Goal: Information Seeking & Learning: Learn about a topic

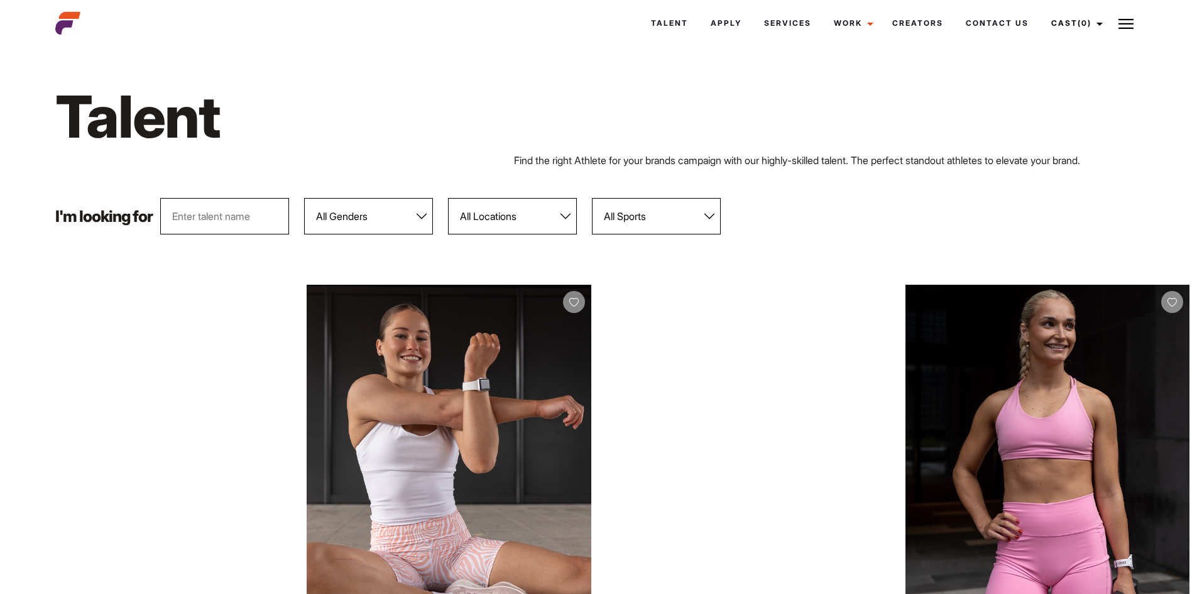
click at [389, 217] on select "All Genders Female Male" at bounding box center [368, 216] width 129 height 36
click at [305, 198] on select "All Genders Female Male" at bounding box center [368, 216] width 129 height 36
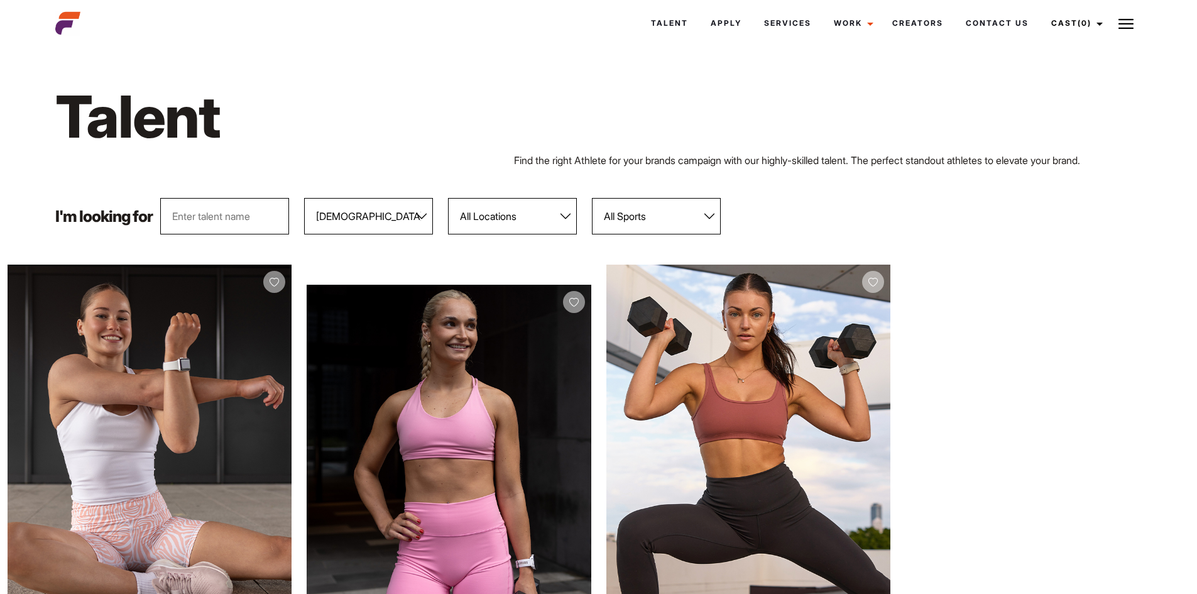
click at [377, 203] on select "All Genders Female Male" at bounding box center [368, 216] width 129 height 36
select select "103"
click at [305, 198] on select "All Genders Female Male" at bounding box center [368, 216] width 129 height 36
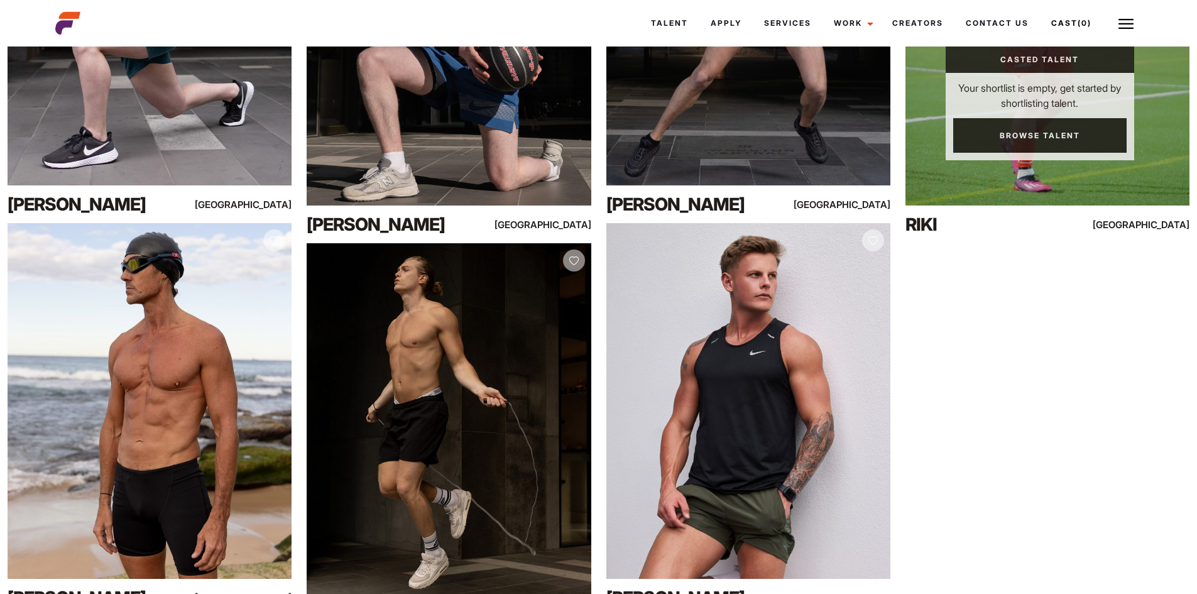
scroll to position [6784, 0]
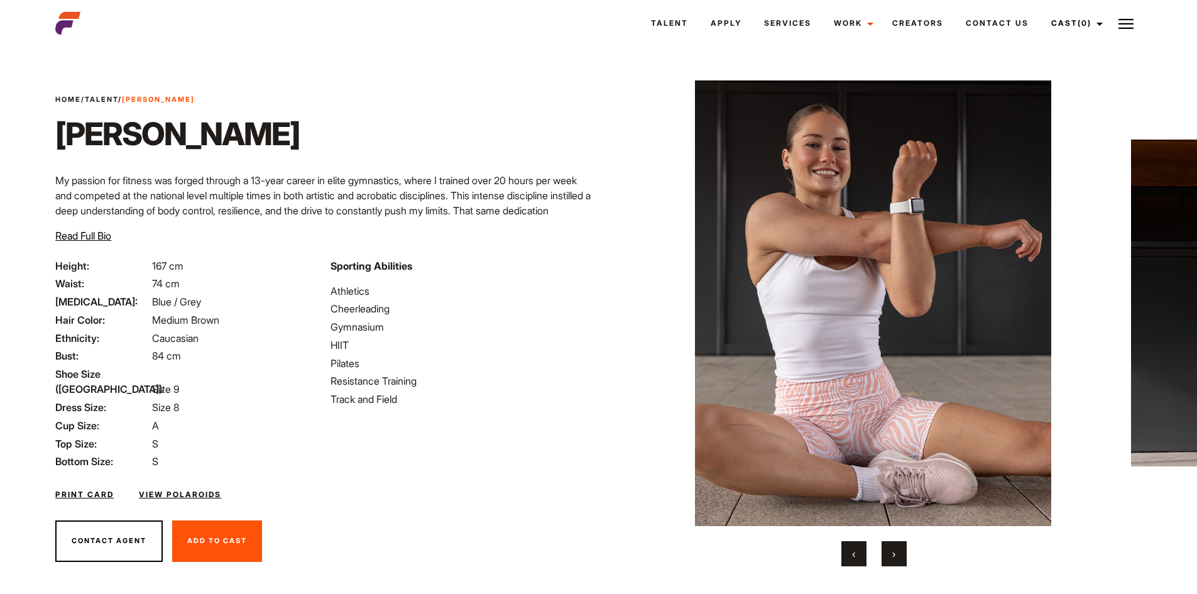
click at [901, 546] on button "›" at bounding box center [893, 553] width 25 height 25
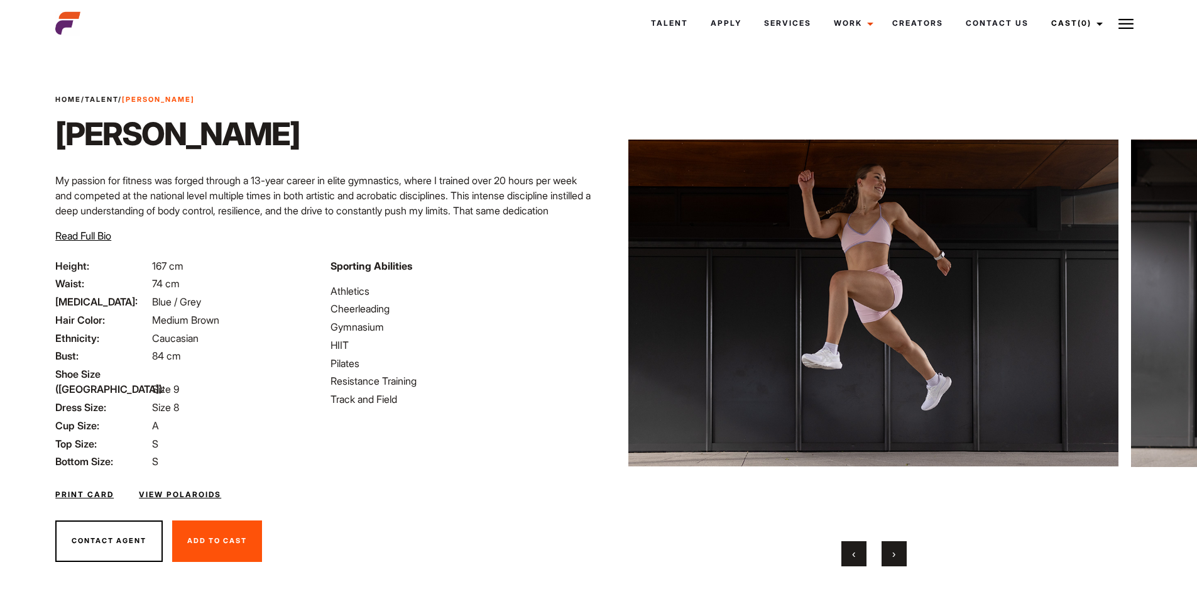
click at [901, 546] on button "›" at bounding box center [893, 553] width 25 height 25
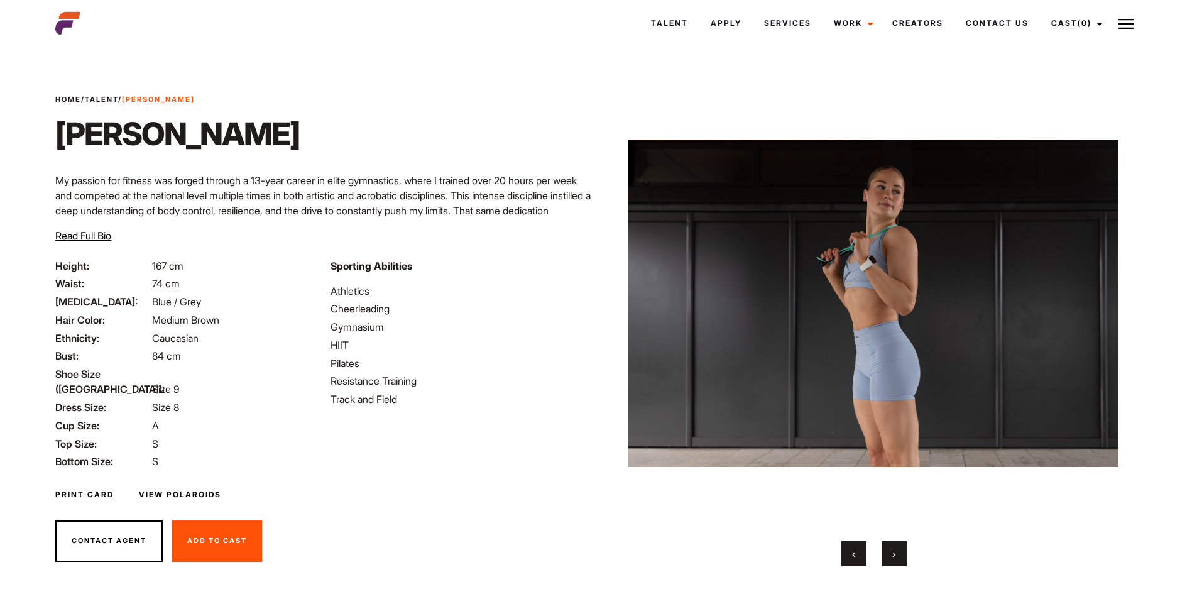
click at [901, 546] on button "›" at bounding box center [893, 553] width 25 height 25
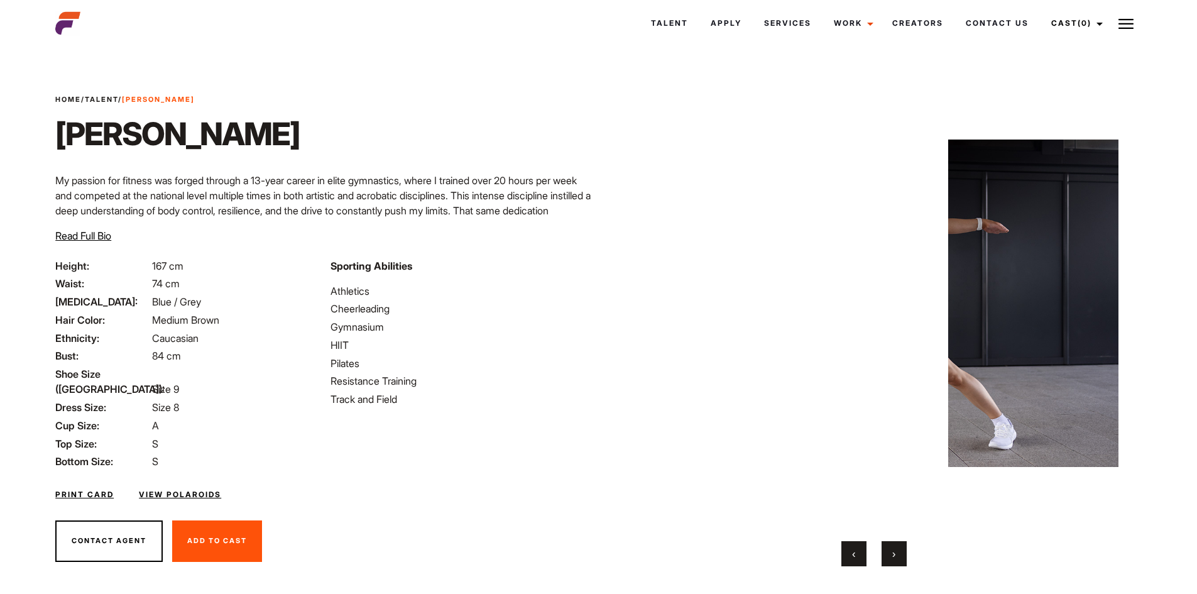
click at [901, 546] on button "›" at bounding box center [893, 553] width 25 height 25
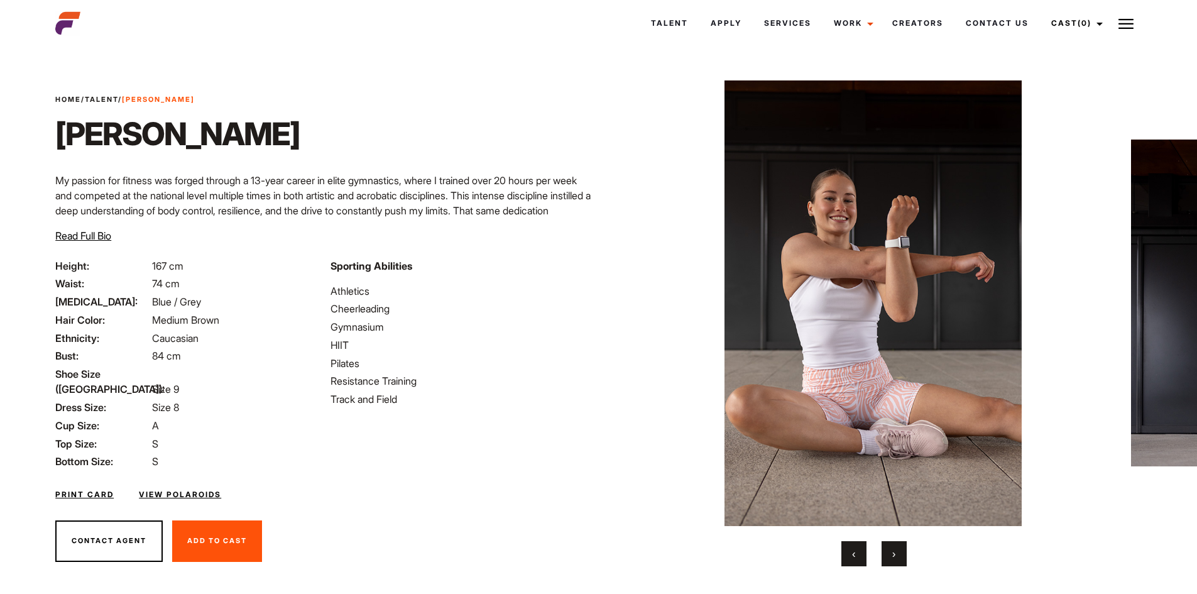
click at [901, 546] on button "›" at bounding box center [893, 553] width 25 height 25
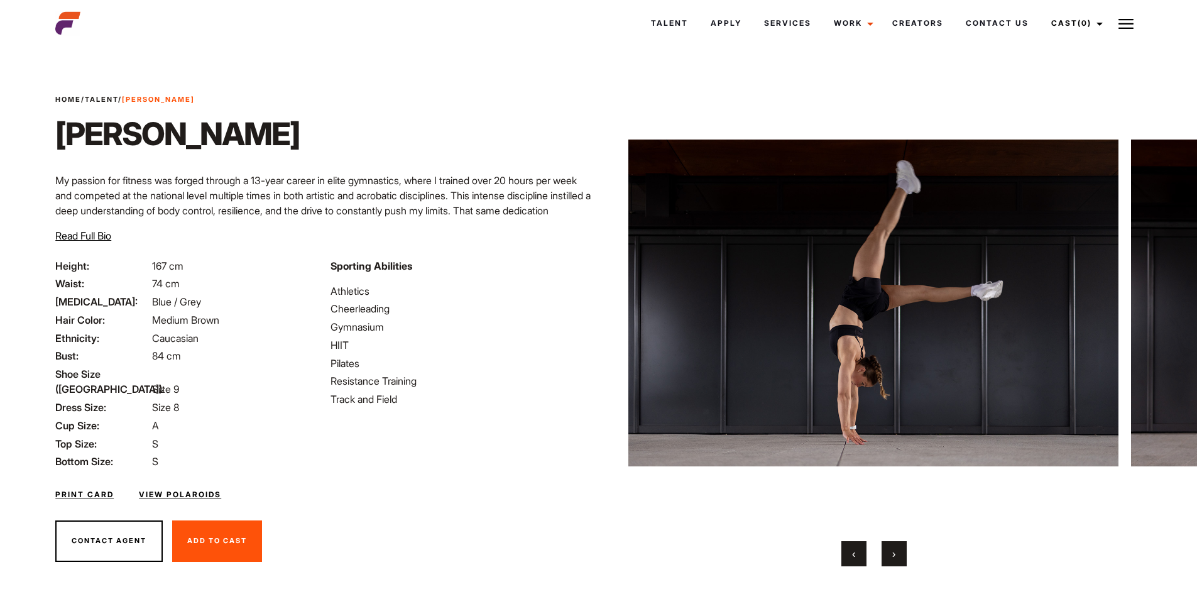
click at [901, 546] on button "›" at bounding box center [893, 553] width 25 height 25
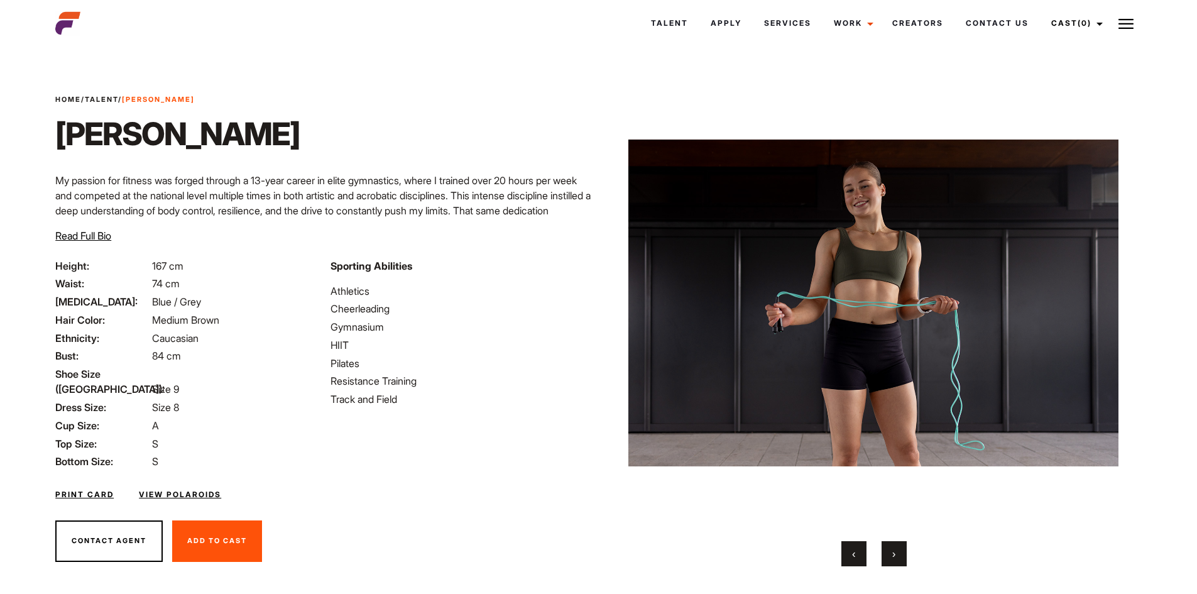
click at [901, 546] on button "›" at bounding box center [893, 553] width 25 height 25
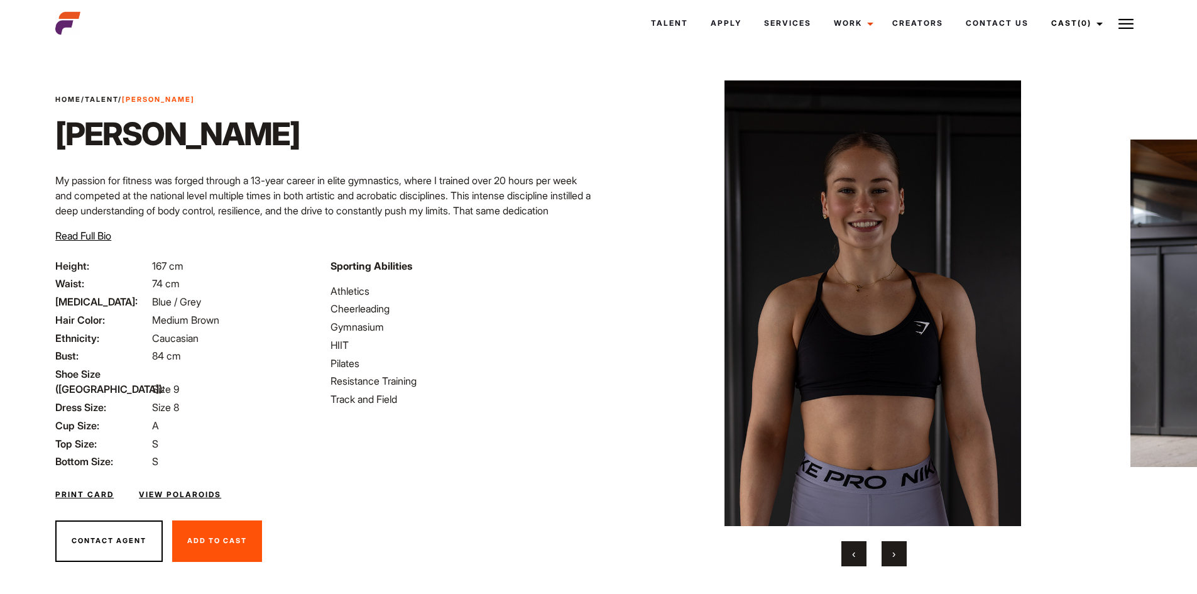
click at [901, 546] on button "›" at bounding box center [893, 553] width 25 height 25
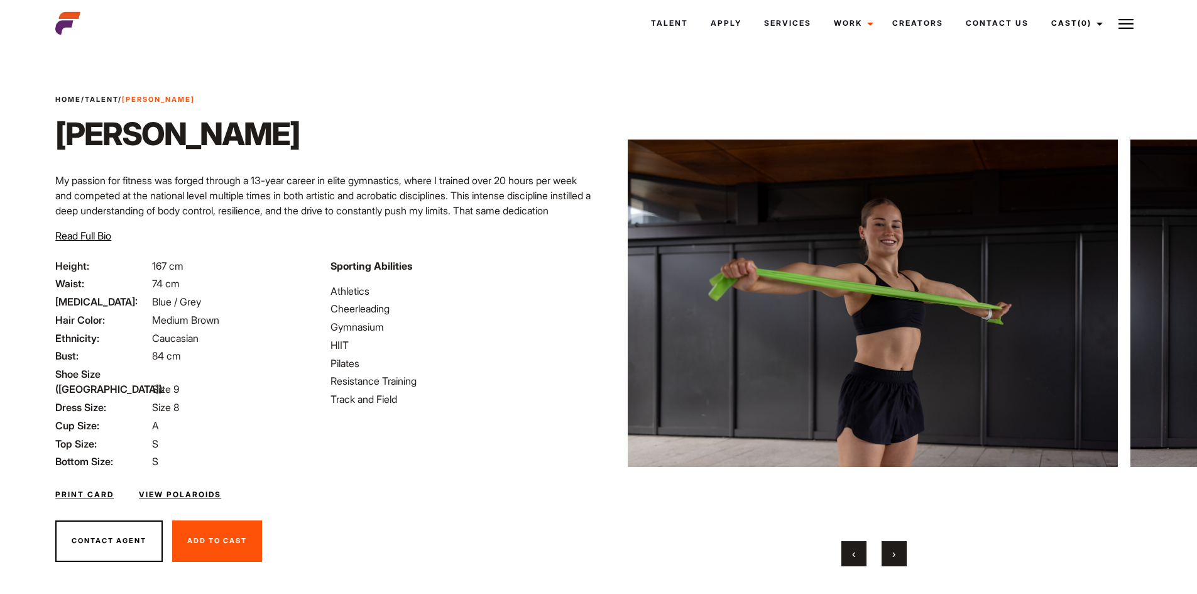
click at [901, 546] on button "›" at bounding box center [893, 553] width 25 height 25
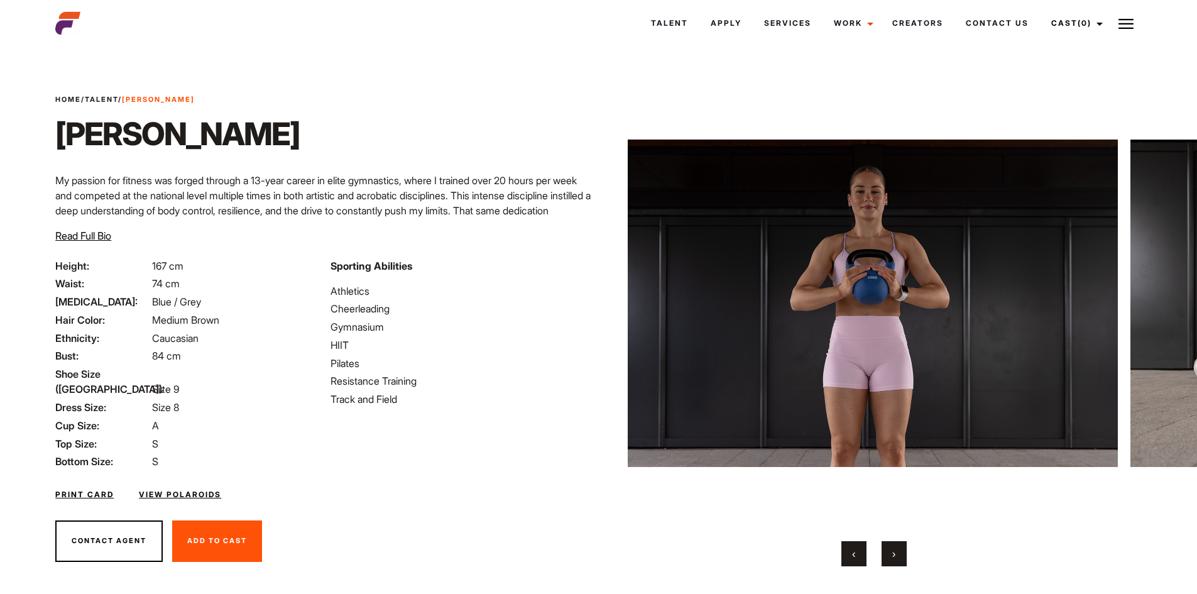
click at [901, 546] on button "›" at bounding box center [893, 553] width 25 height 25
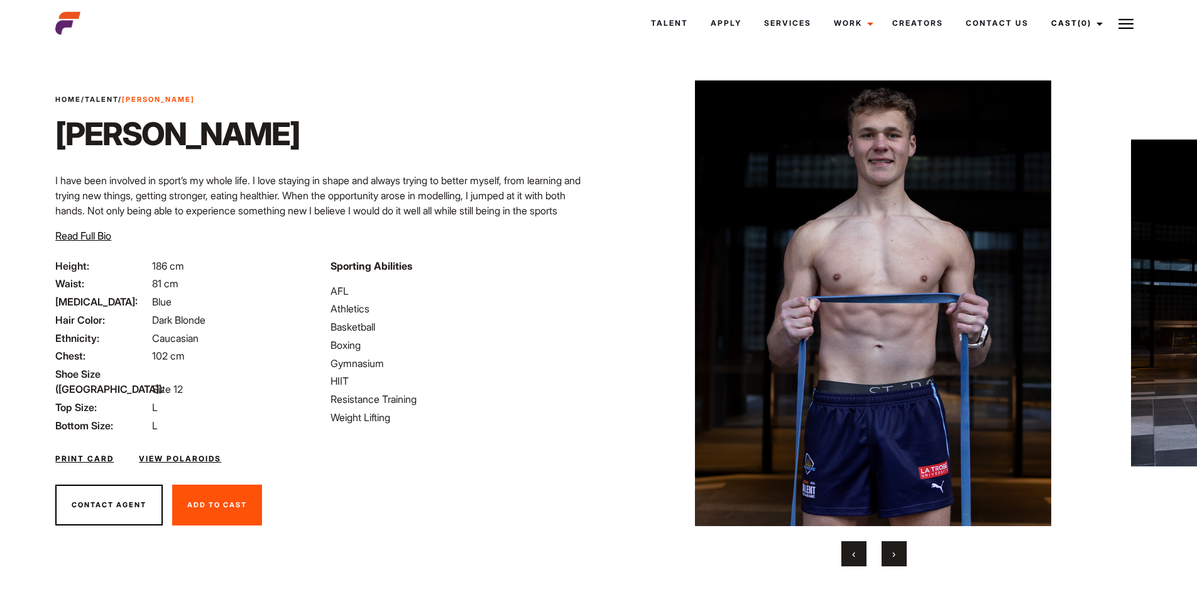
click at [886, 552] on button "›" at bounding box center [893, 553] width 25 height 25
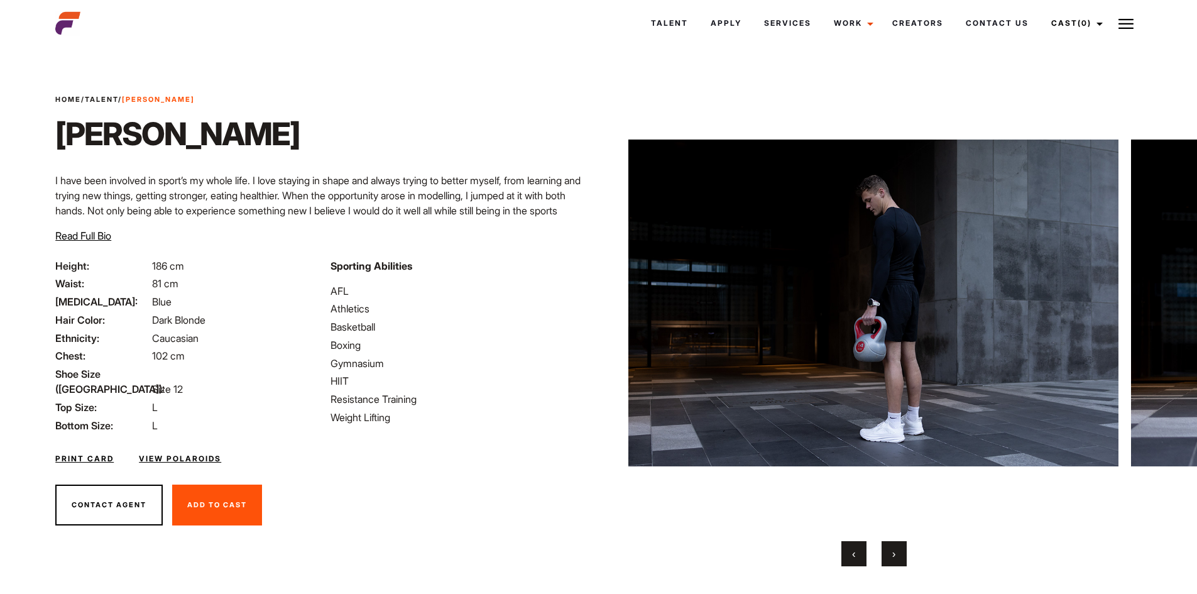
click at [886, 552] on button "›" at bounding box center [893, 553] width 25 height 25
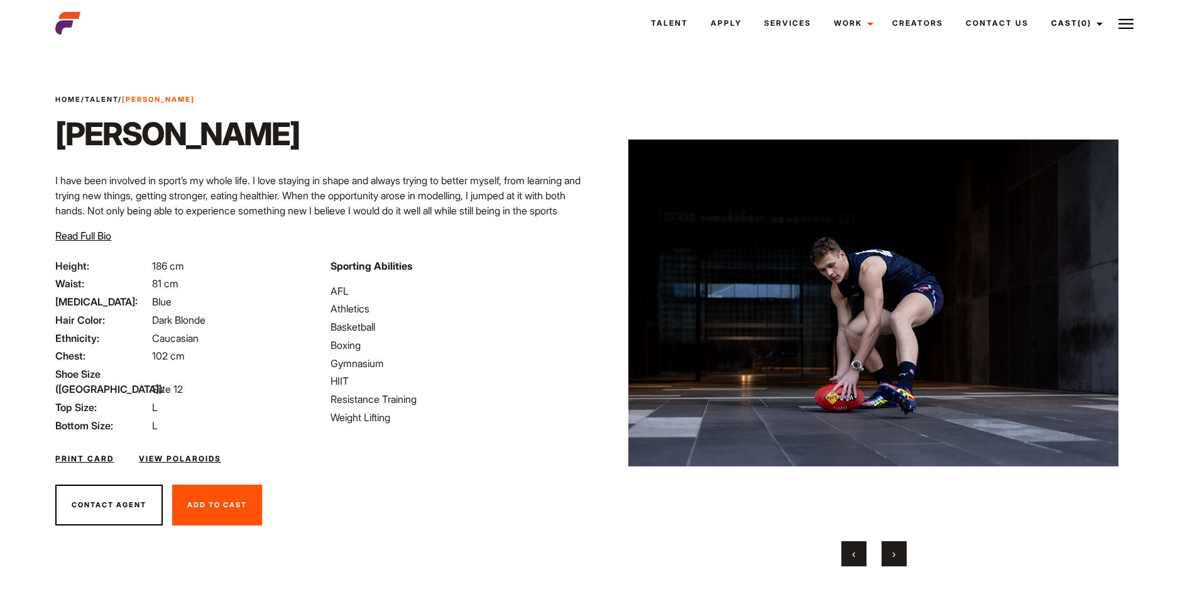
click at [886, 552] on button "›" at bounding box center [893, 553] width 25 height 25
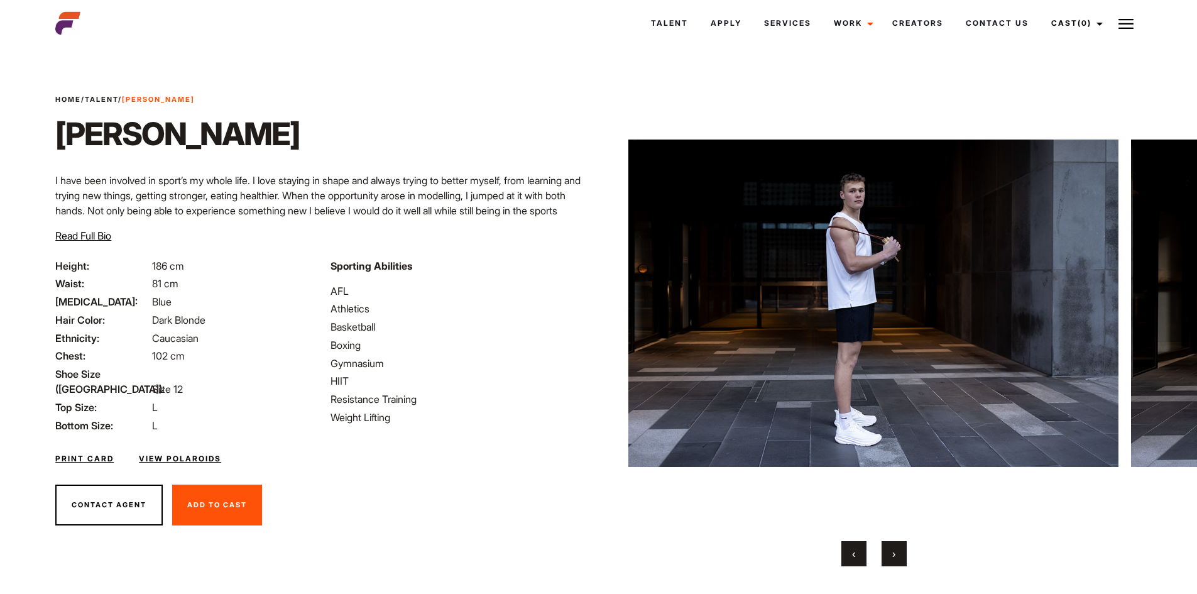
click at [857, 550] on button "‹" at bounding box center [853, 553] width 25 height 25
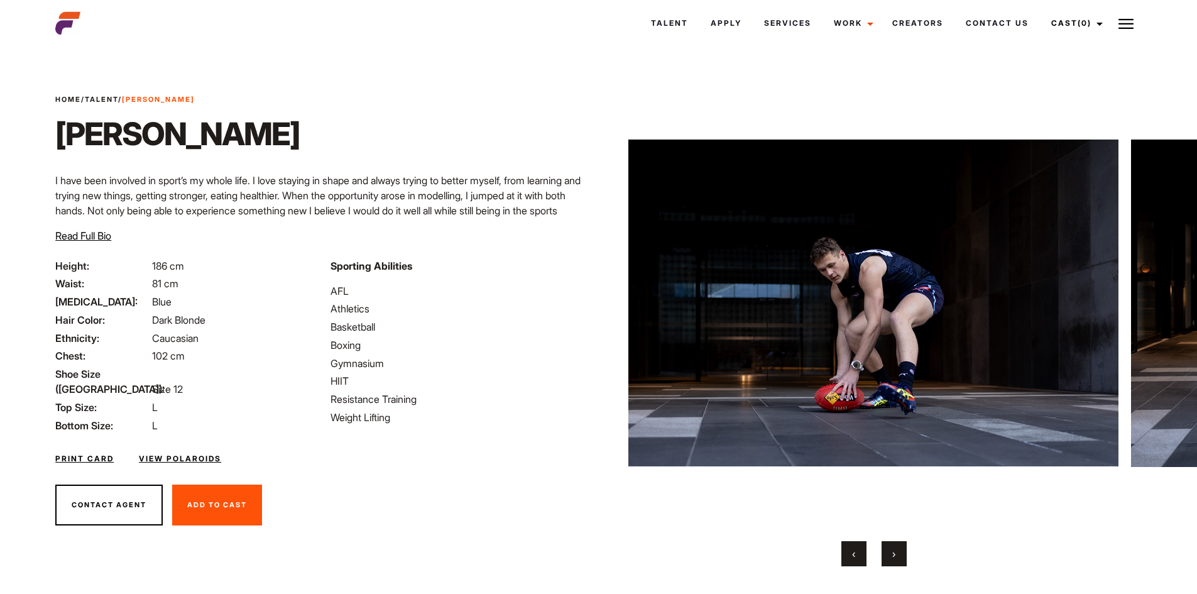
click at [891, 552] on button "›" at bounding box center [893, 553] width 25 height 25
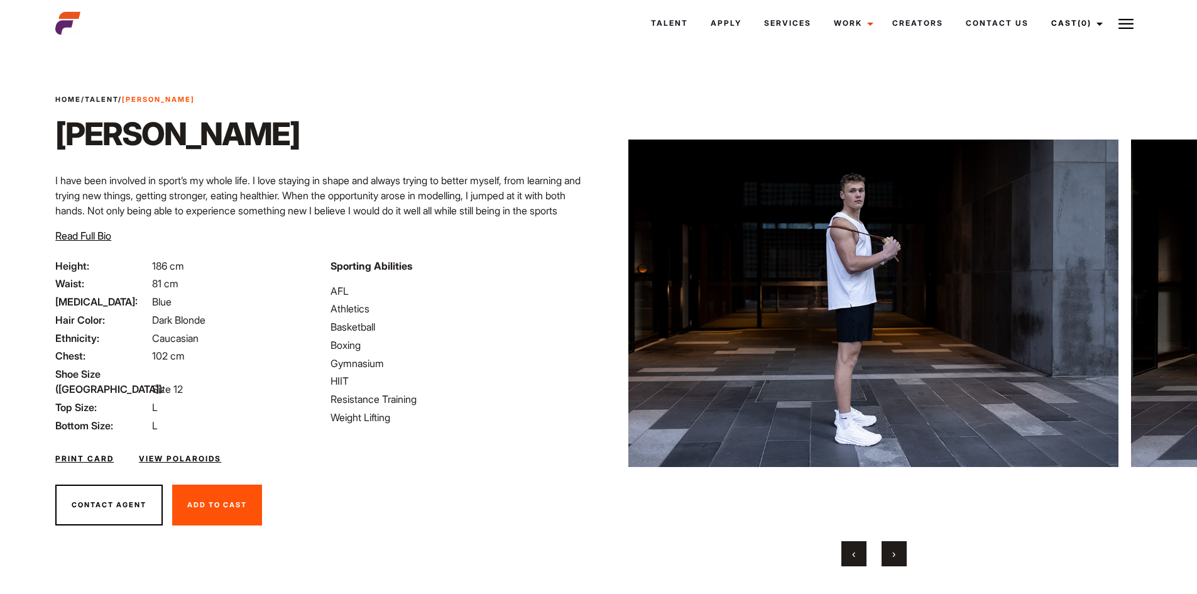
click at [869, 545] on div "‹ ›" at bounding box center [874, 553] width 490 height 25
click at [857, 544] on button "‹" at bounding box center [853, 553] width 25 height 25
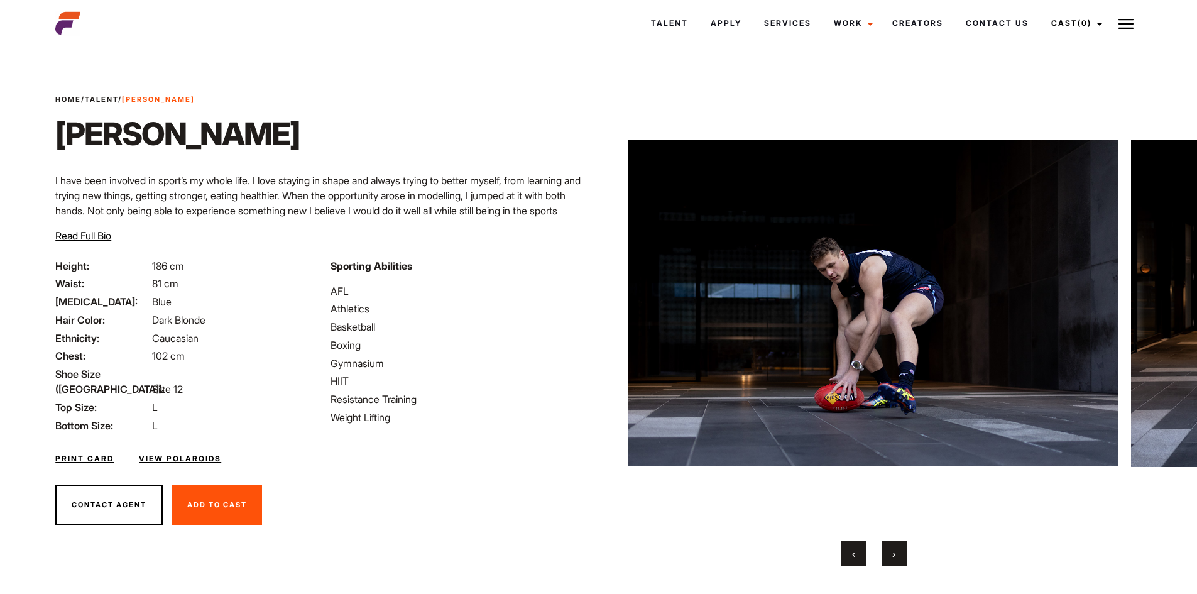
click at [892, 552] on span "›" at bounding box center [893, 553] width 3 height 13
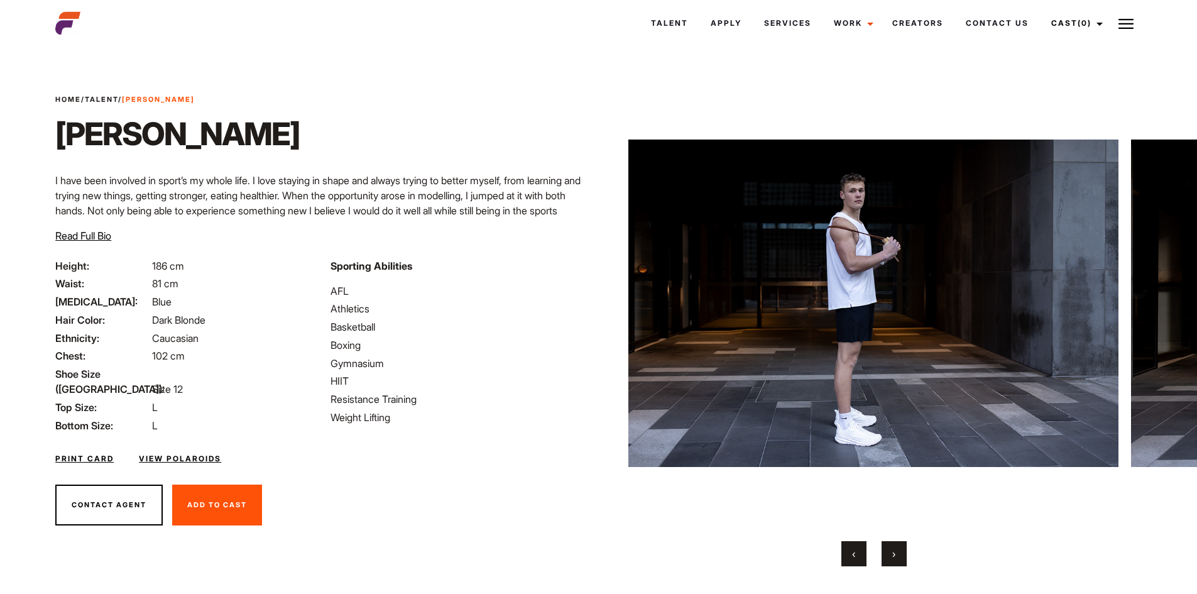
click at [892, 552] on span "›" at bounding box center [893, 553] width 3 height 13
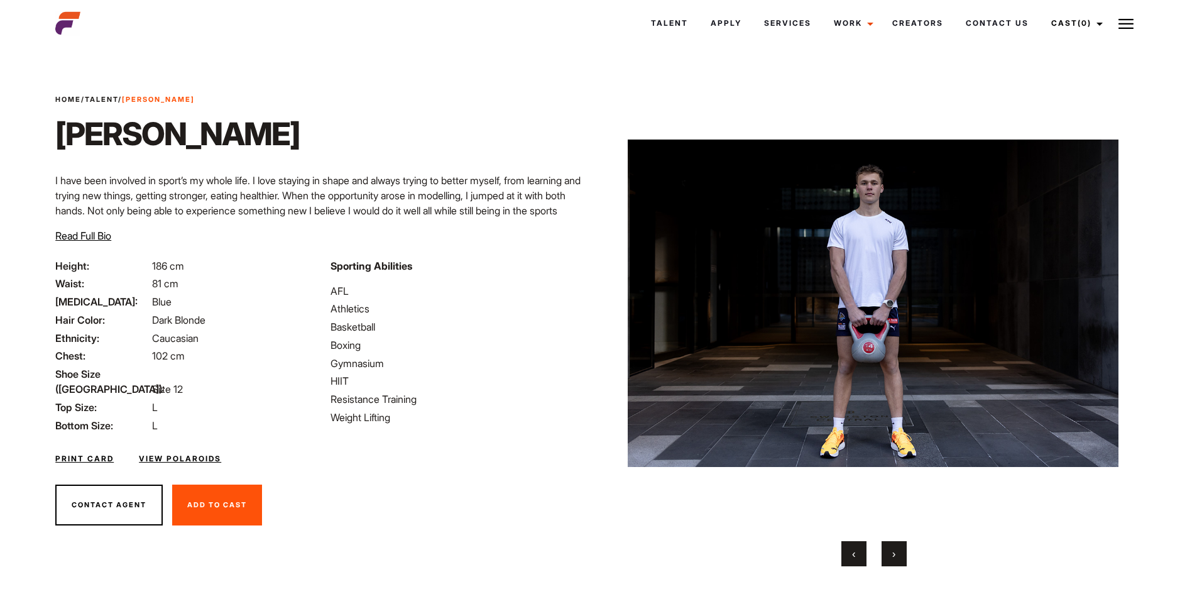
click at [892, 552] on span "›" at bounding box center [893, 553] width 3 height 13
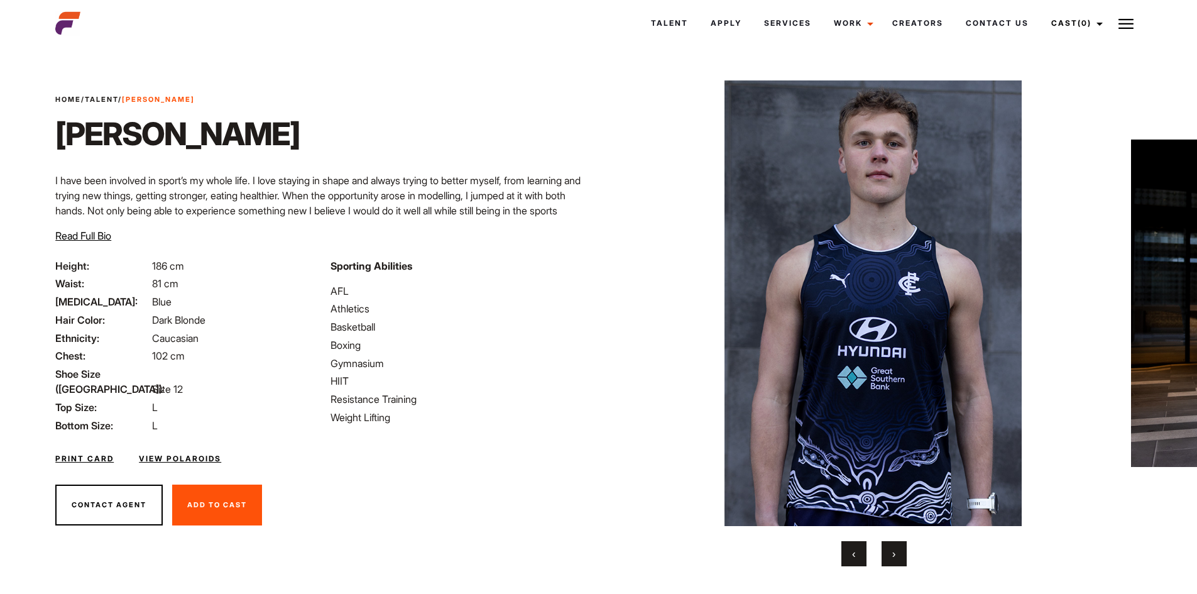
click at [892, 552] on span "›" at bounding box center [893, 553] width 3 height 13
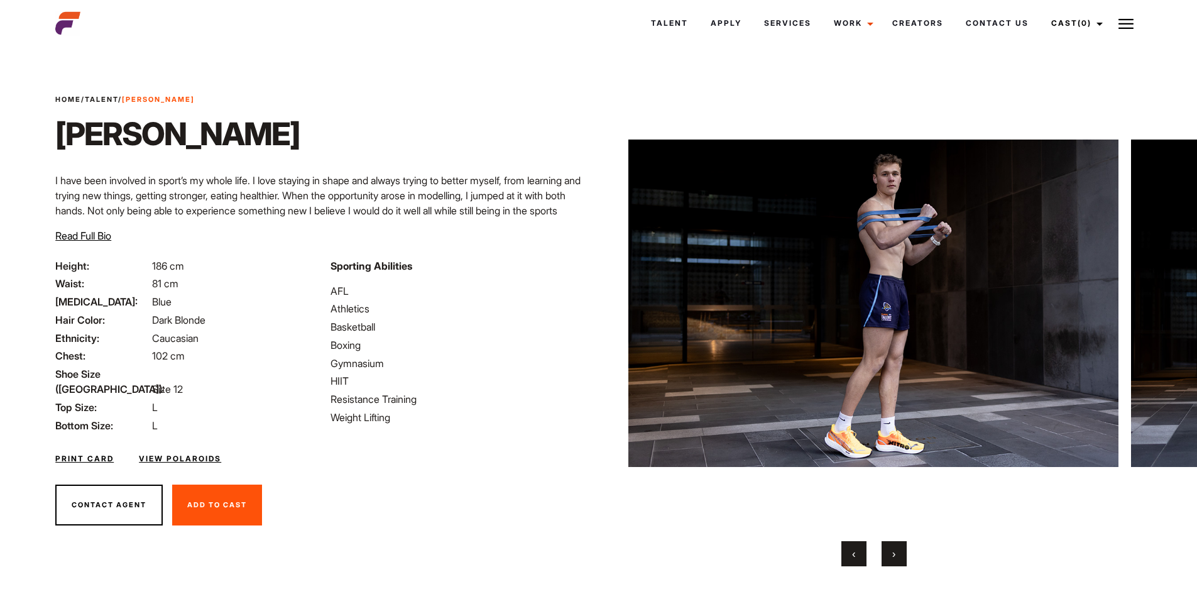
click at [892, 552] on span "›" at bounding box center [893, 553] width 3 height 13
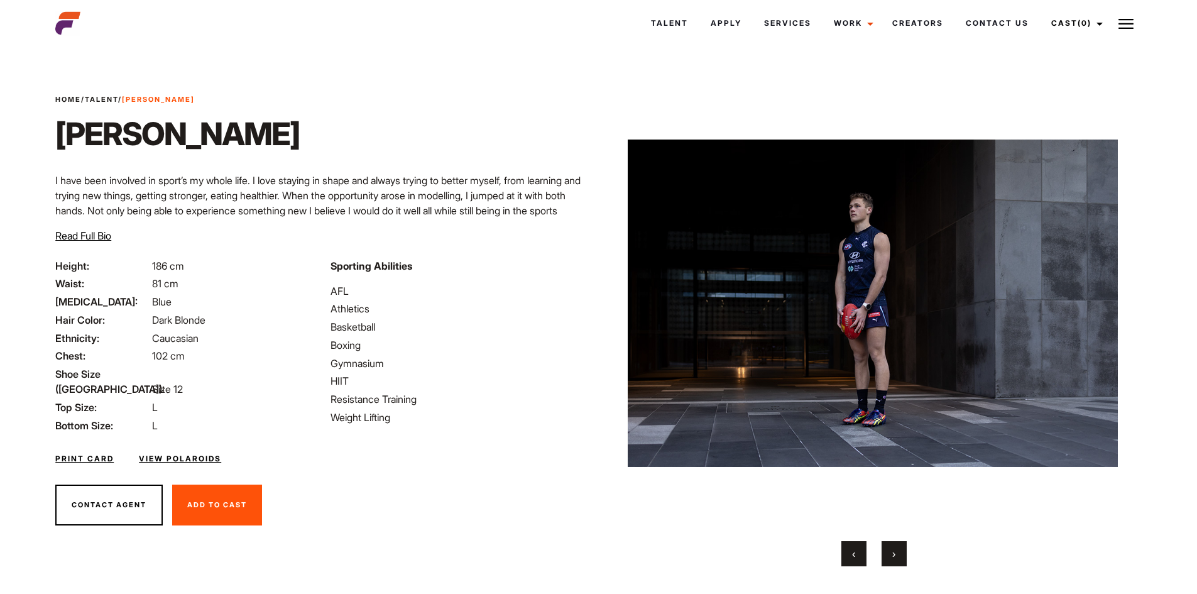
click at [892, 552] on span "›" at bounding box center [893, 553] width 3 height 13
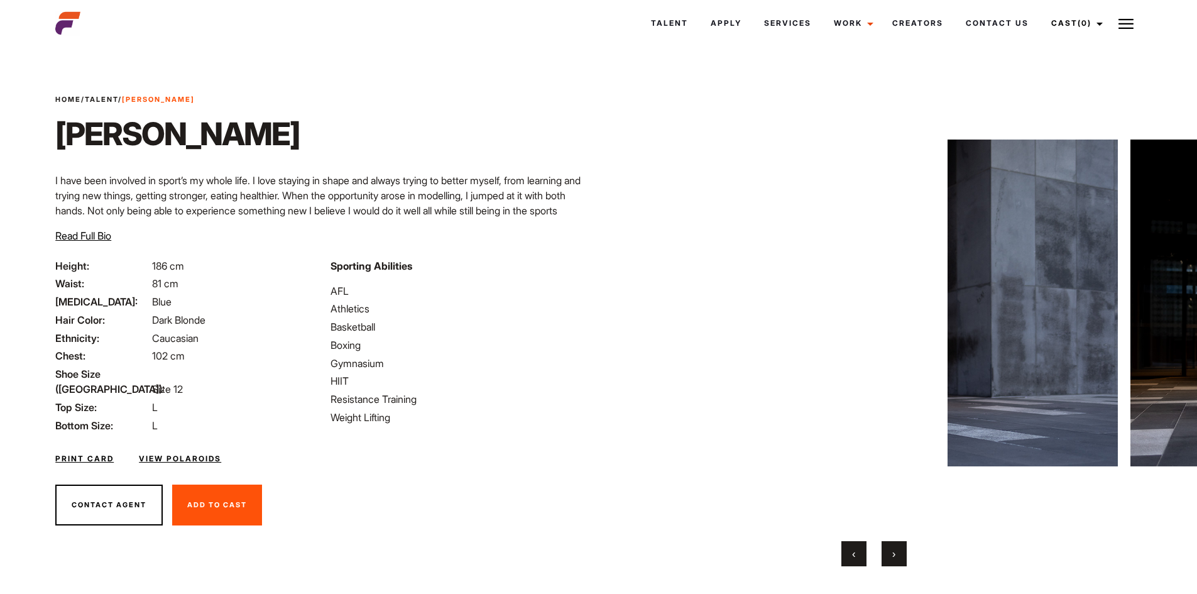
click at [892, 552] on span "›" at bounding box center [893, 553] width 3 height 13
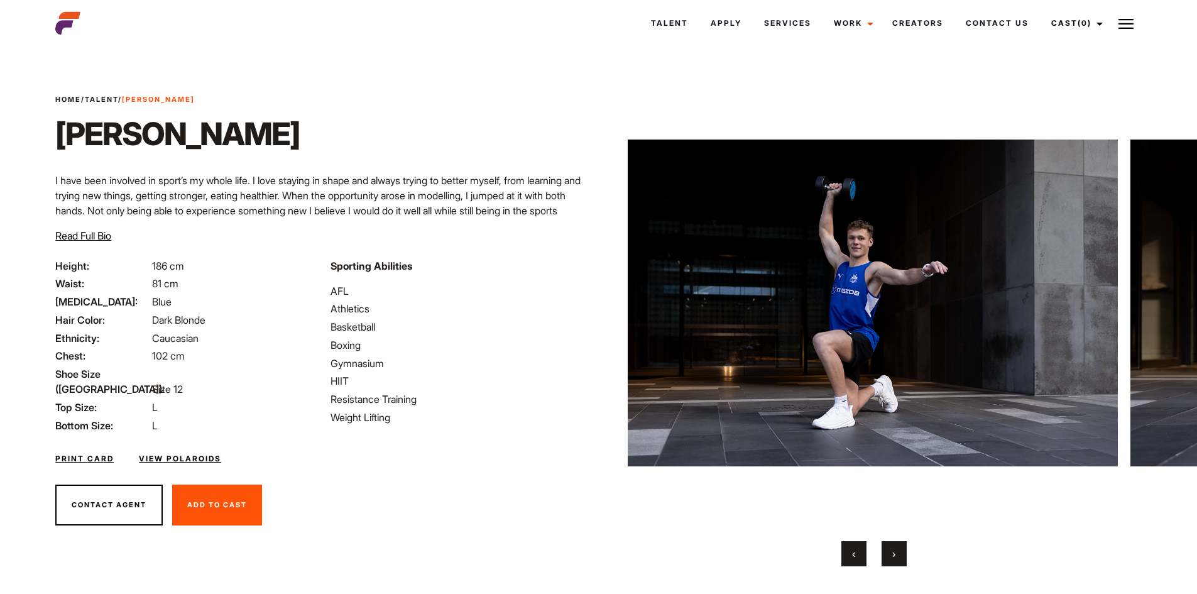
click at [892, 552] on span "›" at bounding box center [893, 553] width 3 height 13
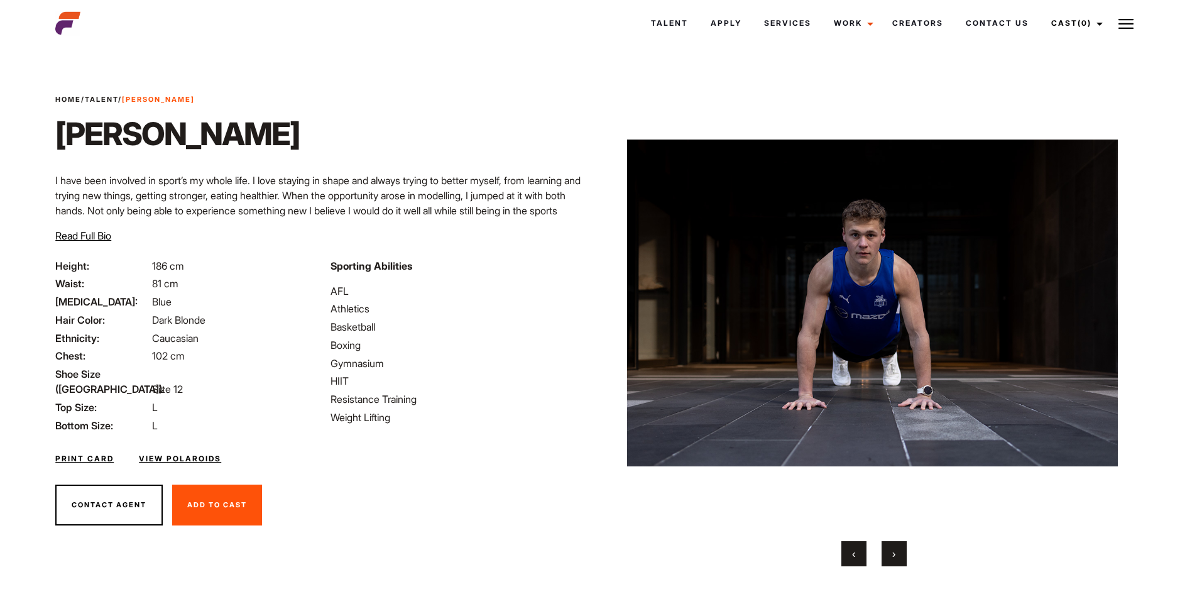
click at [892, 552] on span "›" at bounding box center [893, 553] width 3 height 13
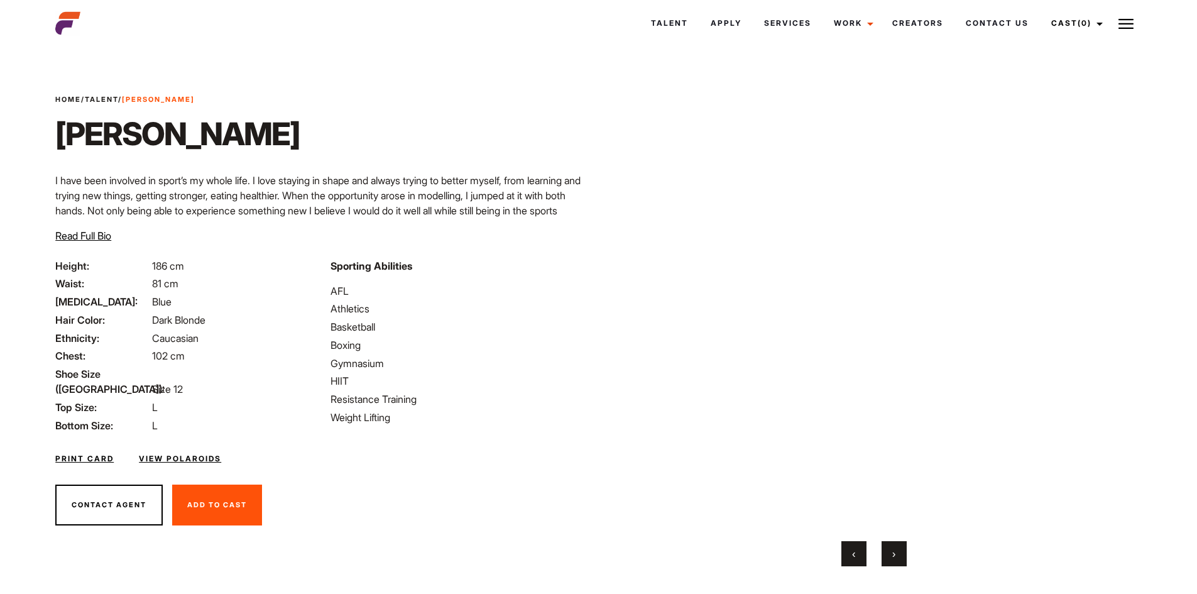
click at [892, 552] on span "›" at bounding box center [893, 553] width 3 height 13
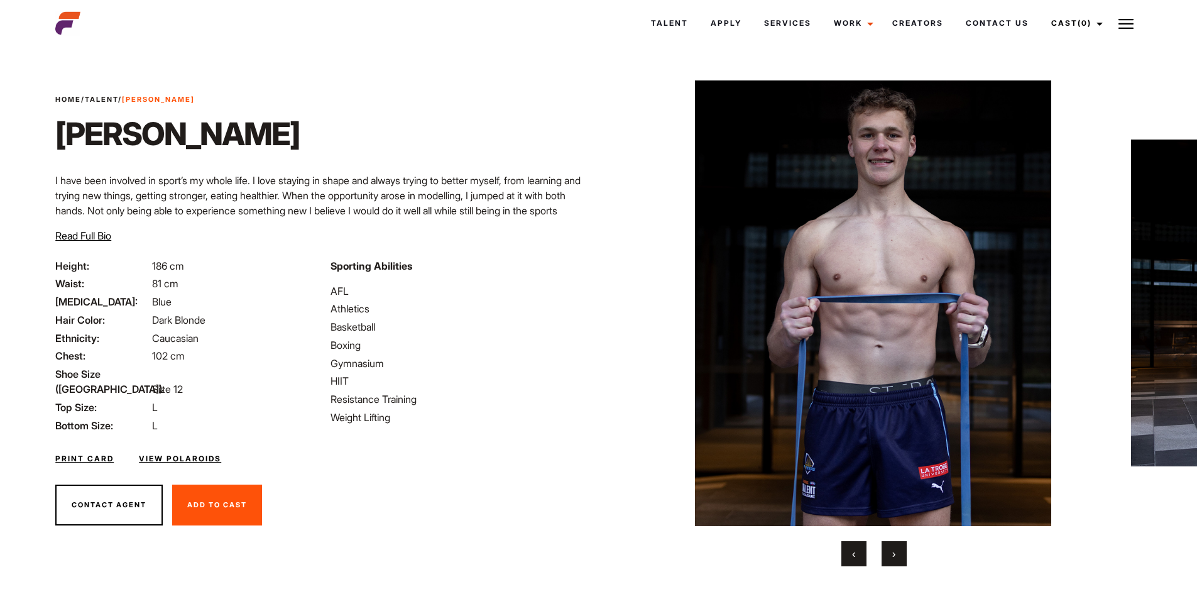
click at [892, 552] on span "›" at bounding box center [893, 553] width 3 height 13
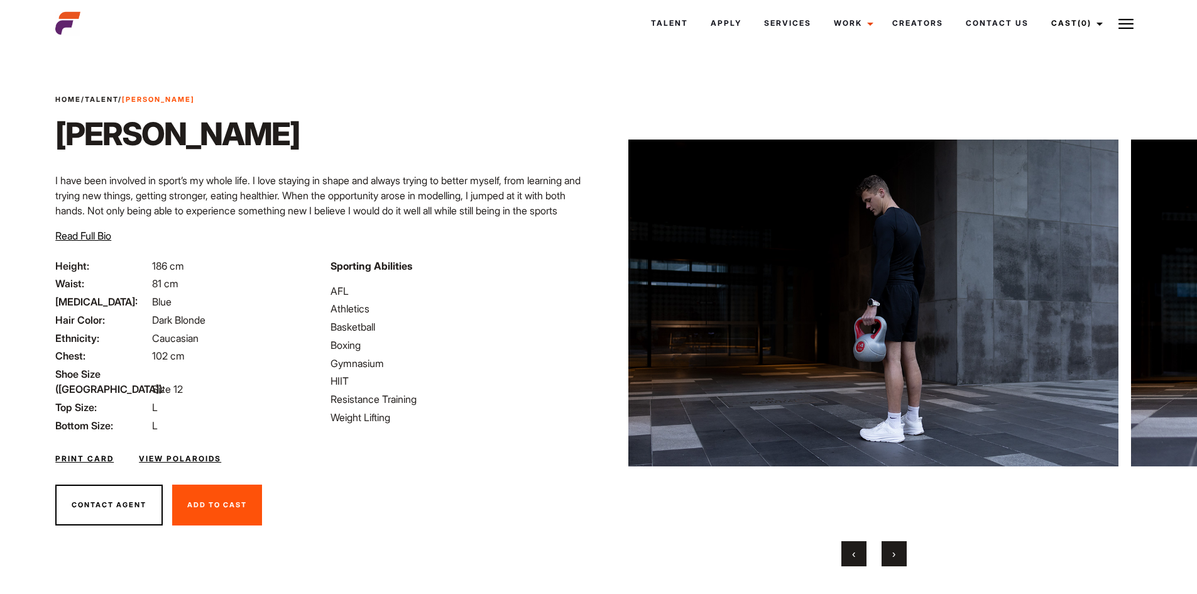
click at [892, 552] on span "›" at bounding box center [893, 553] width 3 height 13
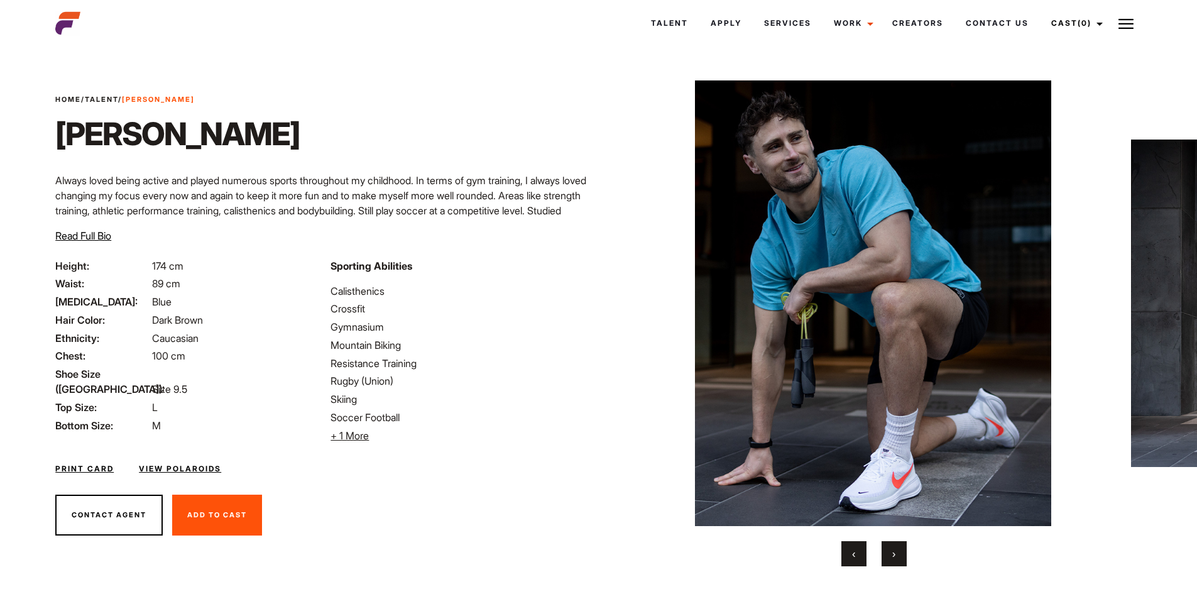
click at [898, 549] on button "›" at bounding box center [893, 553] width 25 height 25
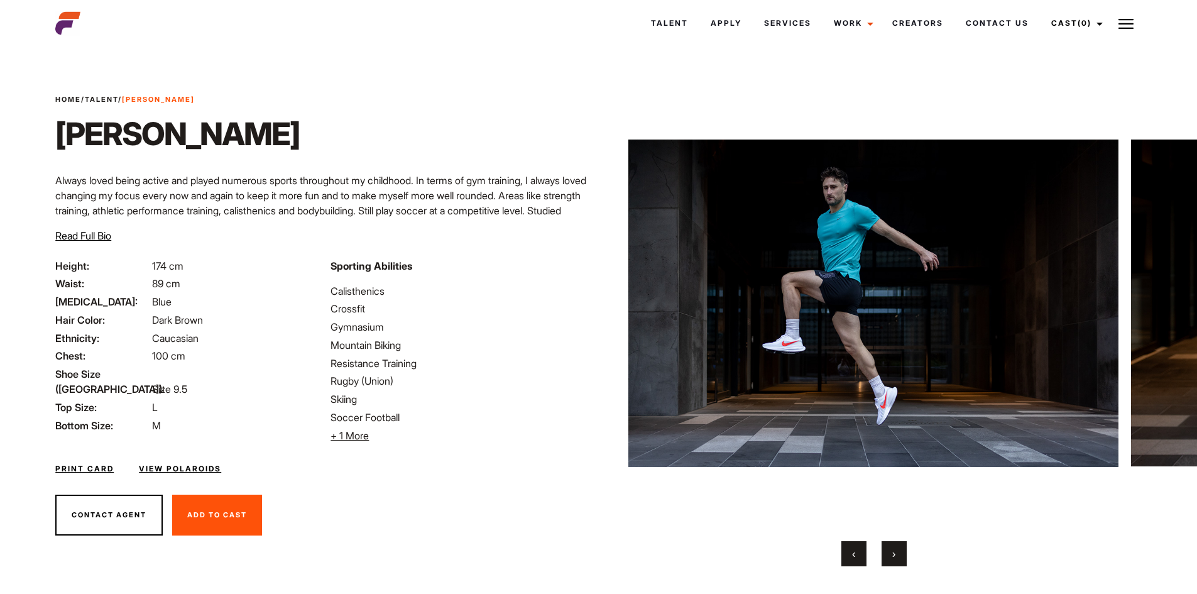
click at [898, 549] on button "›" at bounding box center [893, 553] width 25 height 25
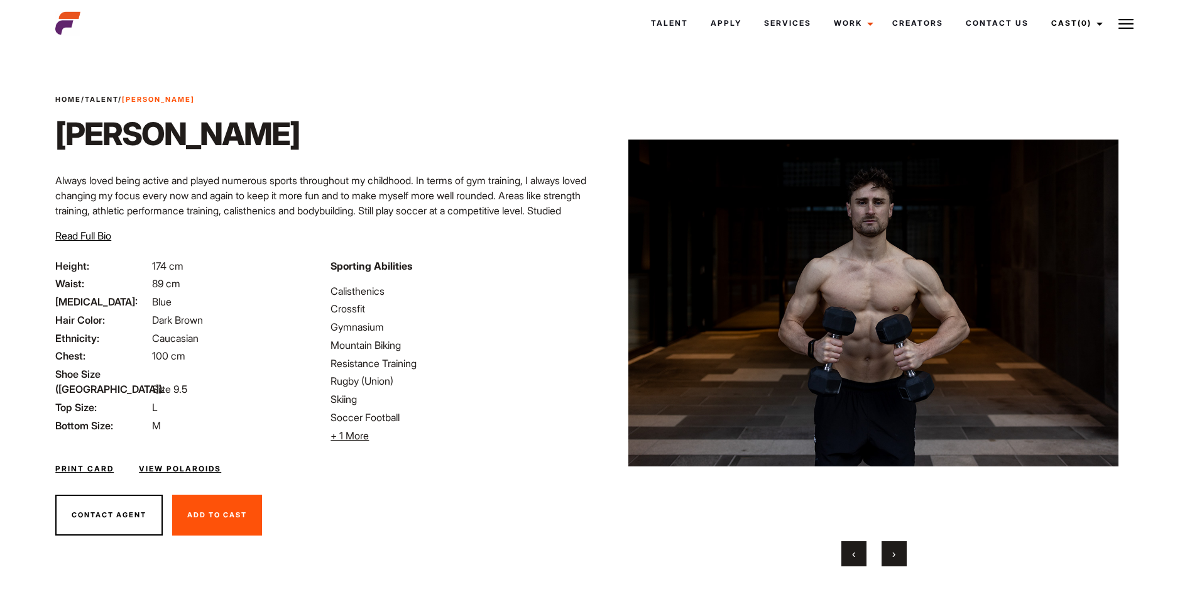
click at [898, 549] on button "›" at bounding box center [893, 553] width 25 height 25
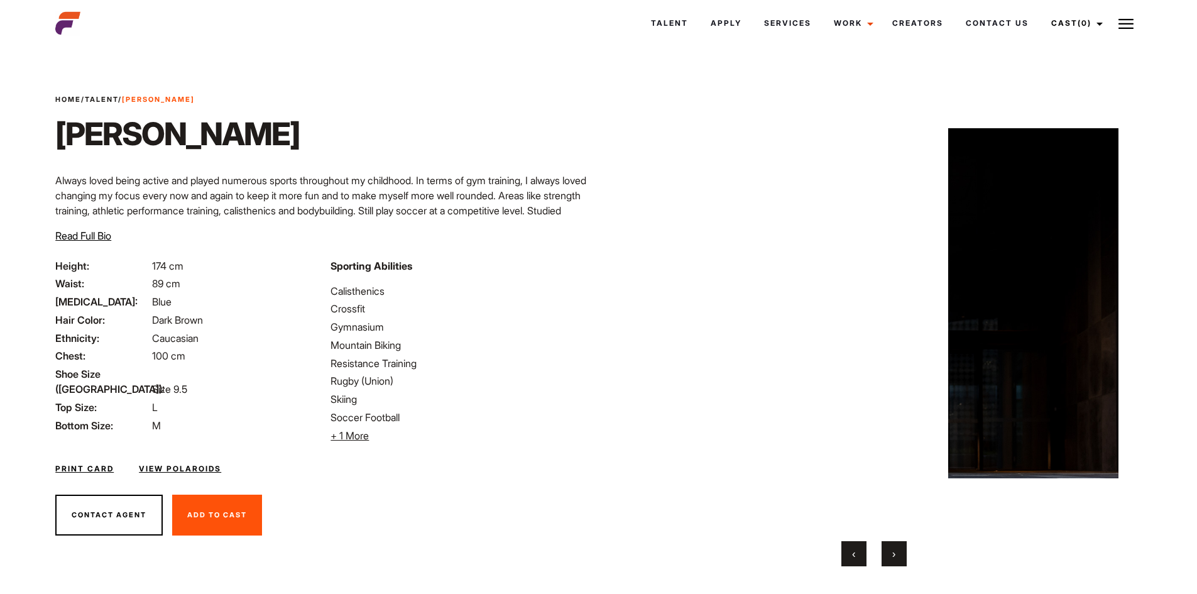
click at [898, 549] on button "›" at bounding box center [893, 553] width 25 height 25
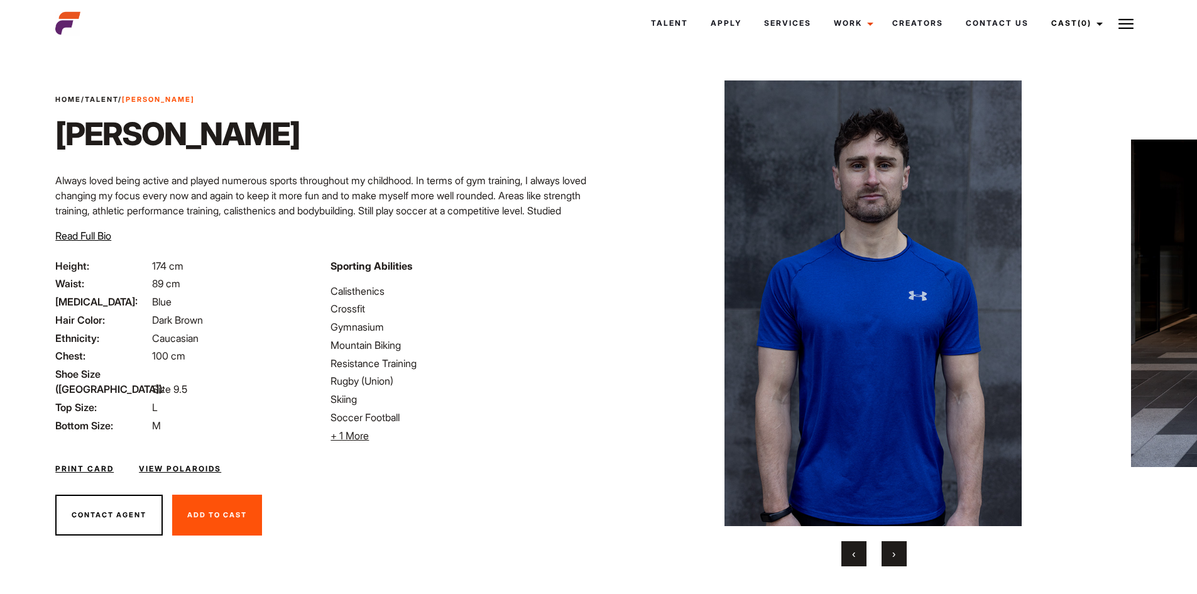
click at [898, 549] on button "›" at bounding box center [893, 553] width 25 height 25
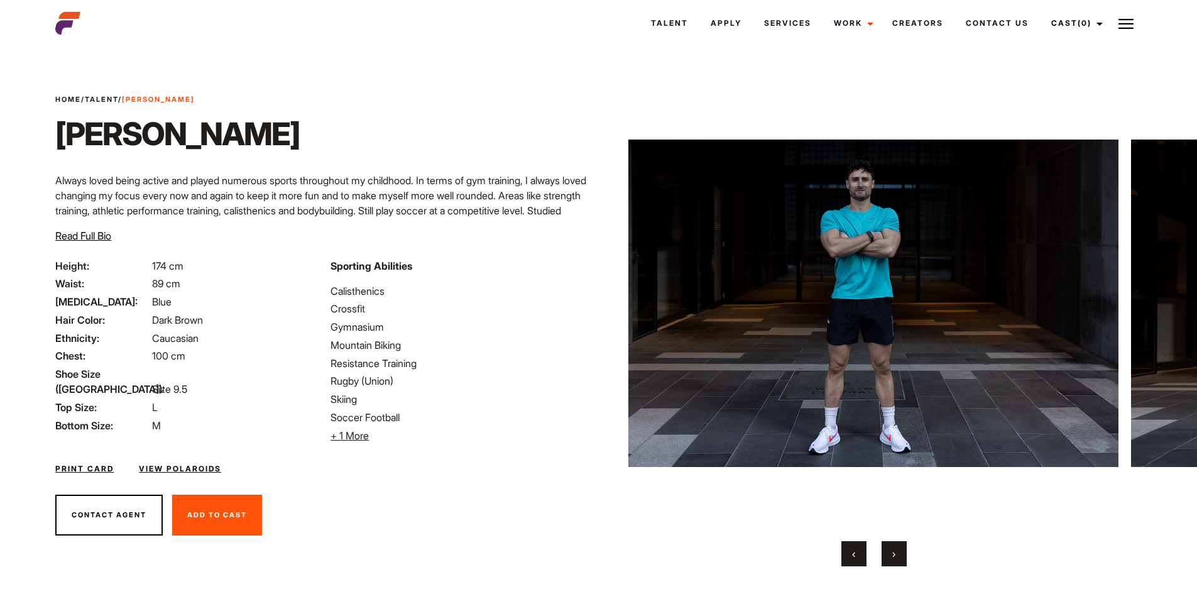
click at [898, 549] on button "›" at bounding box center [893, 553] width 25 height 25
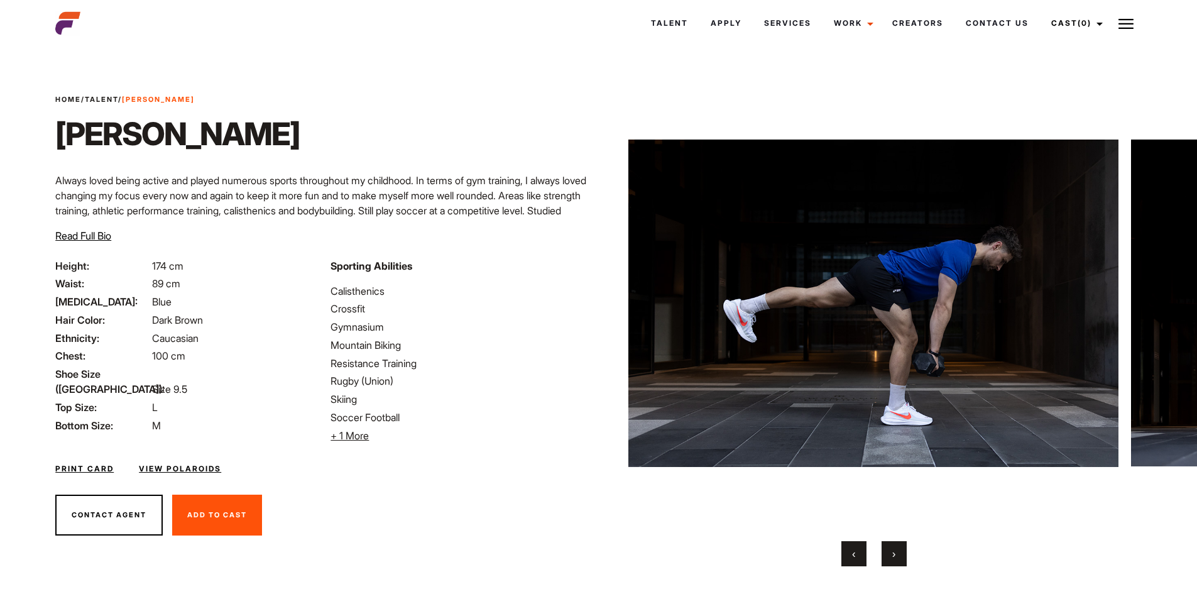
click at [898, 549] on button "›" at bounding box center [893, 553] width 25 height 25
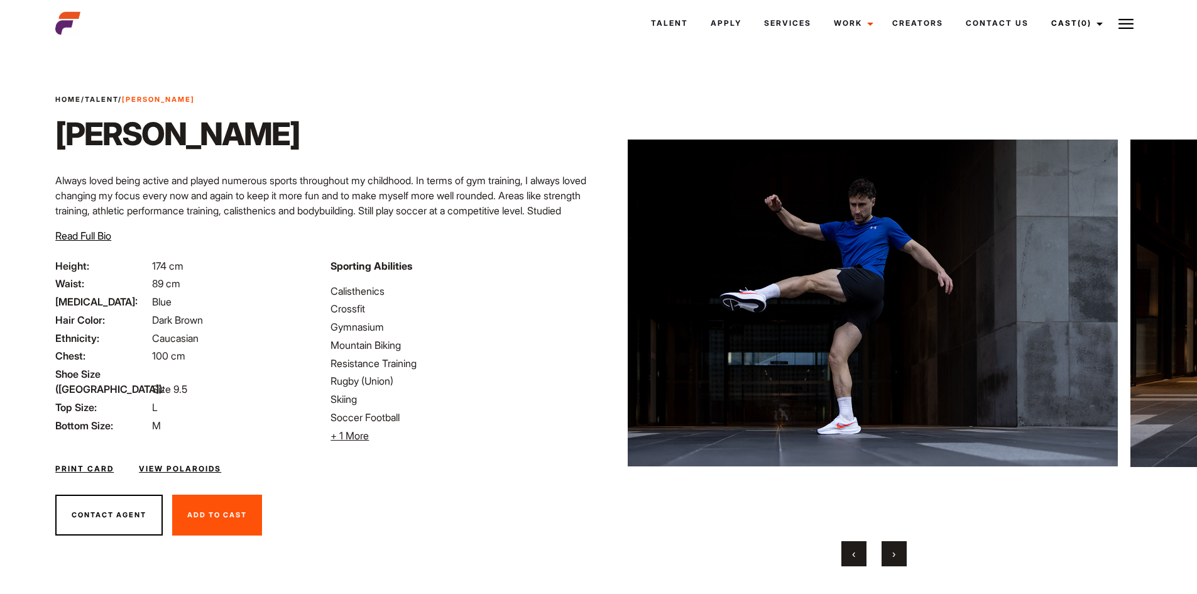
click at [898, 549] on button "›" at bounding box center [893, 553] width 25 height 25
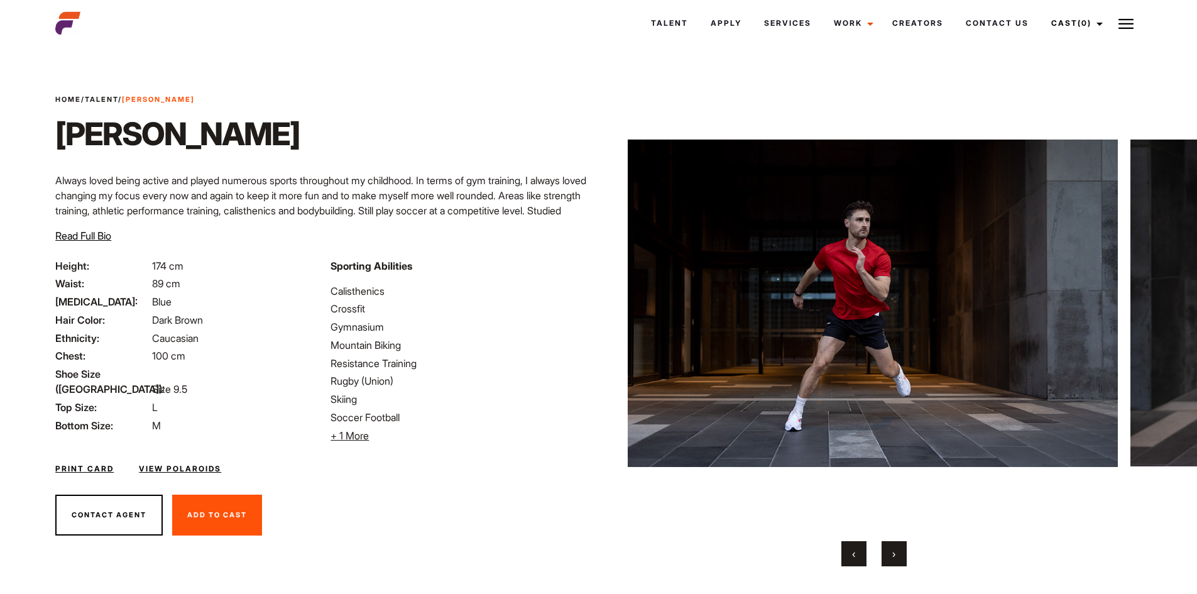
click at [898, 549] on button "›" at bounding box center [893, 553] width 25 height 25
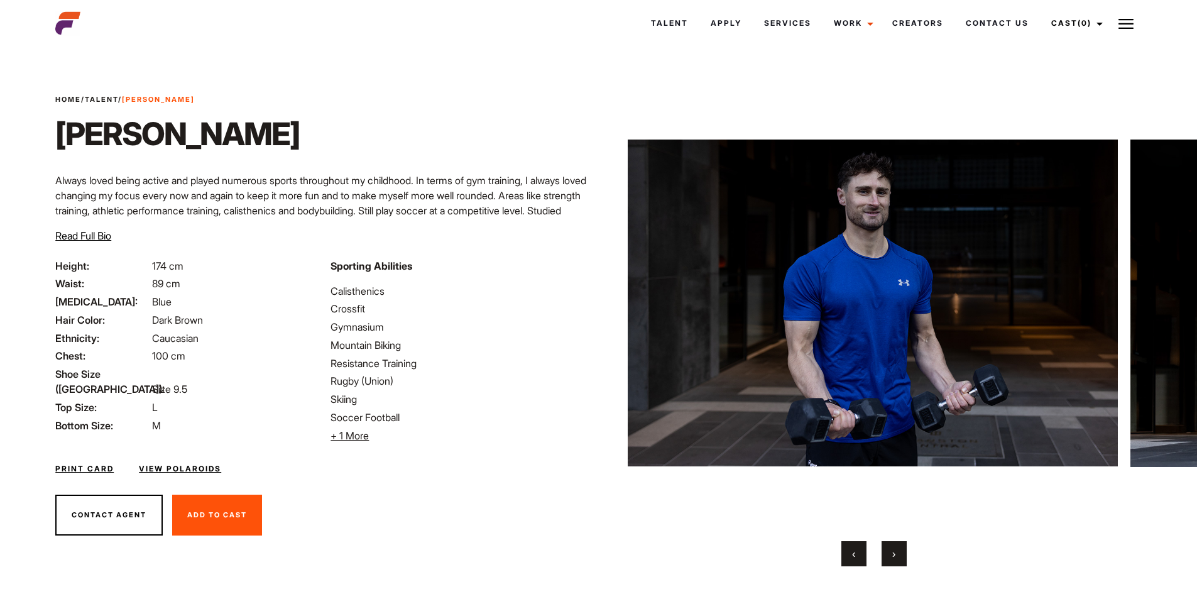
click at [898, 549] on button "›" at bounding box center [893, 553] width 25 height 25
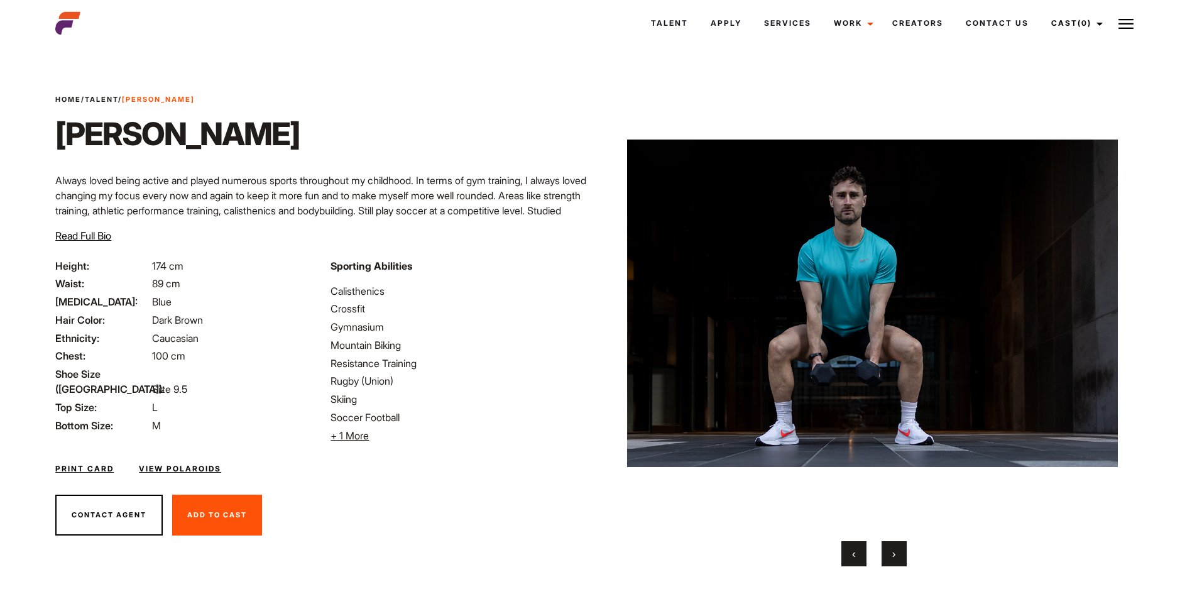
click at [898, 549] on button "›" at bounding box center [893, 553] width 25 height 25
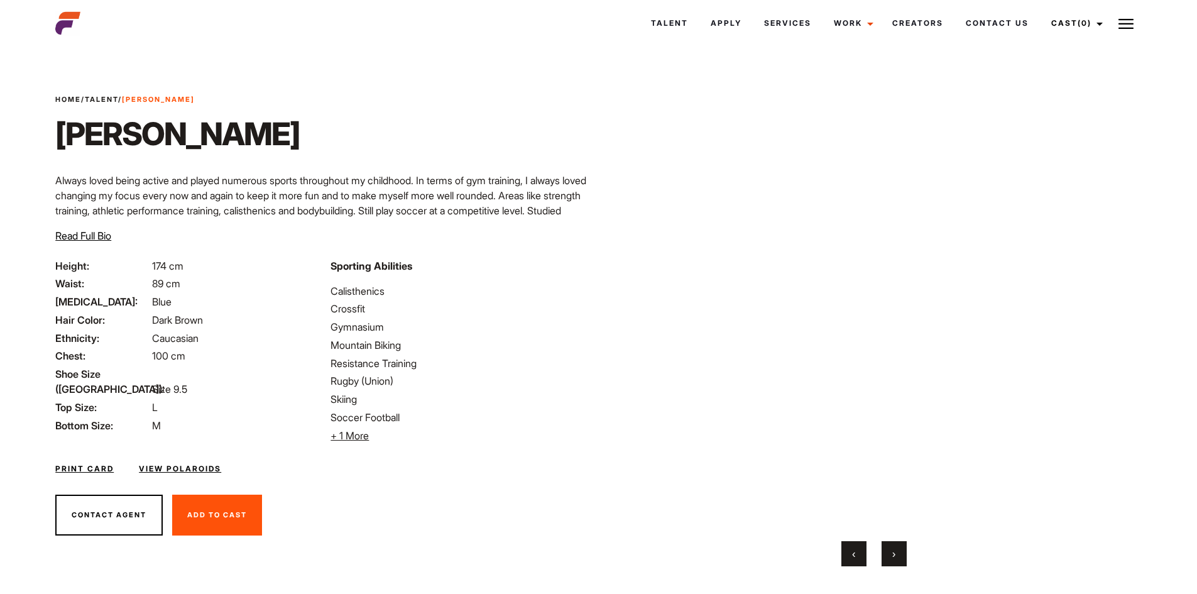
click at [898, 549] on button "›" at bounding box center [893, 553] width 25 height 25
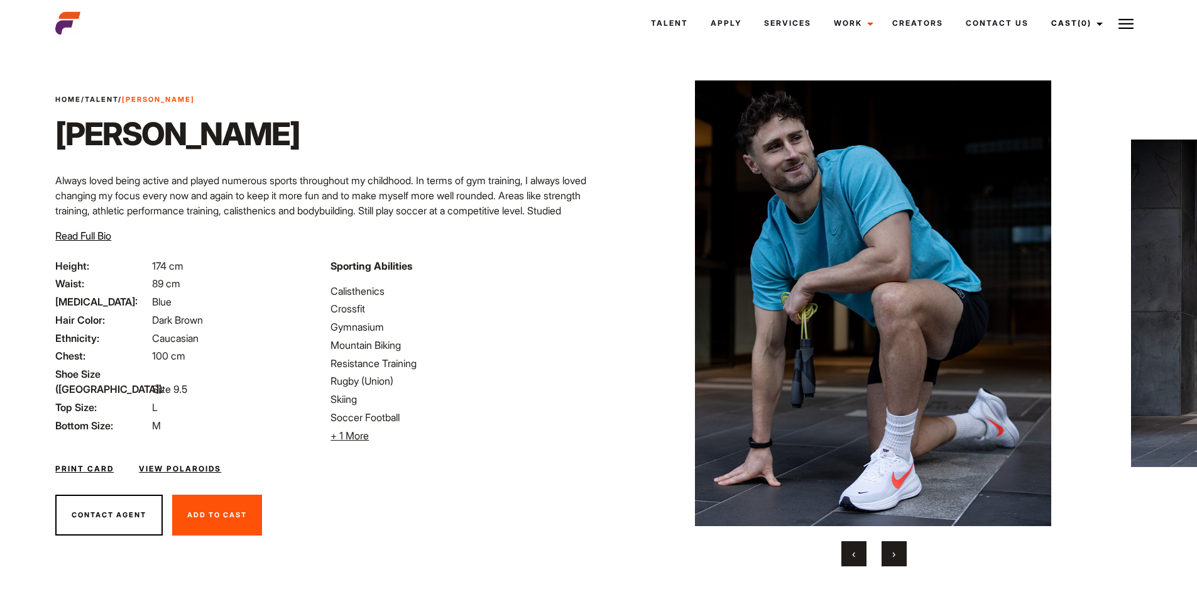
click at [898, 549] on button "›" at bounding box center [893, 553] width 25 height 25
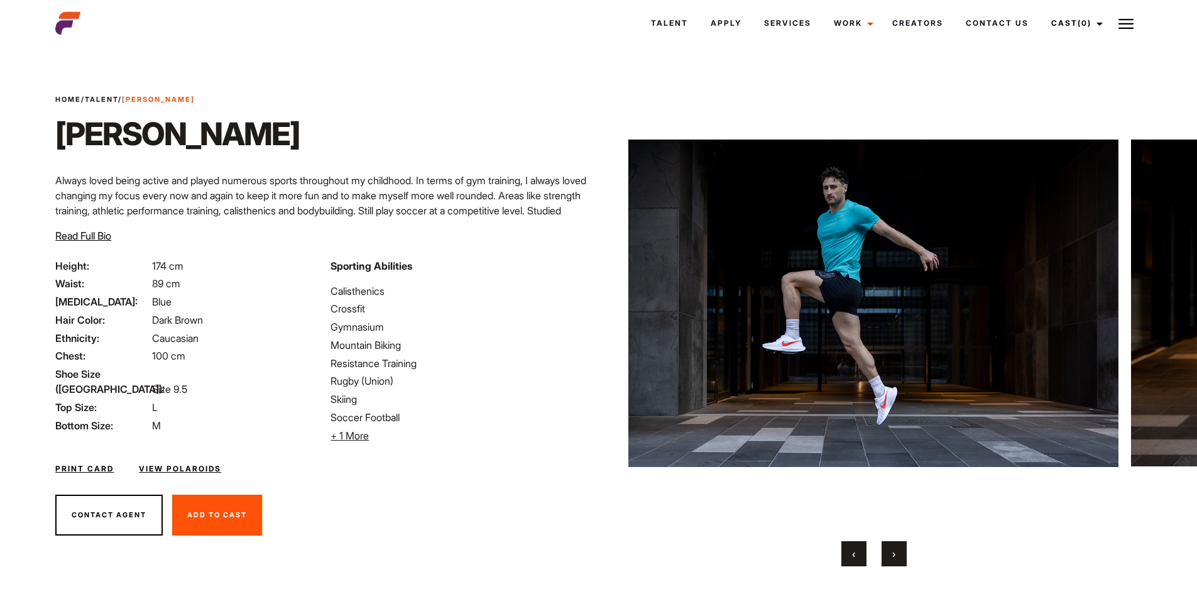
click at [898, 549] on button "›" at bounding box center [893, 553] width 25 height 25
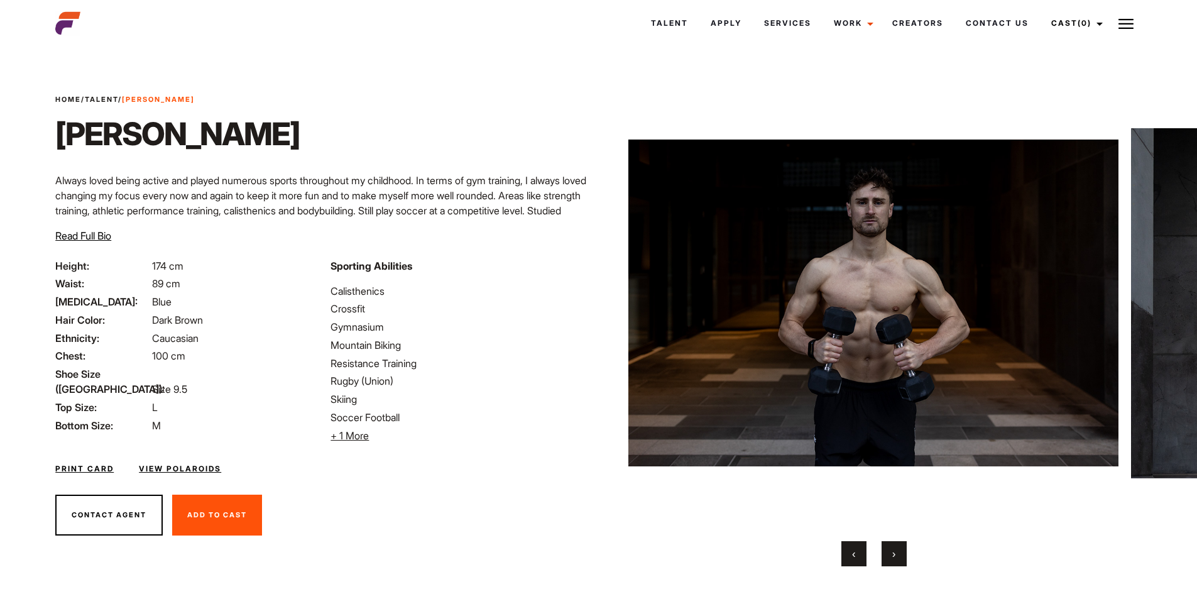
click at [898, 549] on button "›" at bounding box center [893, 553] width 25 height 25
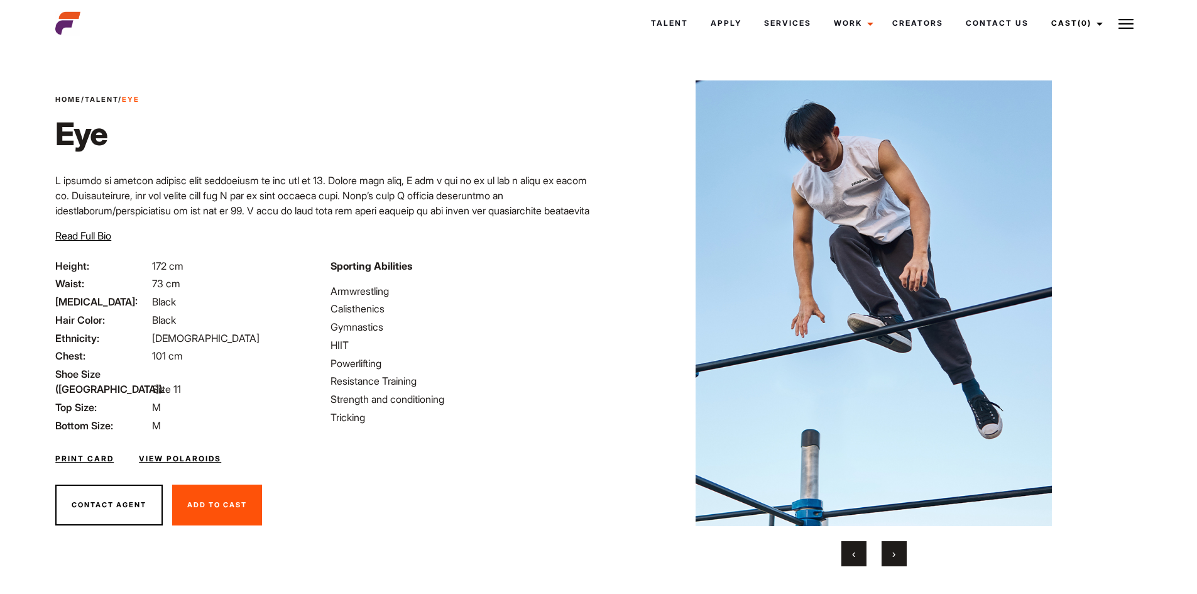
click at [901, 551] on button "›" at bounding box center [893, 553] width 25 height 25
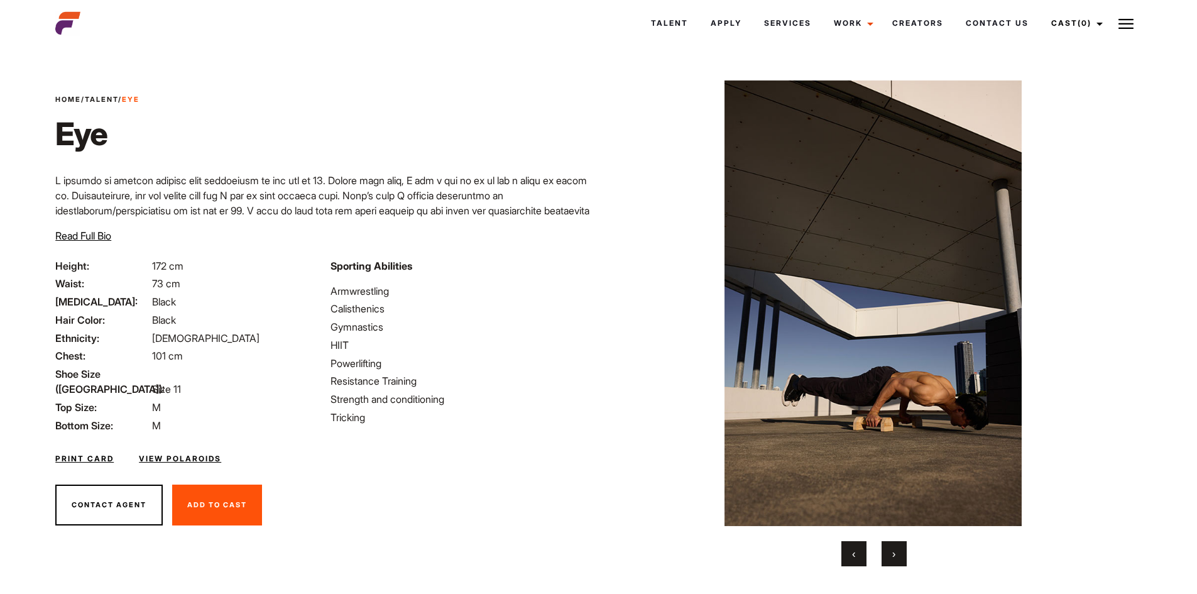
click at [901, 551] on button "›" at bounding box center [893, 553] width 25 height 25
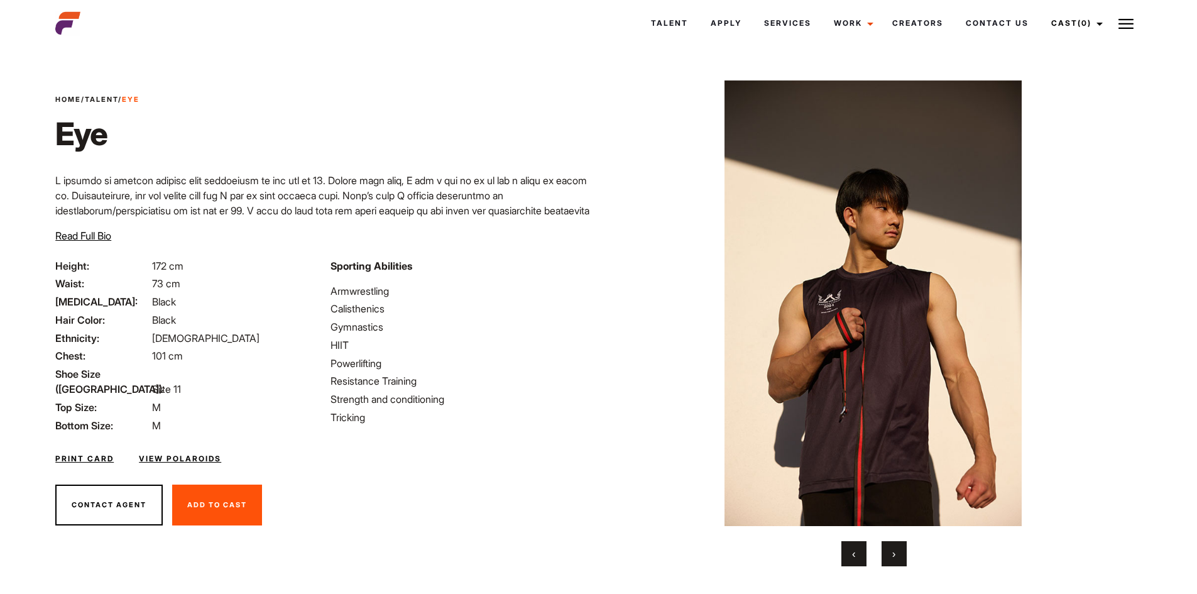
click at [901, 551] on button "›" at bounding box center [893, 553] width 25 height 25
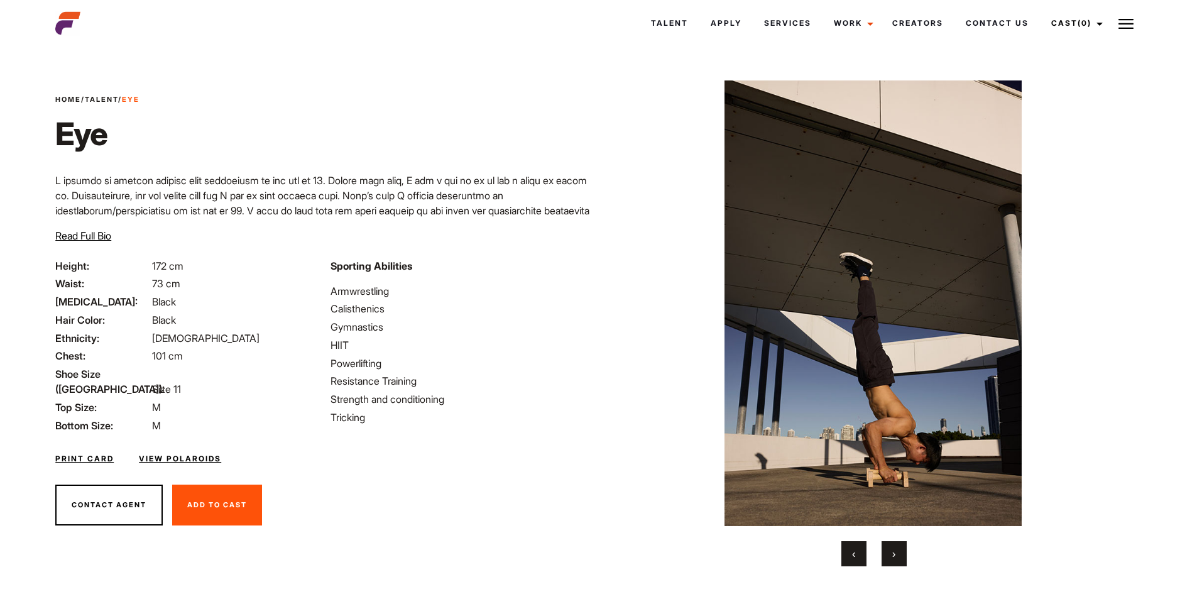
click at [901, 551] on button "›" at bounding box center [893, 553] width 25 height 25
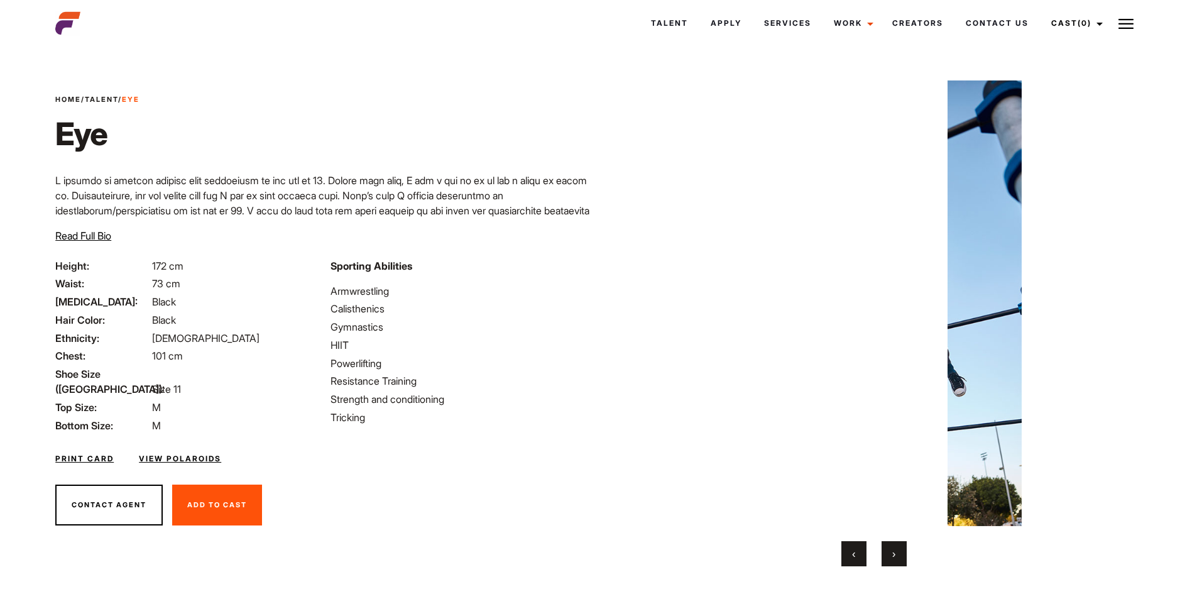
click at [901, 551] on button "›" at bounding box center [893, 553] width 25 height 25
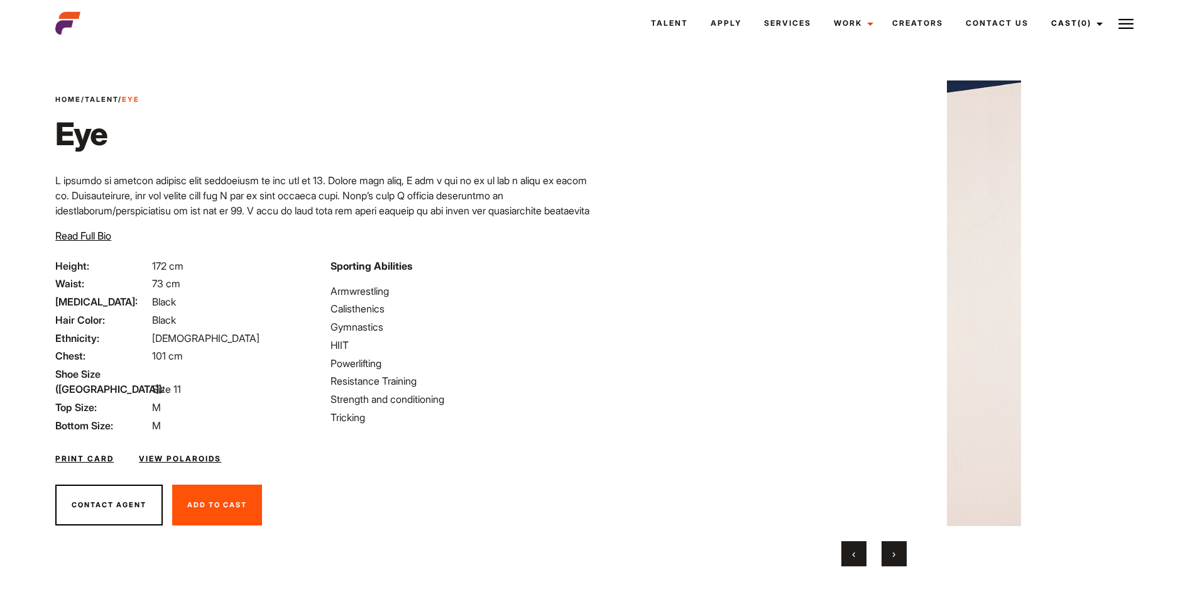
click at [901, 551] on button "›" at bounding box center [893, 553] width 25 height 25
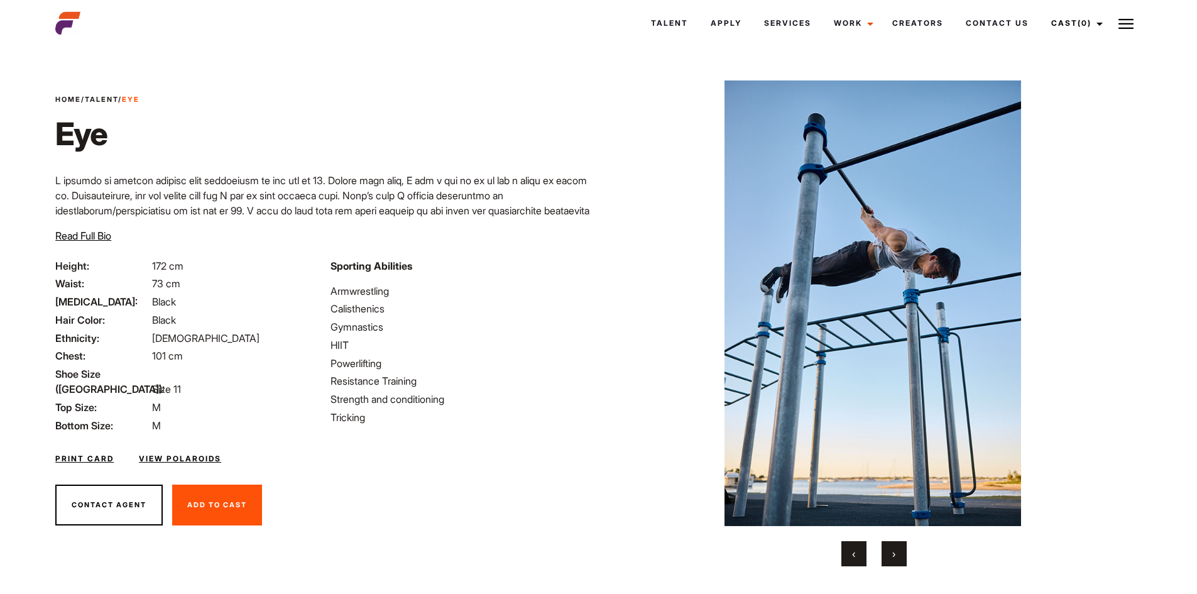
click at [901, 551] on button "›" at bounding box center [893, 553] width 25 height 25
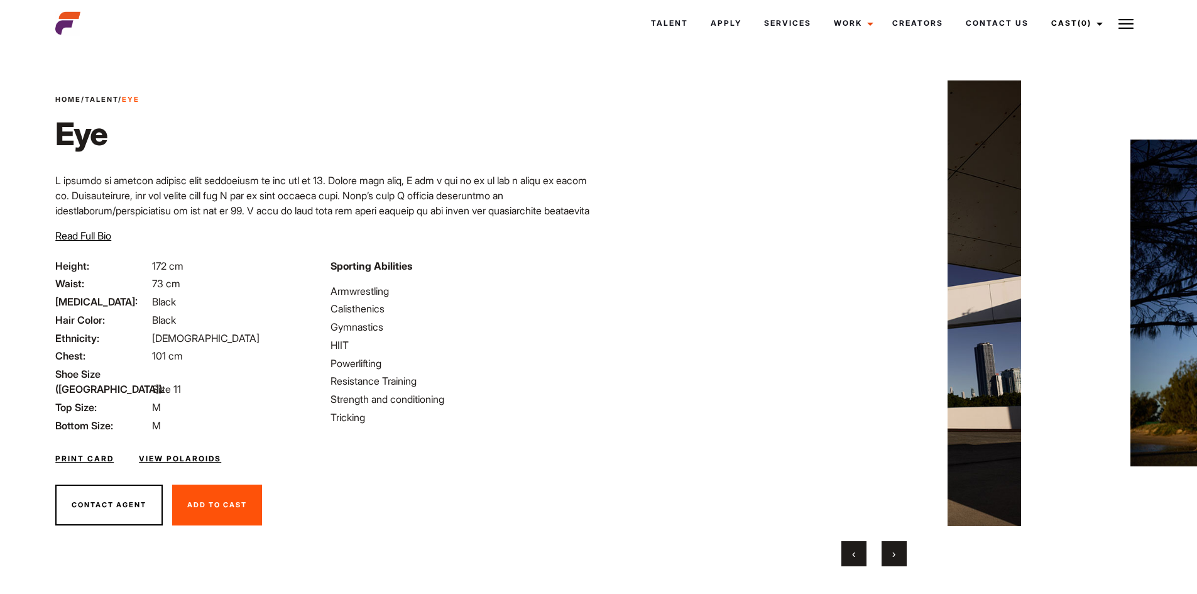
click at [901, 551] on button "›" at bounding box center [893, 553] width 25 height 25
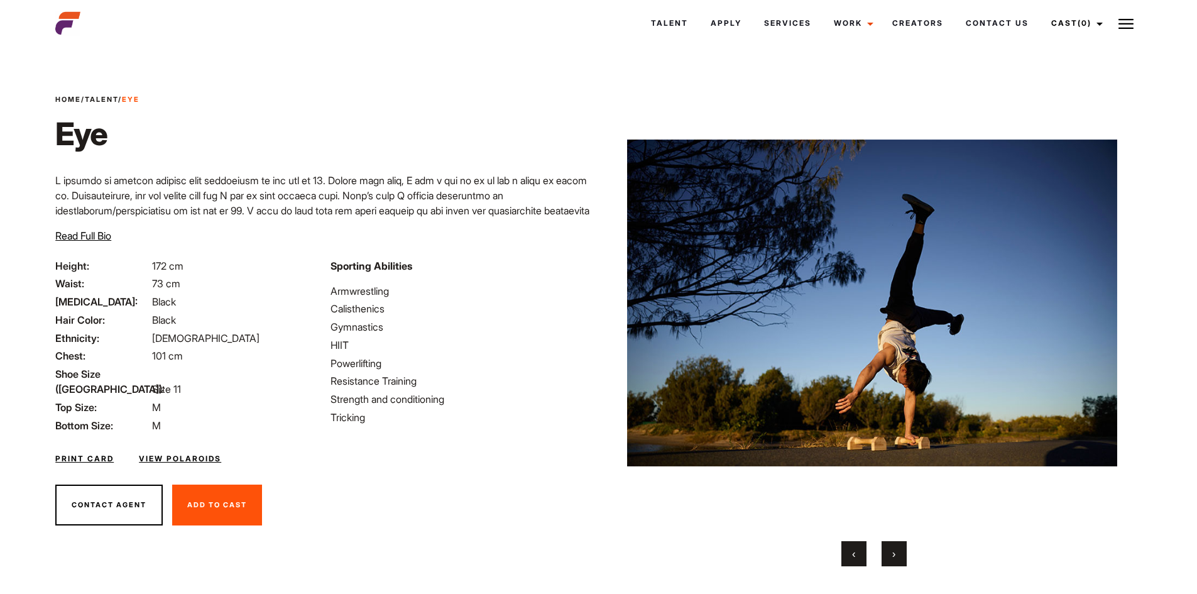
click at [901, 551] on button "›" at bounding box center [893, 553] width 25 height 25
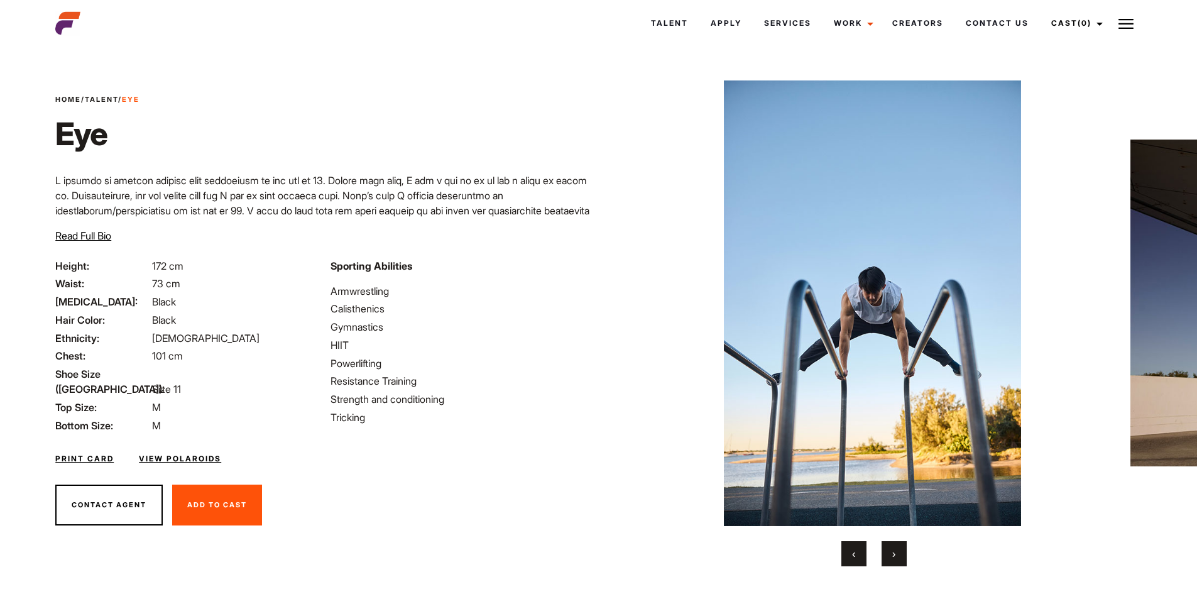
click at [901, 551] on button "›" at bounding box center [893, 553] width 25 height 25
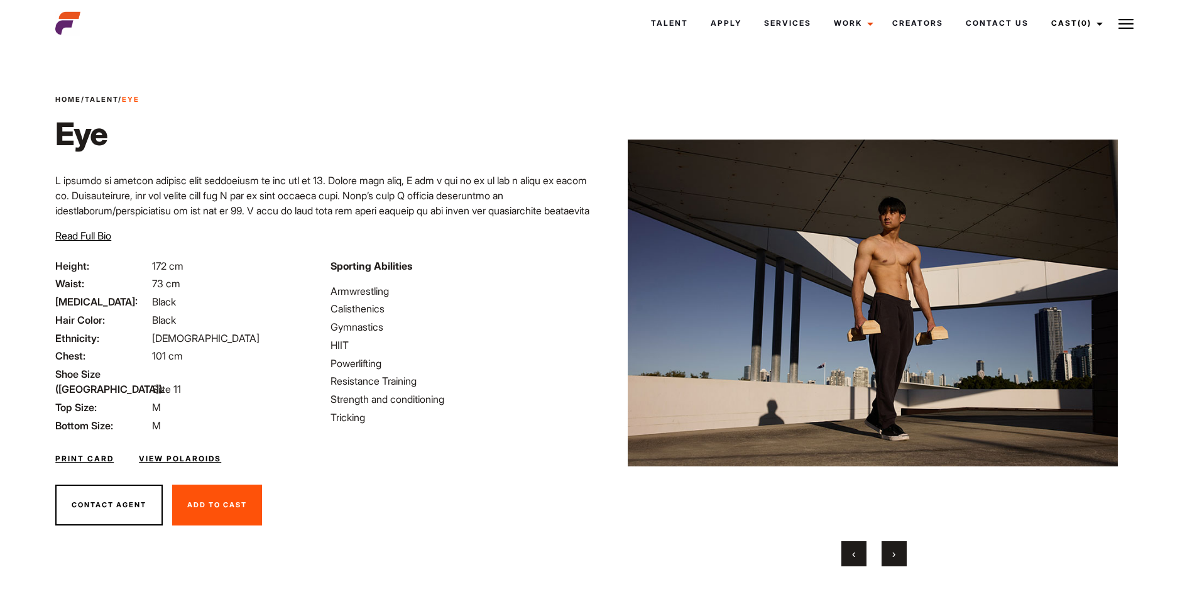
click at [901, 551] on button "›" at bounding box center [893, 553] width 25 height 25
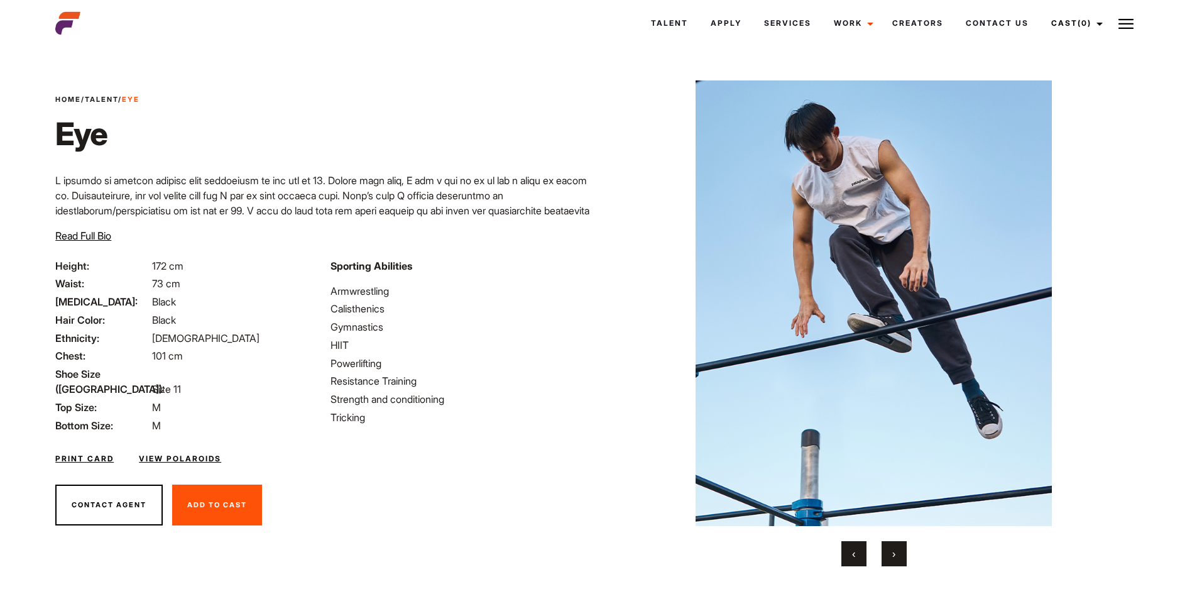
click at [901, 551] on button "›" at bounding box center [893, 553] width 25 height 25
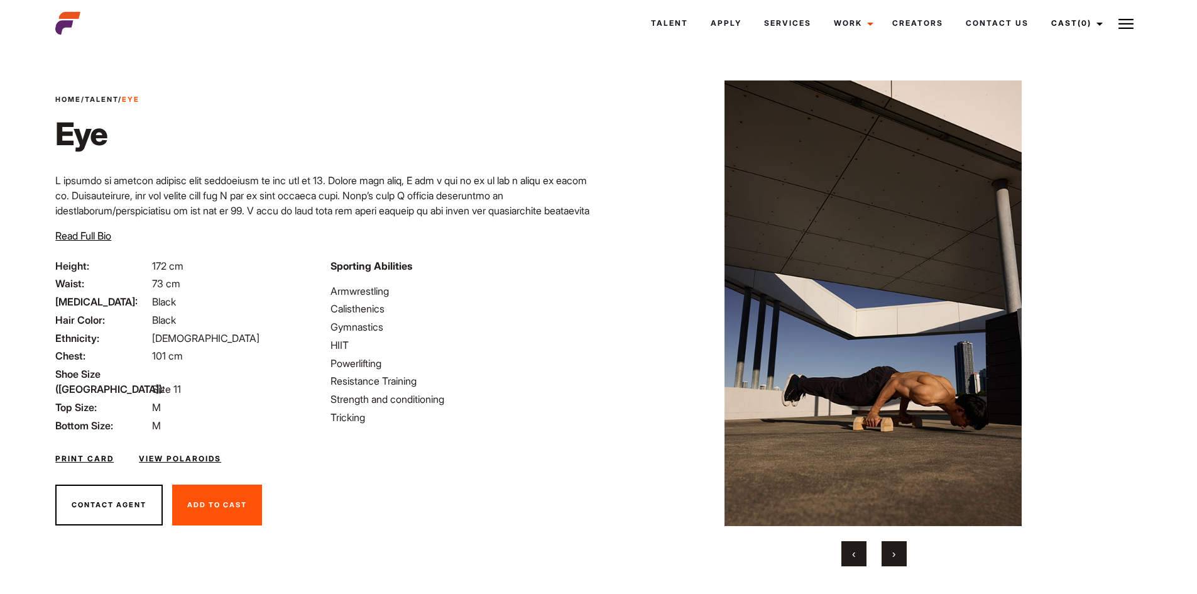
click at [901, 551] on button "›" at bounding box center [893, 553] width 25 height 25
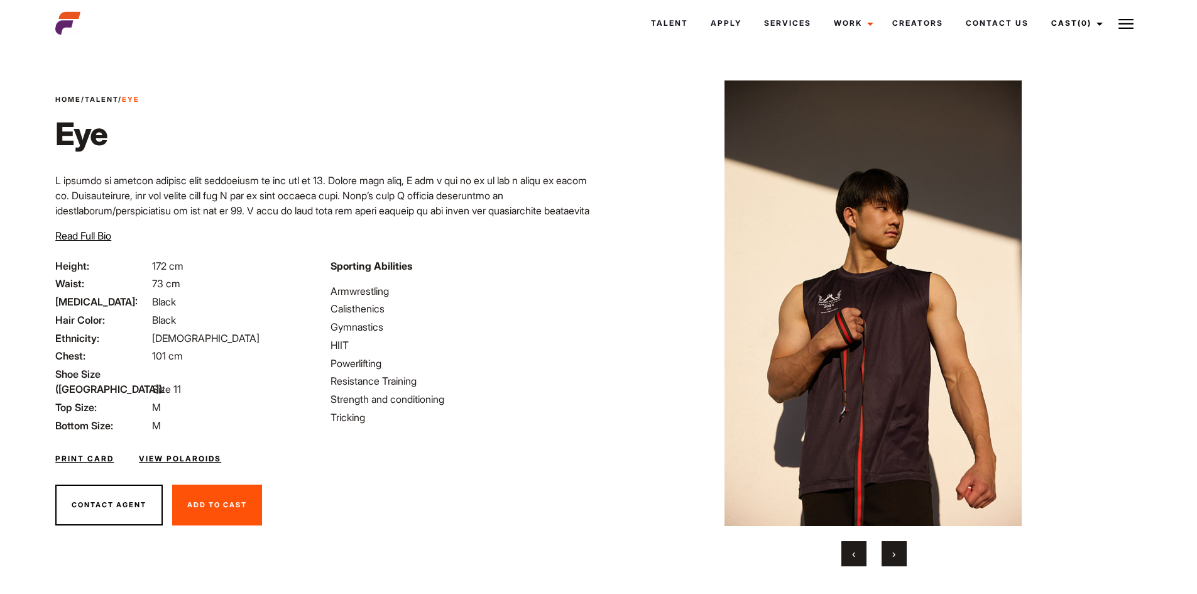
click at [901, 551] on button "›" at bounding box center [893, 553] width 25 height 25
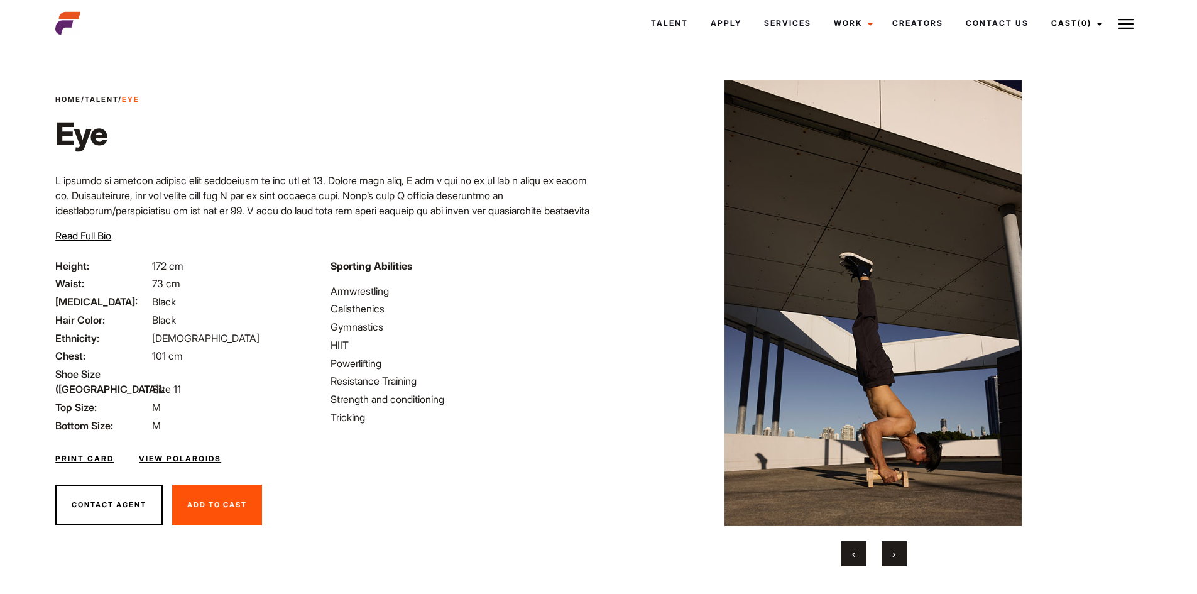
click at [901, 551] on button "›" at bounding box center [893, 553] width 25 height 25
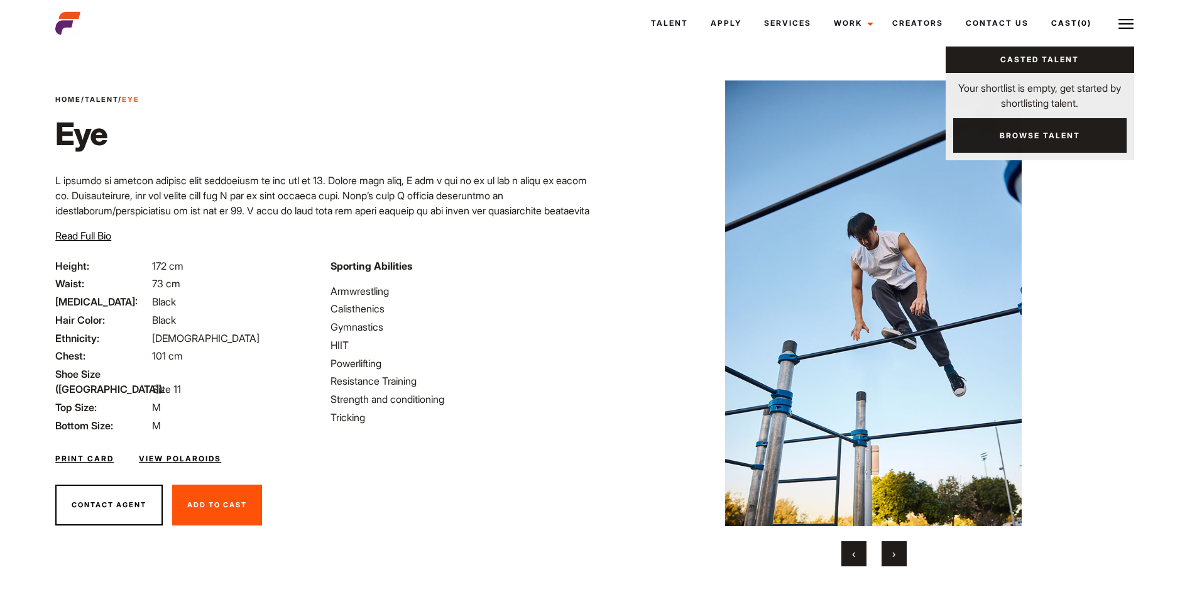
scroll to position [27, 0]
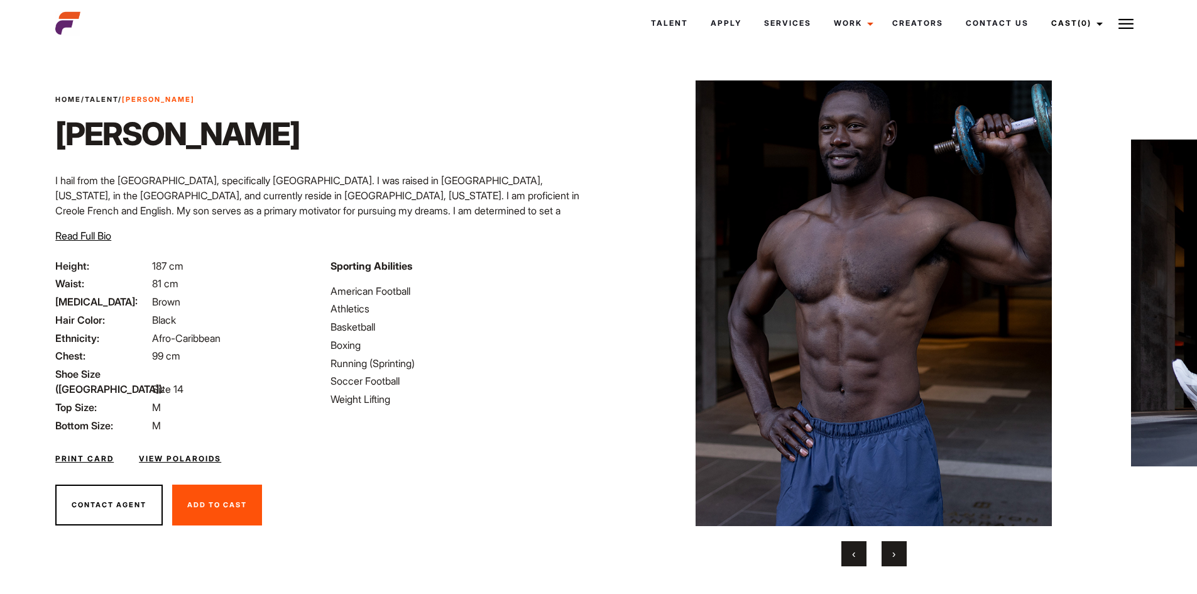
click at [890, 543] on button "›" at bounding box center [893, 553] width 25 height 25
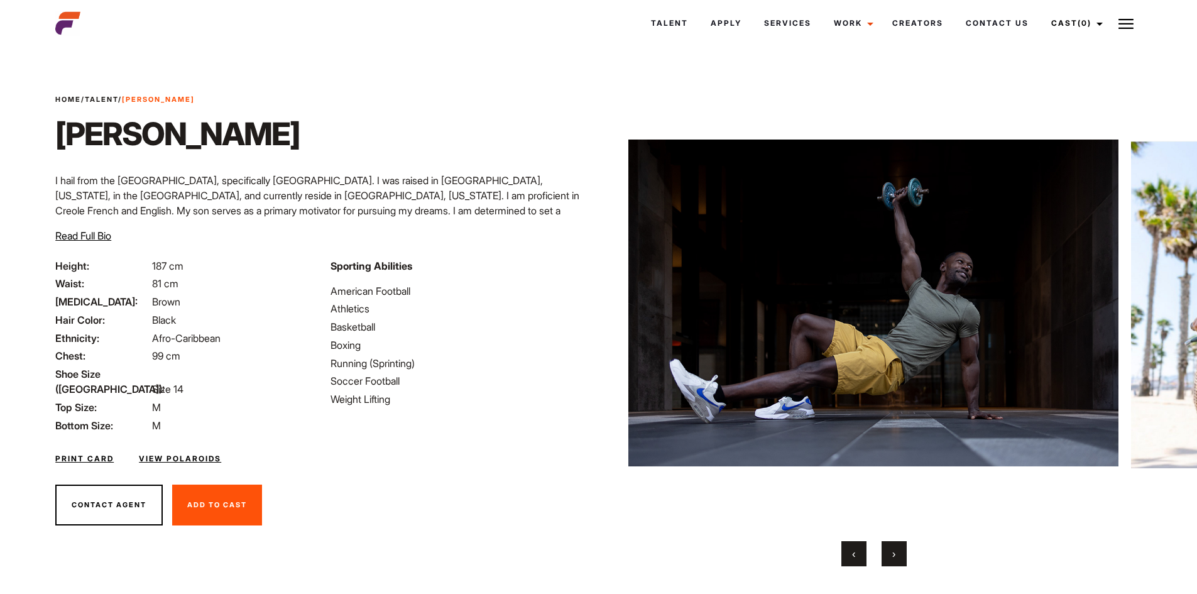
click at [901, 551] on button "›" at bounding box center [893, 553] width 25 height 25
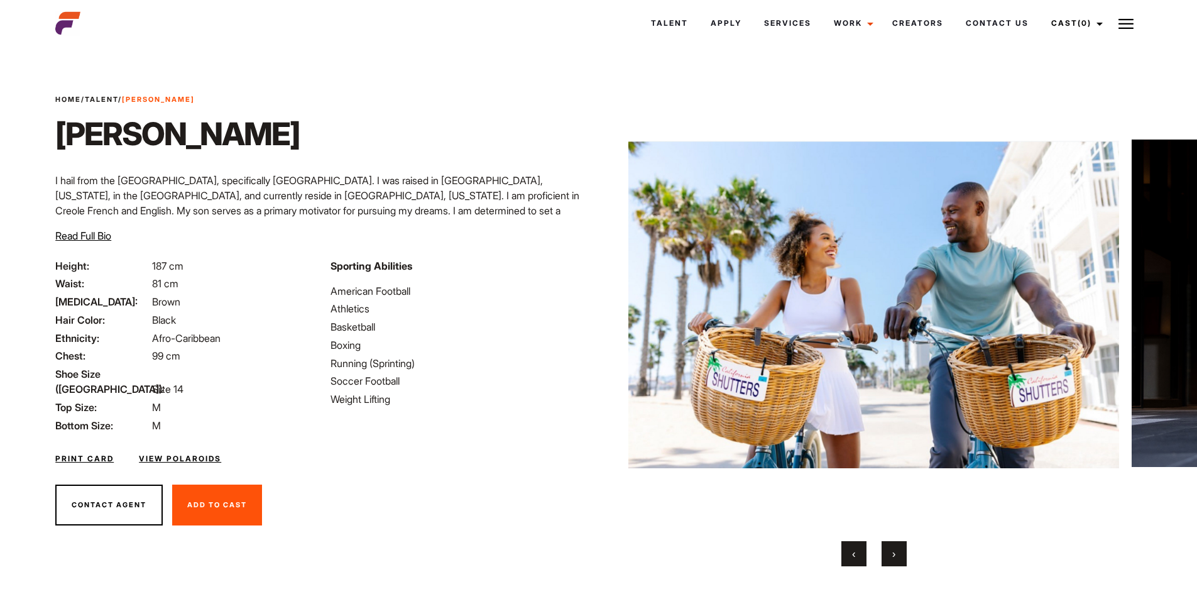
click at [901, 551] on button "›" at bounding box center [893, 553] width 25 height 25
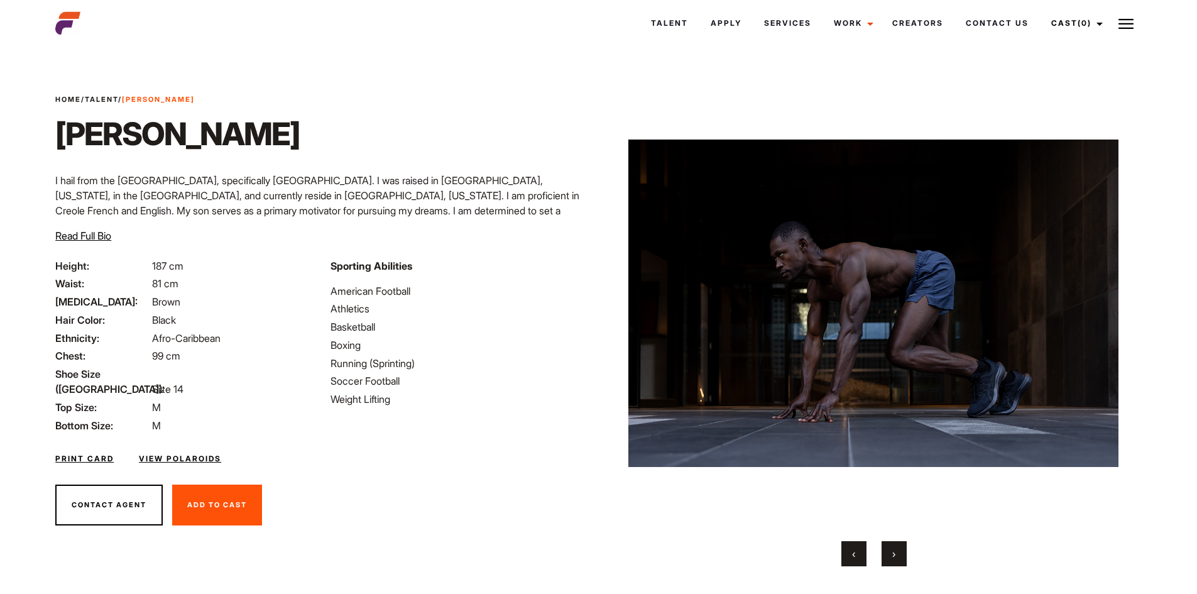
click at [901, 551] on button "›" at bounding box center [893, 553] width 25 height 25
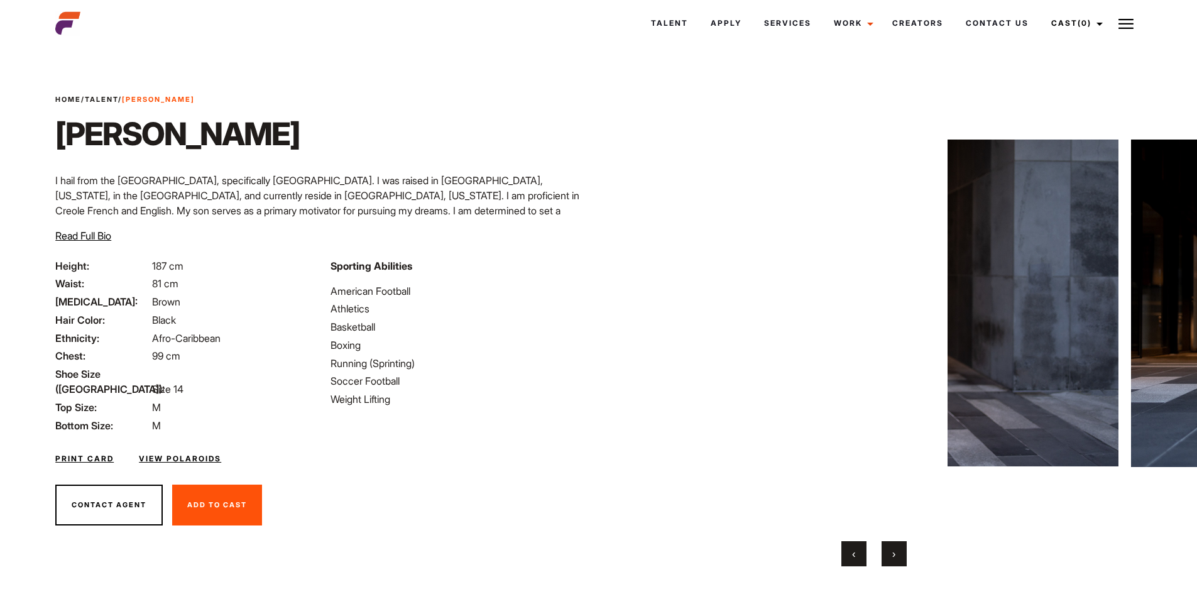
click at [901, 551] on button "›" at bounding box center [893, 553] width 25 height 25
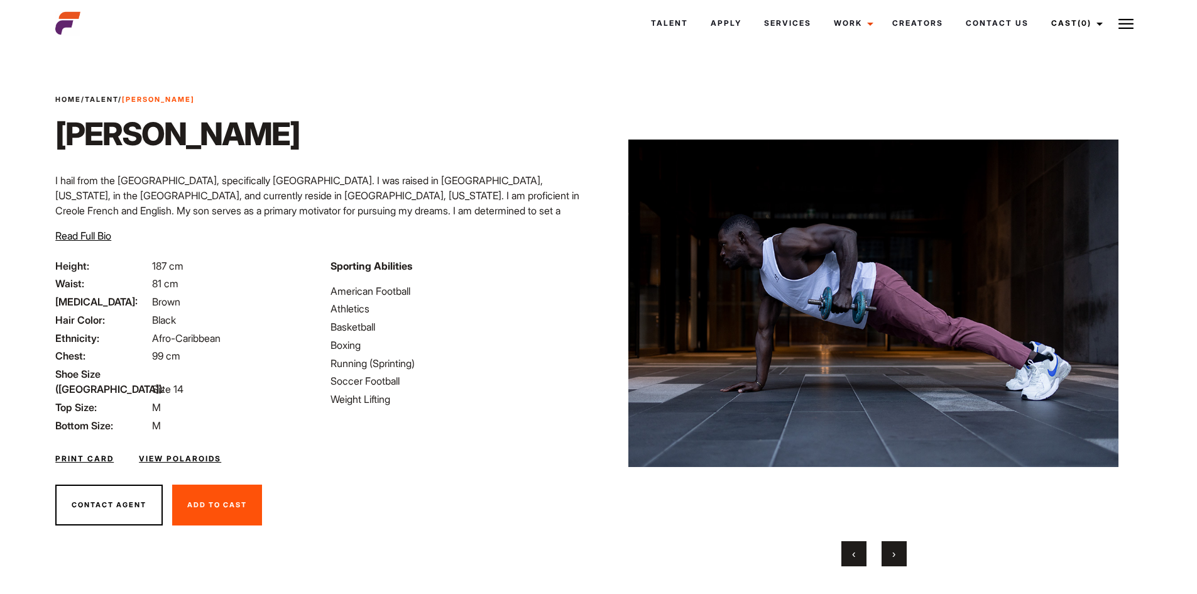
click at [901, 551] on button "›" at bounding box center [893, 553] width 25 height 25
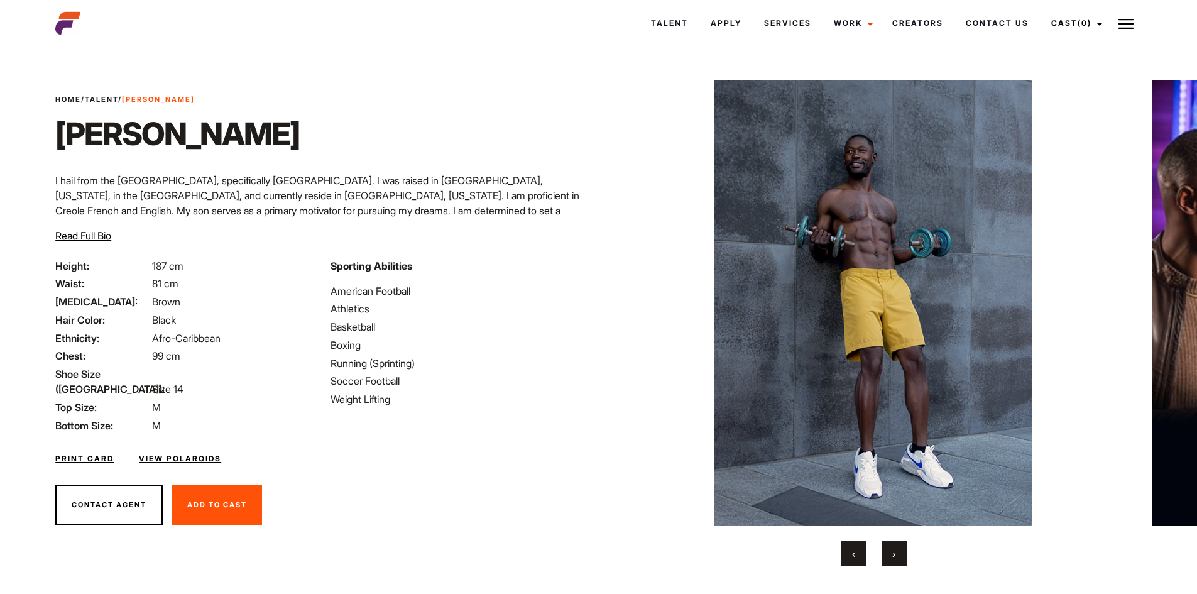
click at [901, 551] on button "›" at bounding box center [893, 553] width 25 height 25
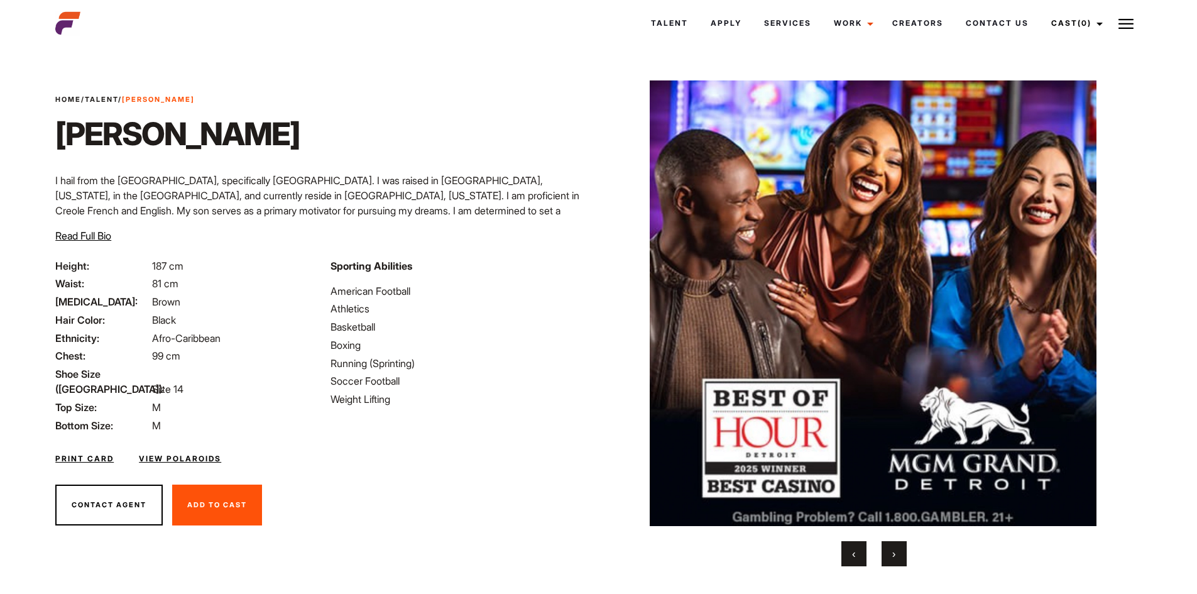
click at [901, 551] on button "›" at bounding box center [893, 553] width 25 height 25
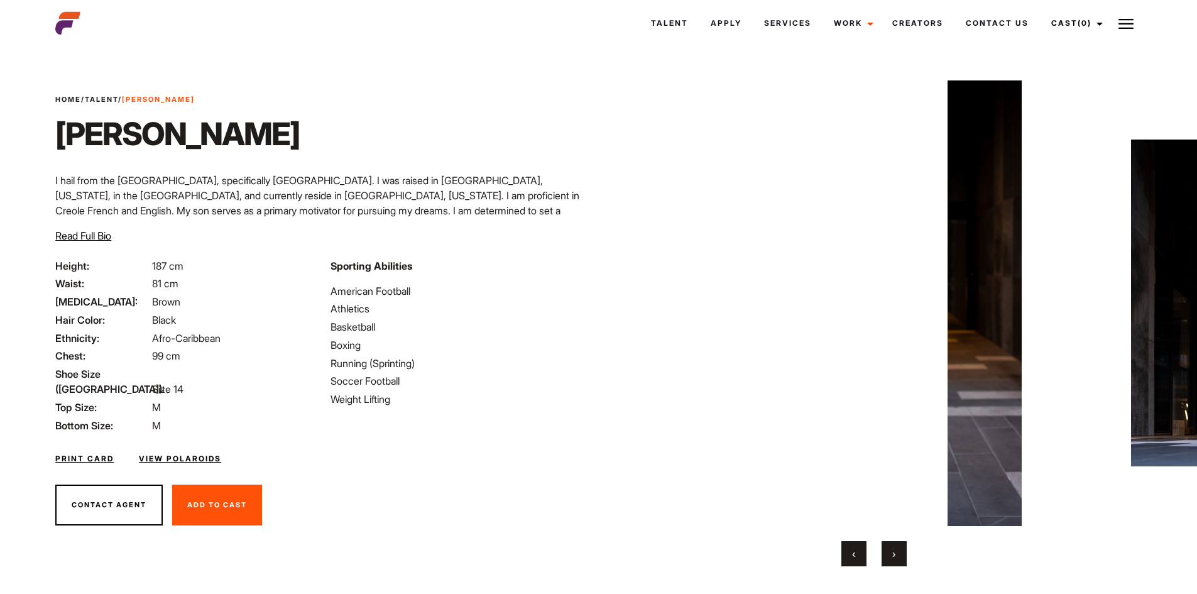
click at [901, 551] on button "›" at bounding box center [893, 553] width 25 height 25
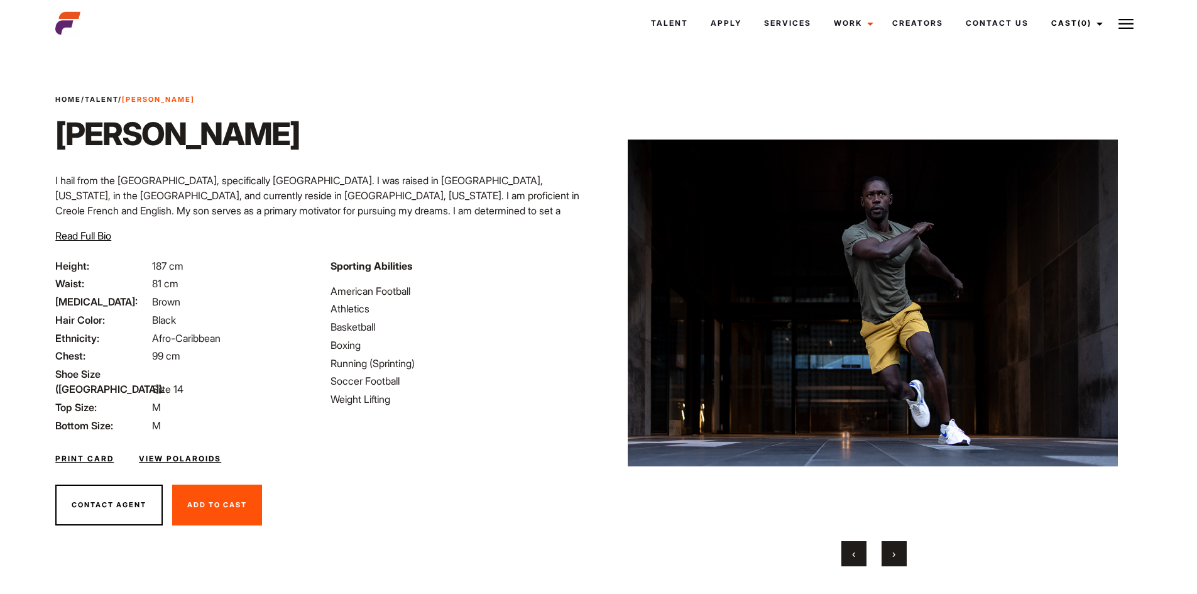
click at [901, 551] on button "›" at bounding box center [893, 553] width 25 height 25
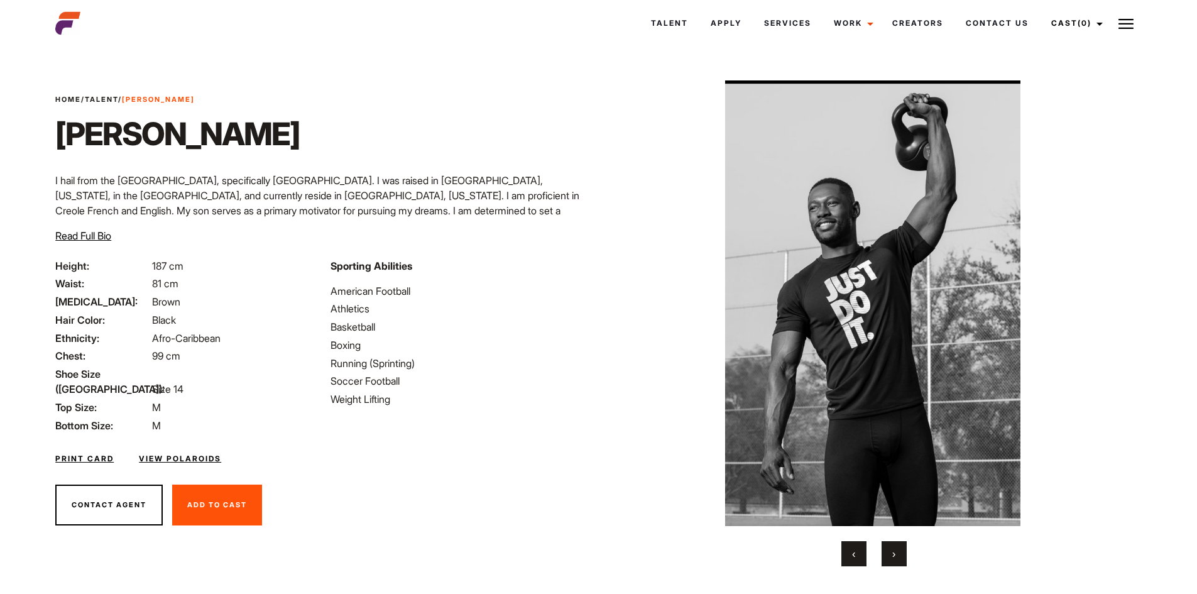
click at [901, 551] on button "›" at bounding box center [893, 553] width 25 height 25
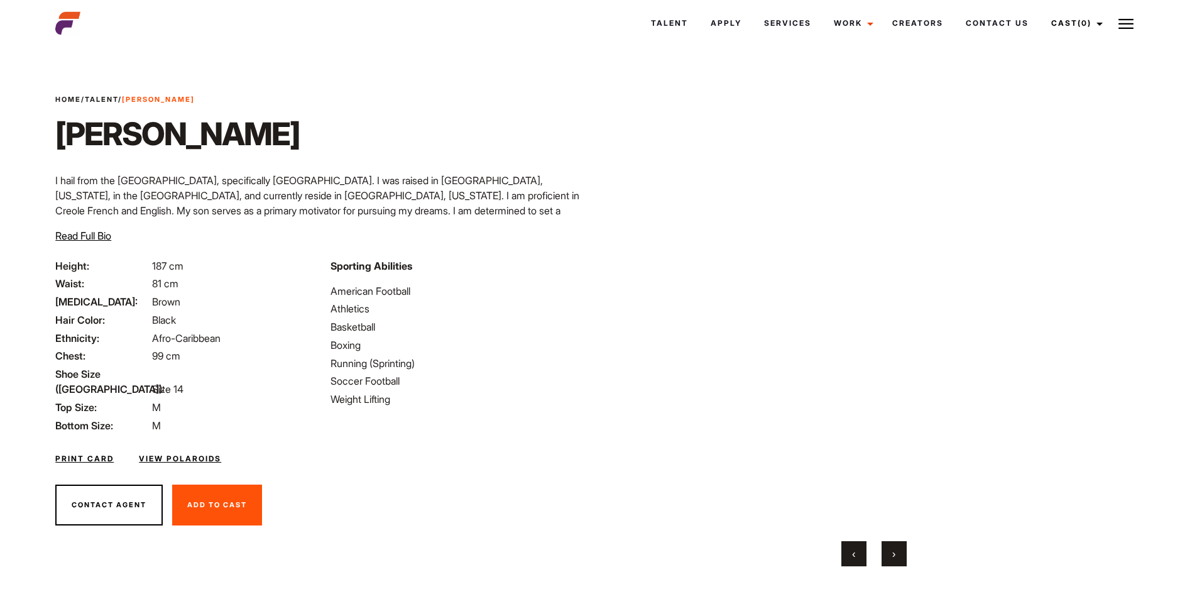
click at [901, 551] on button "›" at bounding box center [893, 553] width 25 height 25
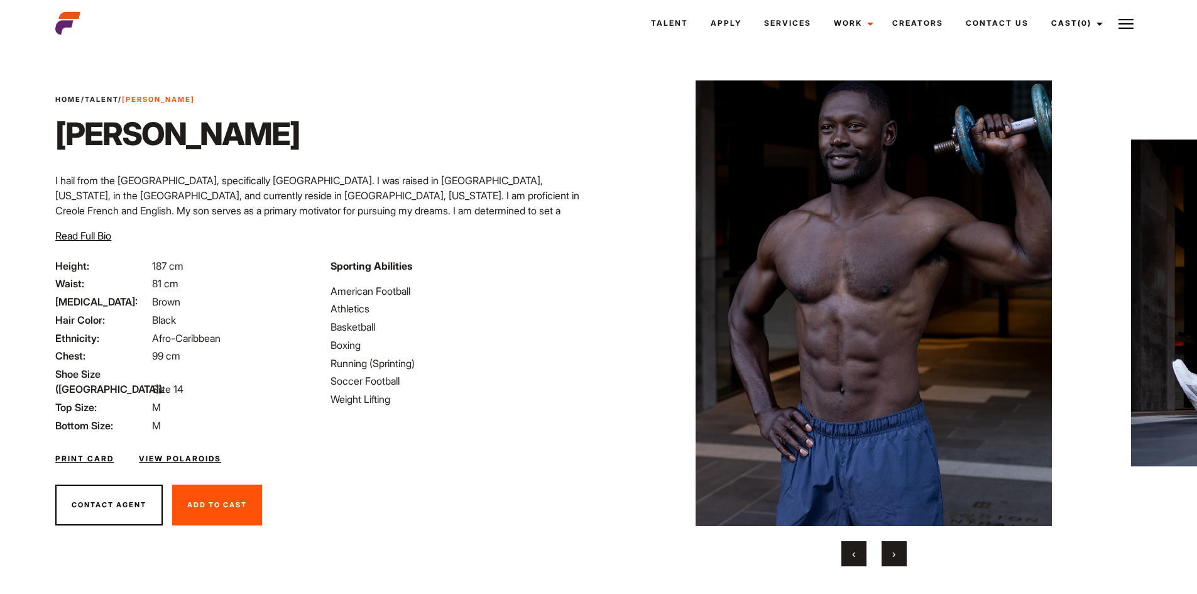
click at [901, 551] on button "›" at bounding box center [893, 553] width 25 height 25
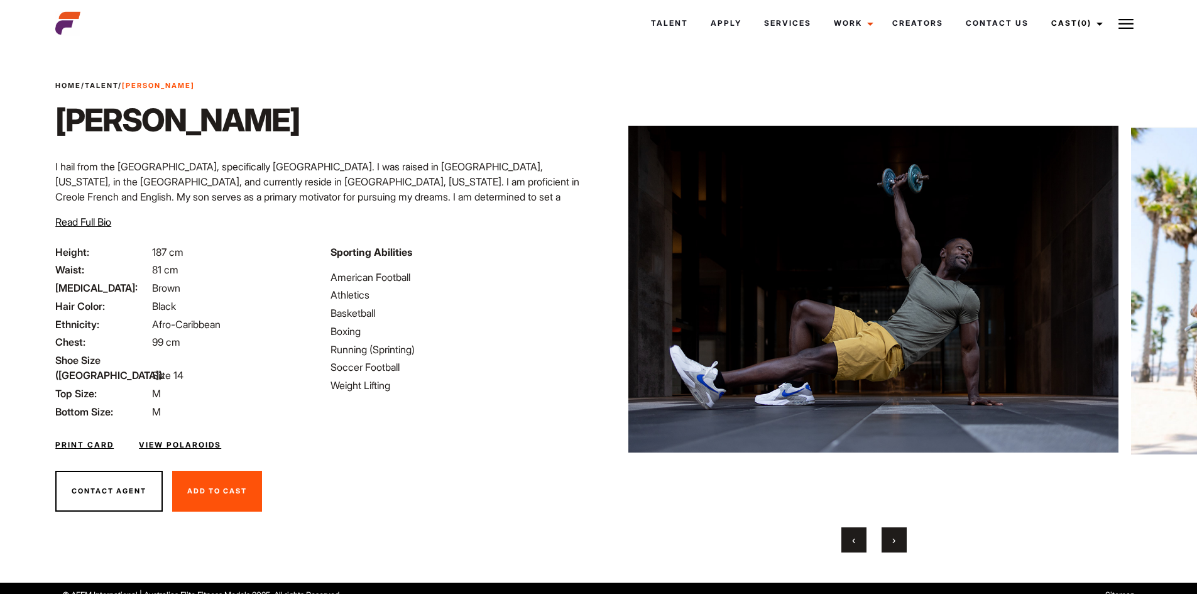
scroll to position [27, 0]
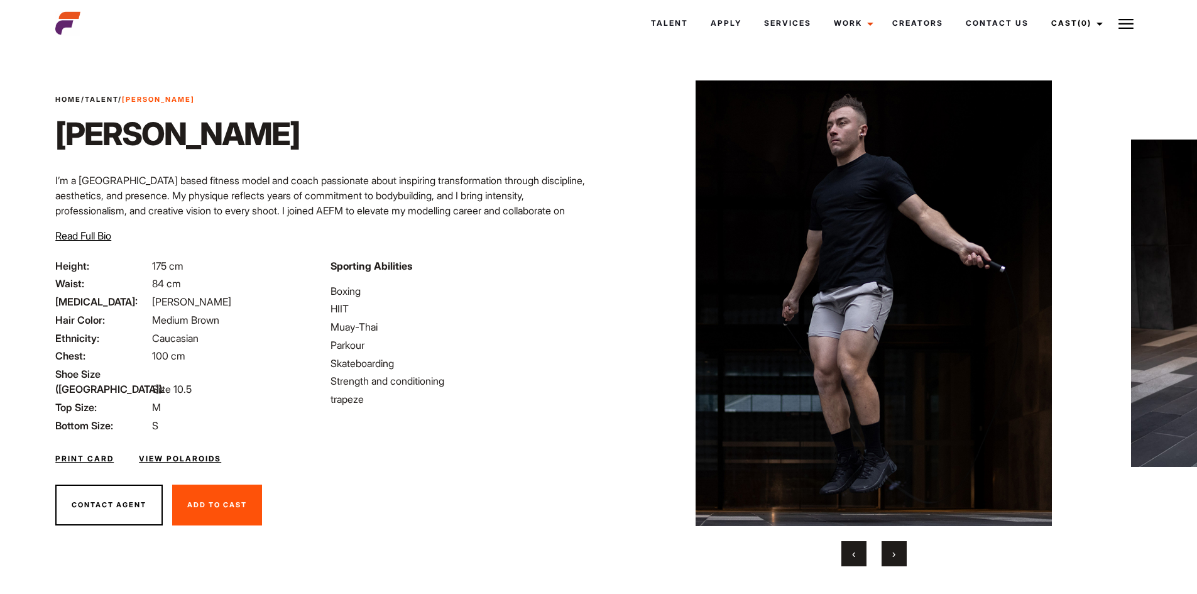
click at [898, 555] on button "›" at bounding box center [893, 553] width 25 height 25
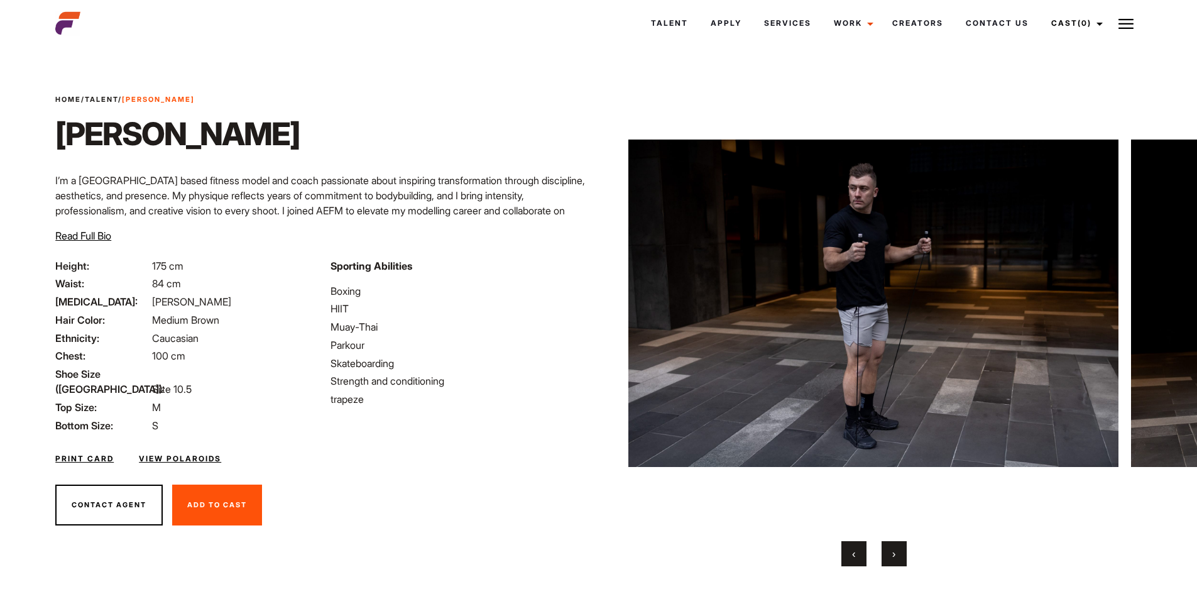
click at [898, 555] on button "›" at bounding box center [893, 553] width 25 height 25
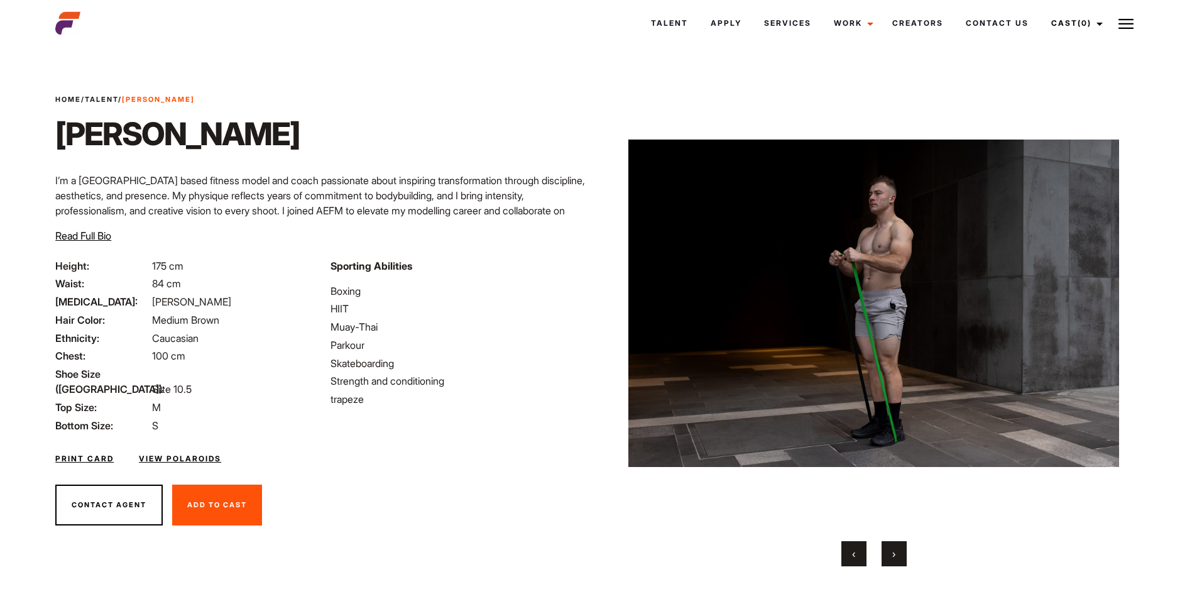
click at [898, 555] on button "›" at bounding box center [893, 553] width 25 height 25
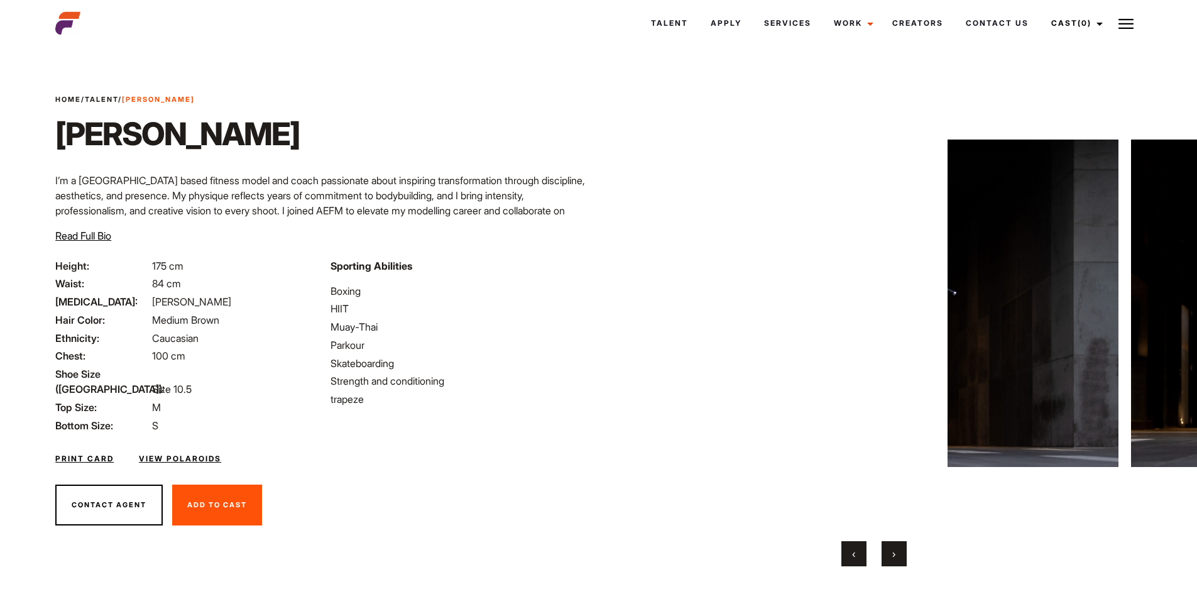
click at [898, 555] on button "›" at bounding box center [893, 553] width 25 height 25
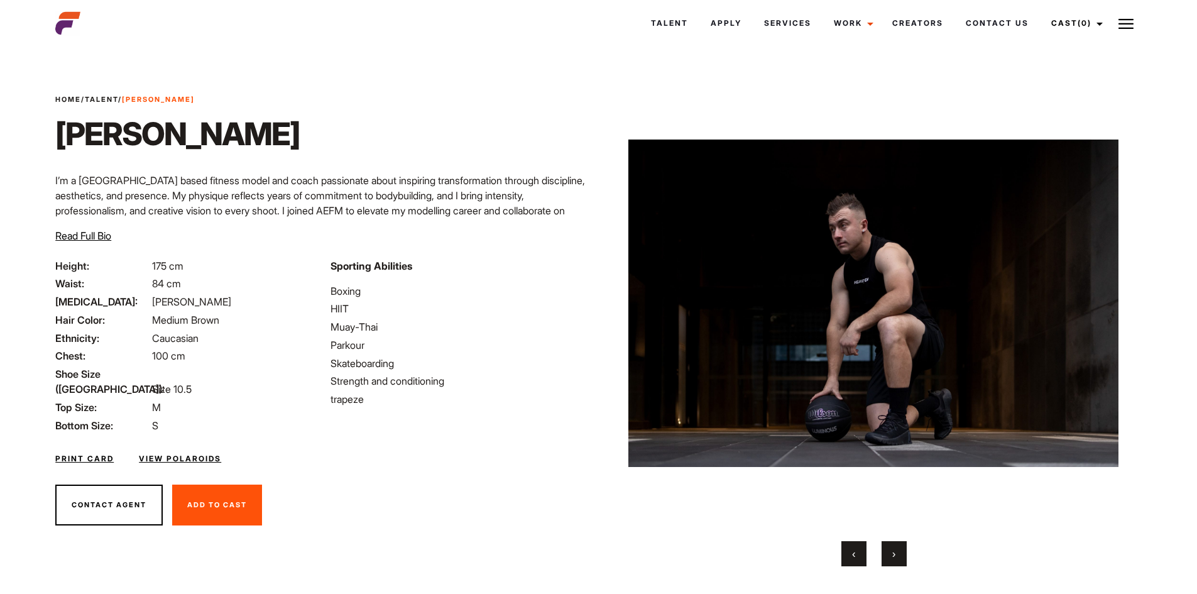
click at [898, 555] on button "›" at bounding box center [893, 553] width 25 height 25
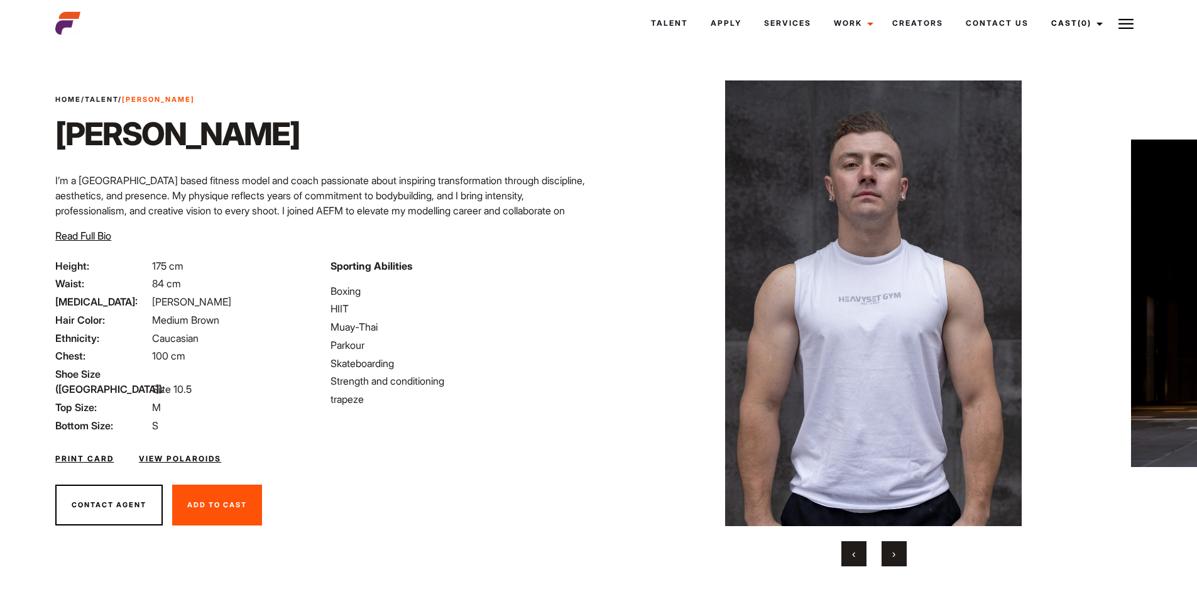
click at [898, 555] on button "›" at bounding box center [893, 553] width 25 height 25
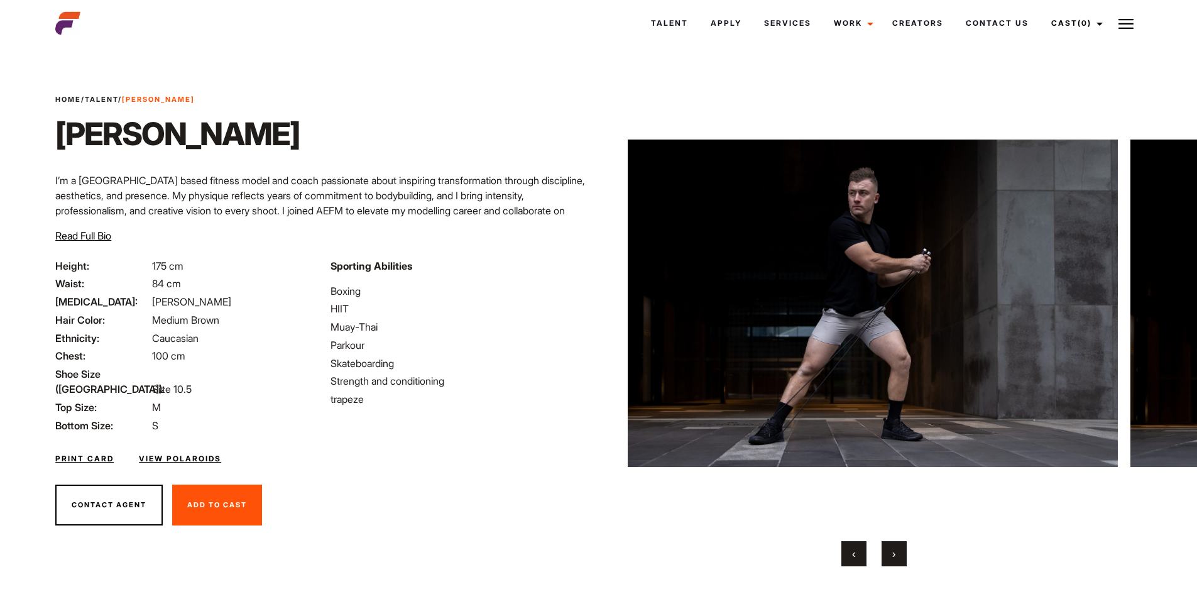
click at [898, 555] on button "›" at bounding box center [893, 553] width 25 height 25
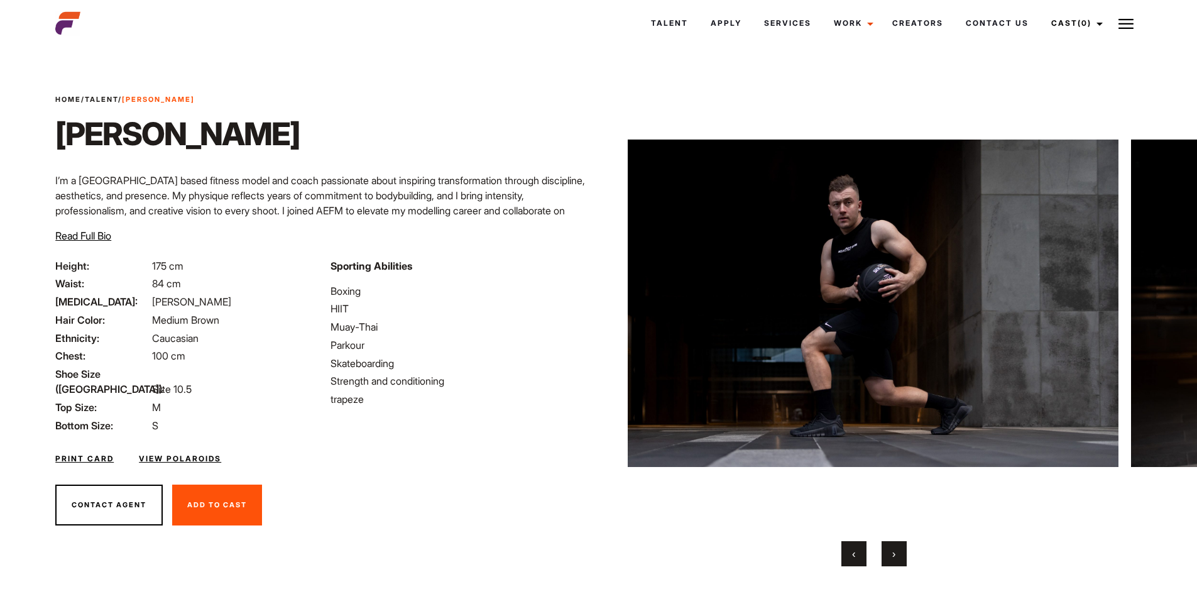
click at [898, 555] on button "›" at bounding box center [893, 553] width 25 height 25
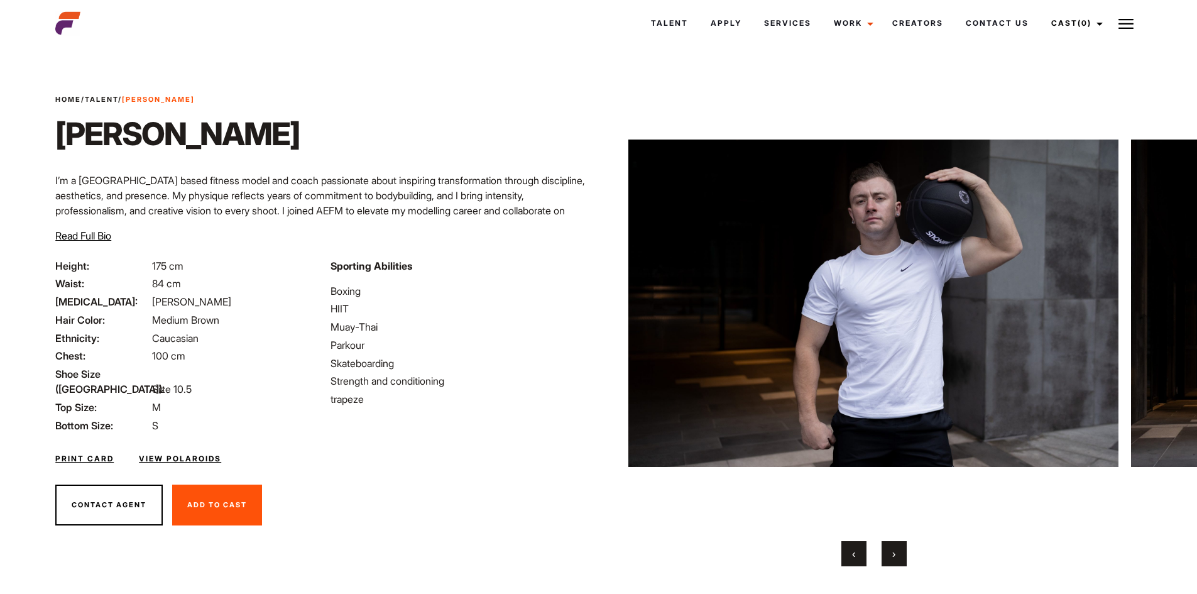
click at [898, 555] on button "›" at bounding box center [893, 553] width 25 height 25
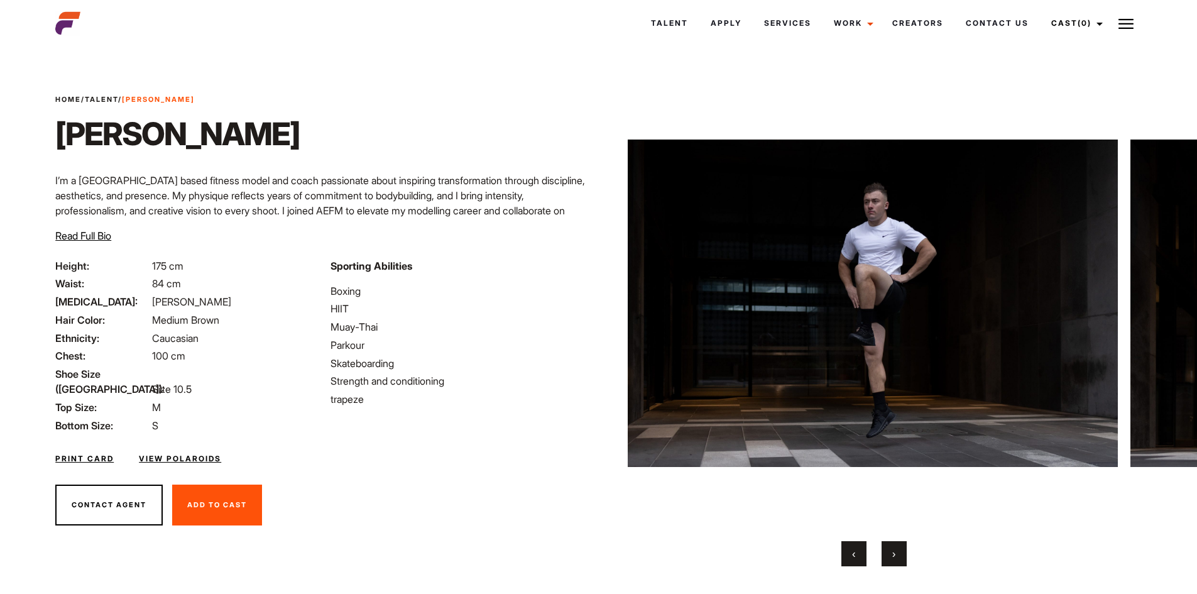
click at [898, 555] on button "›" at bounding box center [893, 553] width 25 height 25
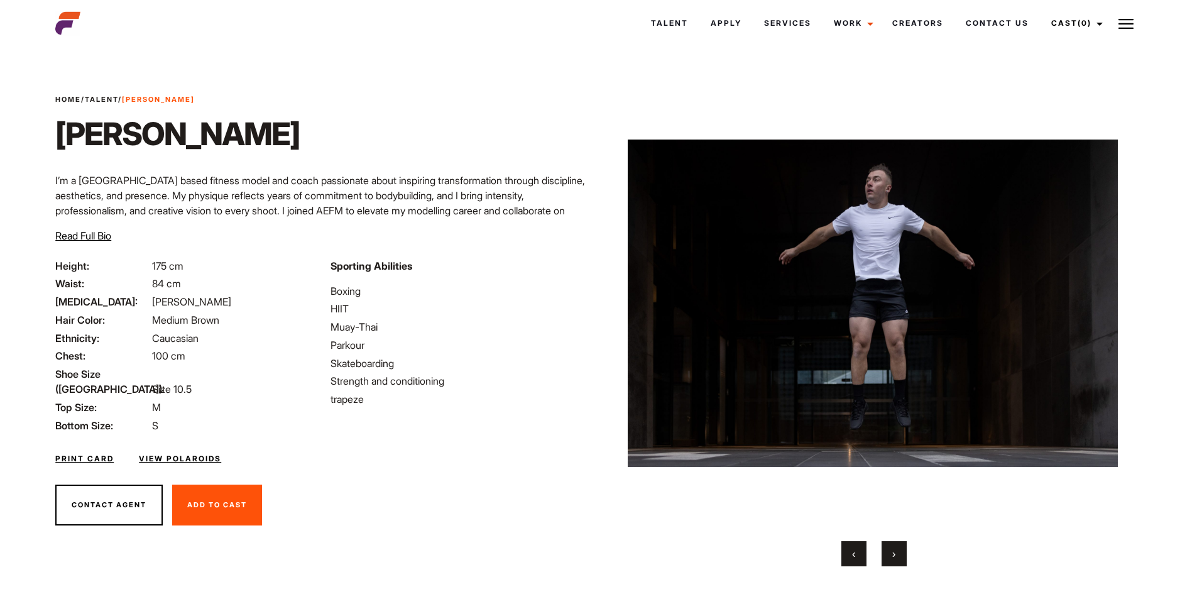
click at [898, 555] on button "›" at bounding box center [893, 553] width 25 height 25
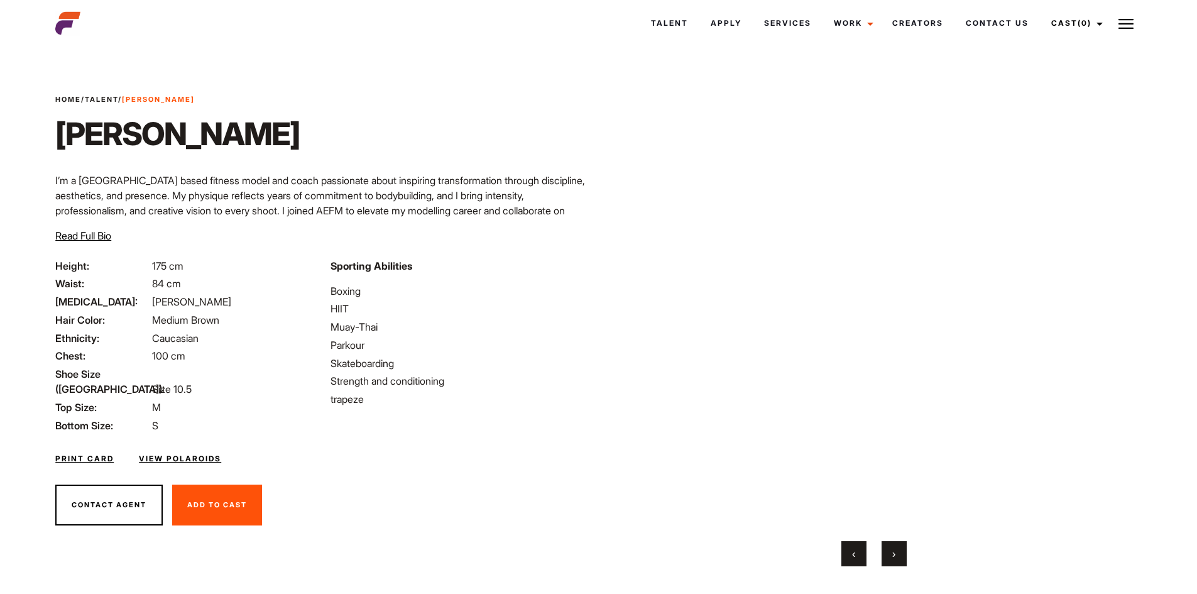
drag, startPoint x: 897, startPoint y: 567, endPoint x: 896, endPoint y: 558, distance: 8.9
click at [897, 562] on div "Home / Talent / Luke P Luke P ‹ ›" at bounding box center [874, 323] width 550 height 546
click at [896, 558] on button "›" at bounding box center [893, 553] width 25 height 25
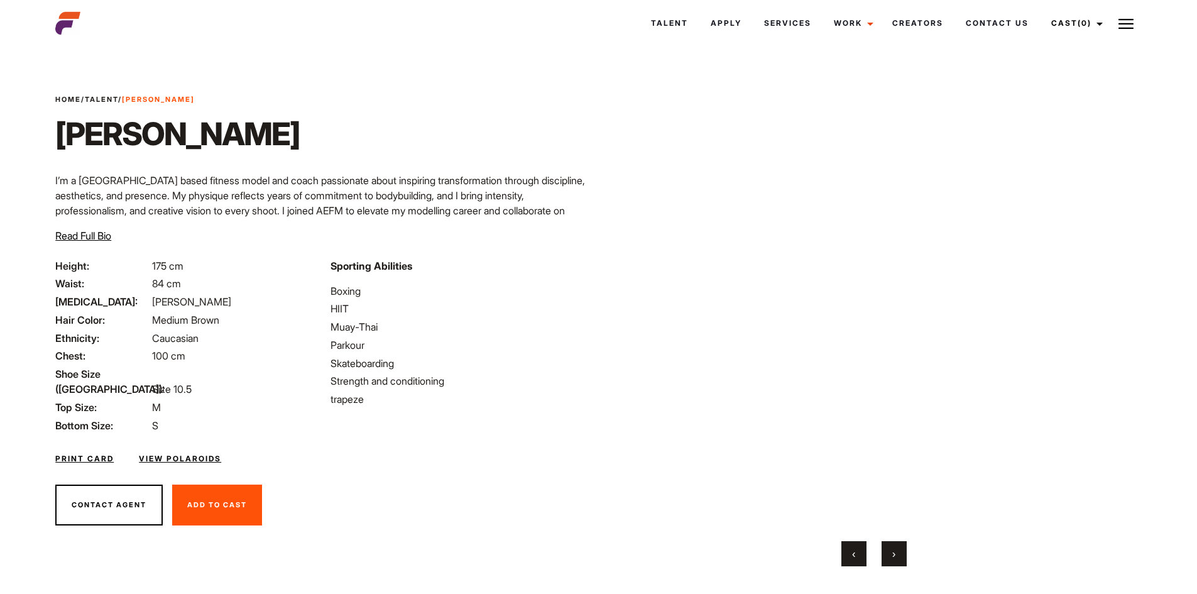
click at [896, 558] on button "›" at bounding box center [893, 553] width 25 height 25
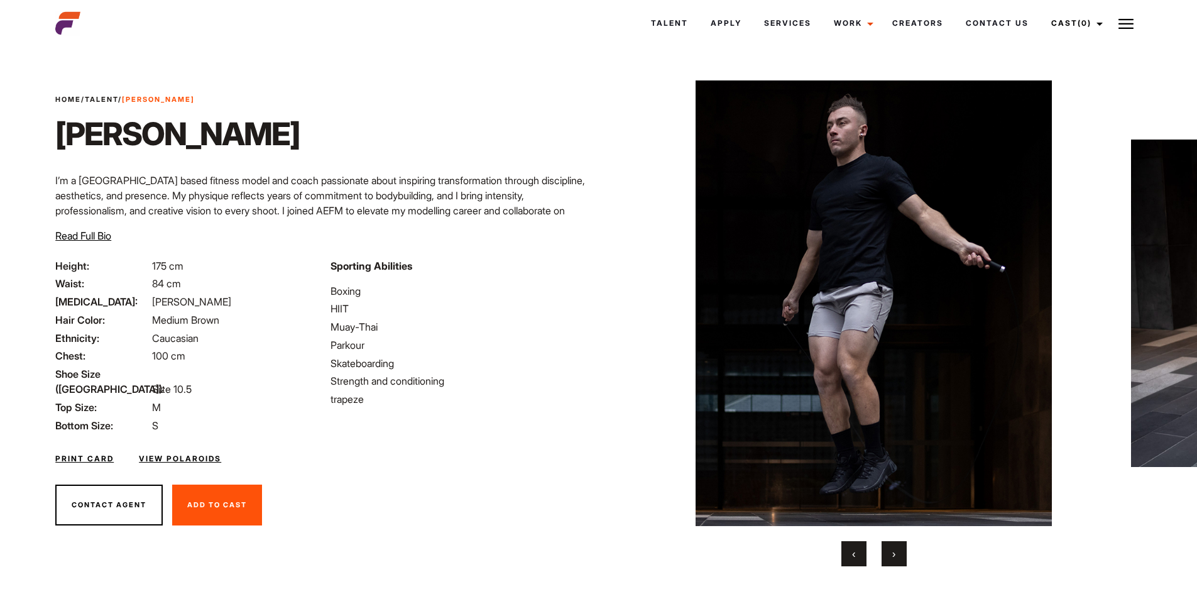
click at [896, 558] on button "›" at bounding box center [893, 553] width 25 height 25
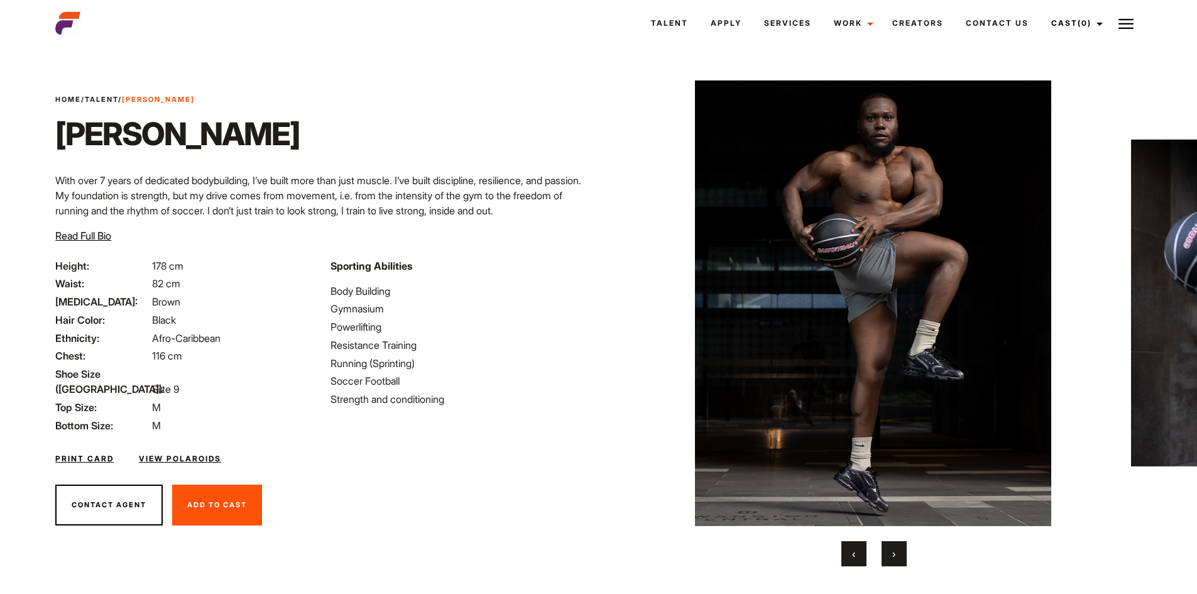
click at [895, 541] on button "›" at bounding box center [893, 553] width 25 height 25
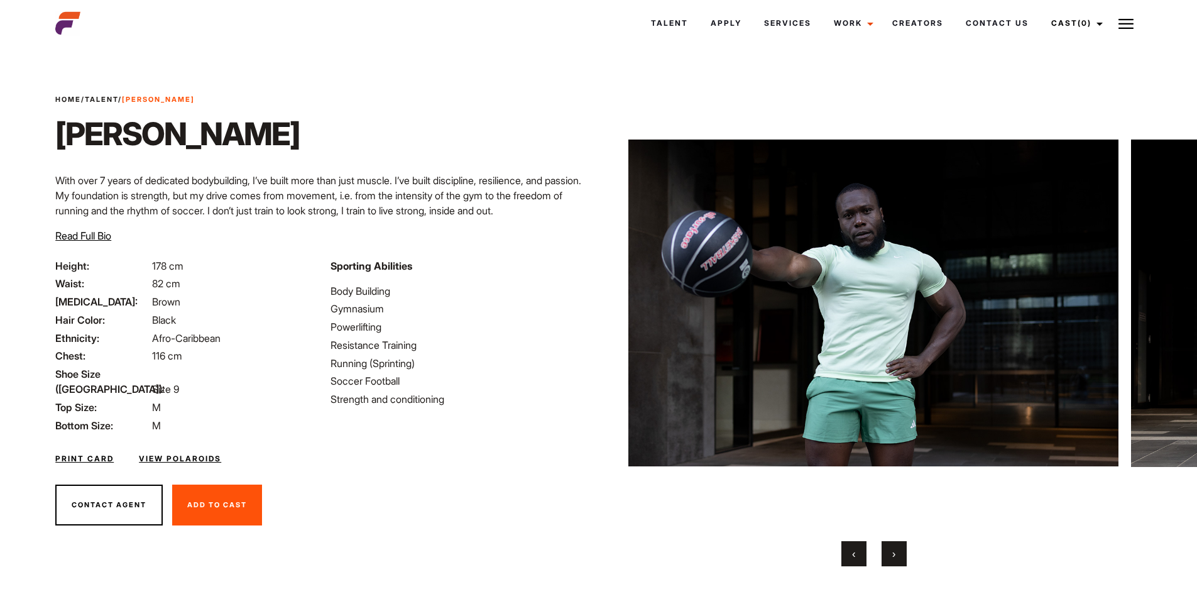
click at [895, 541] on button "›" at bounding box center [893, 553] width 25 height 25
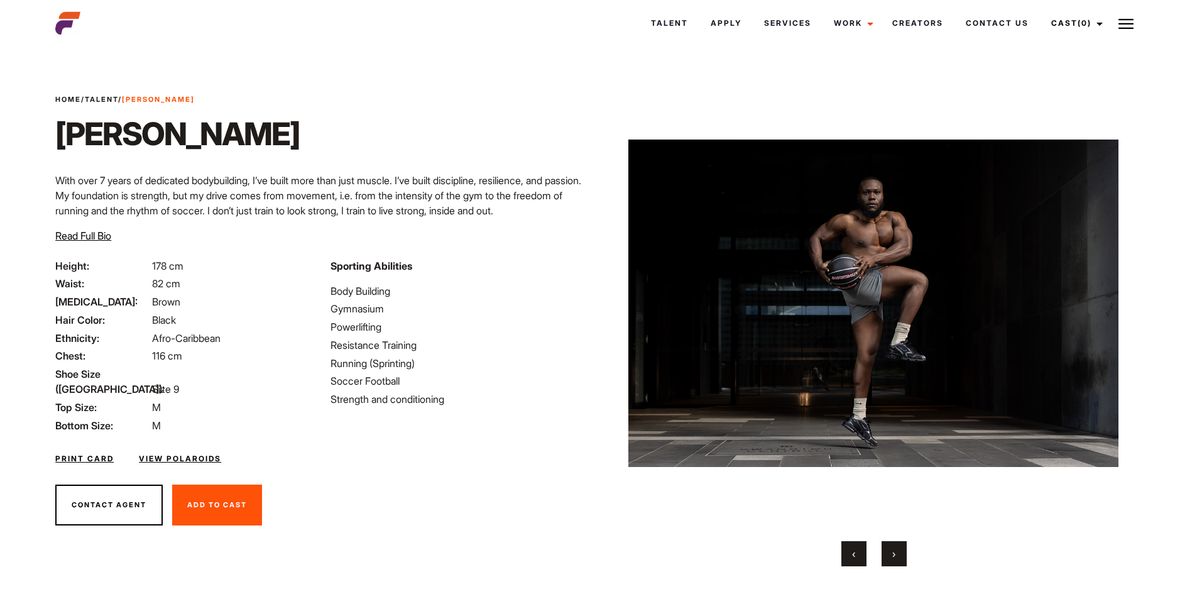
click at [895, 541] on button "›" at bounding box center [893, 553] width 25 height 25
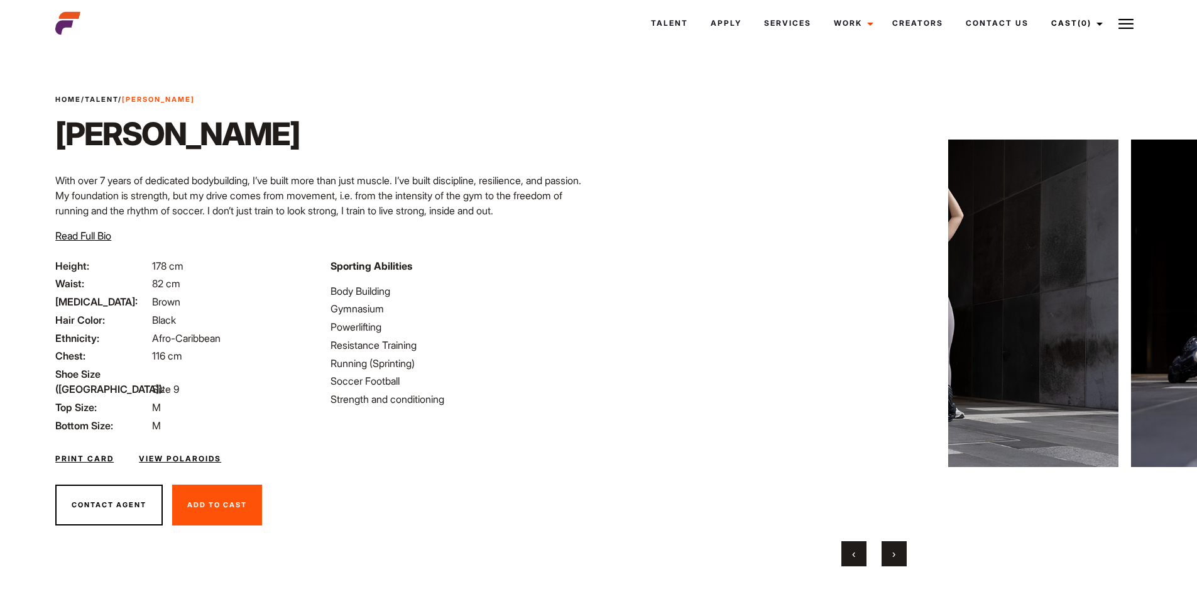
click at [895, 541] on button "›" at bounding box center [893, 553] width 25 height 25
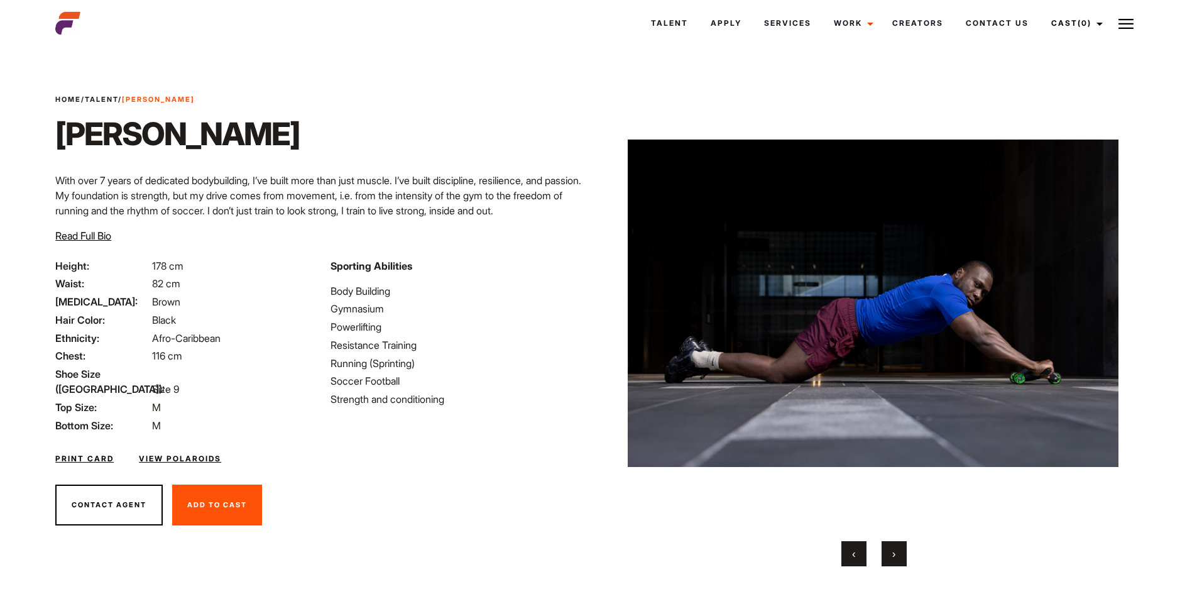
click at [895, 541] on button "›" at bounding box center [893, 553] width 25 height 25
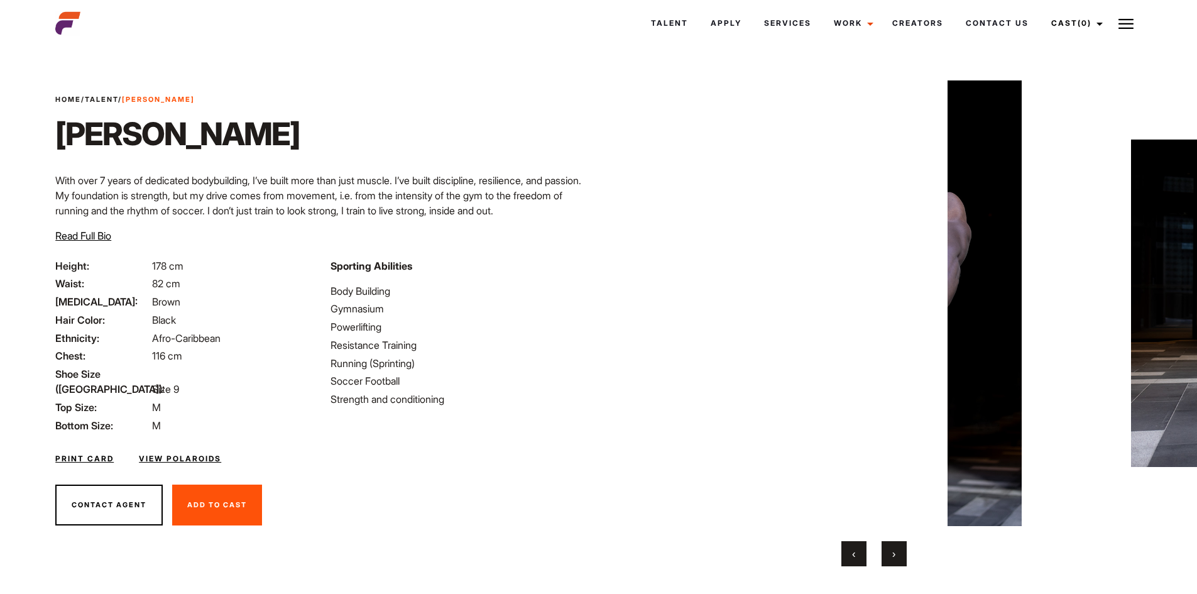
click at [895, 541] on button "›" at bounding box center [893, 553] width 25 height 25
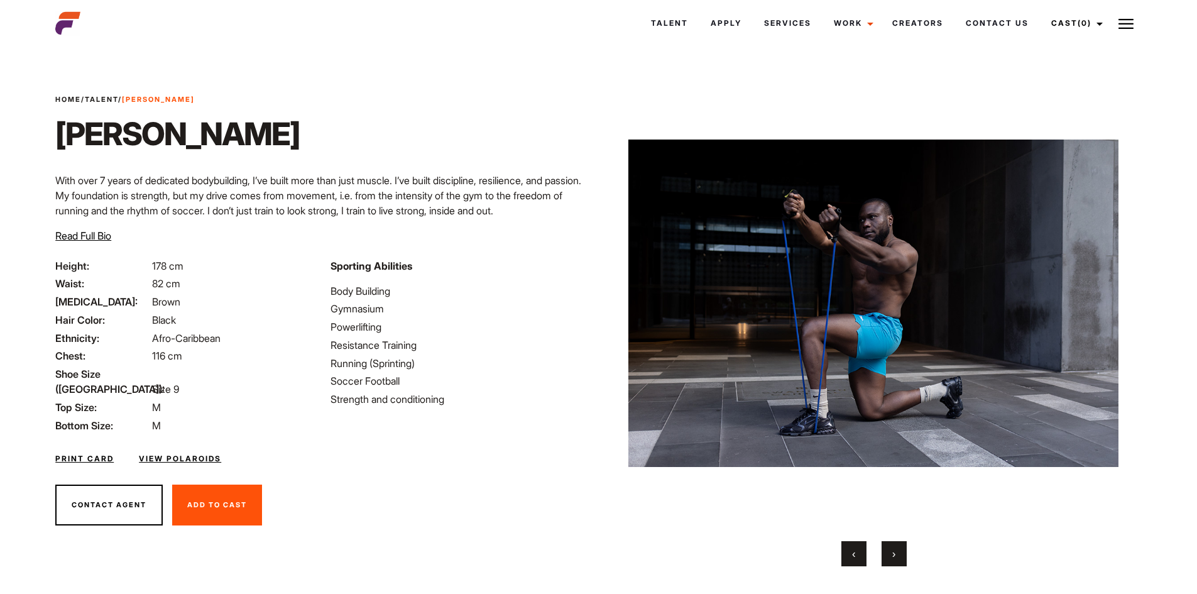
click at [895, 541] on button "›" at bounding box center [893, 553] width 25 height 25
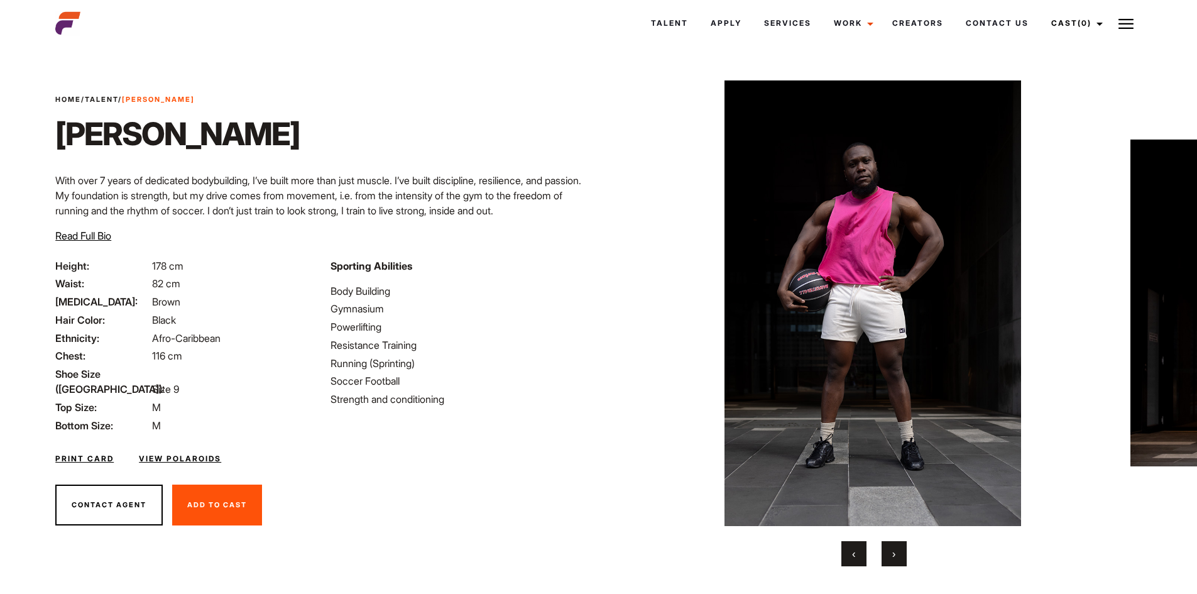
click at [898, 545] on button "›" at bounding box center [893, 553] width 25 height 25
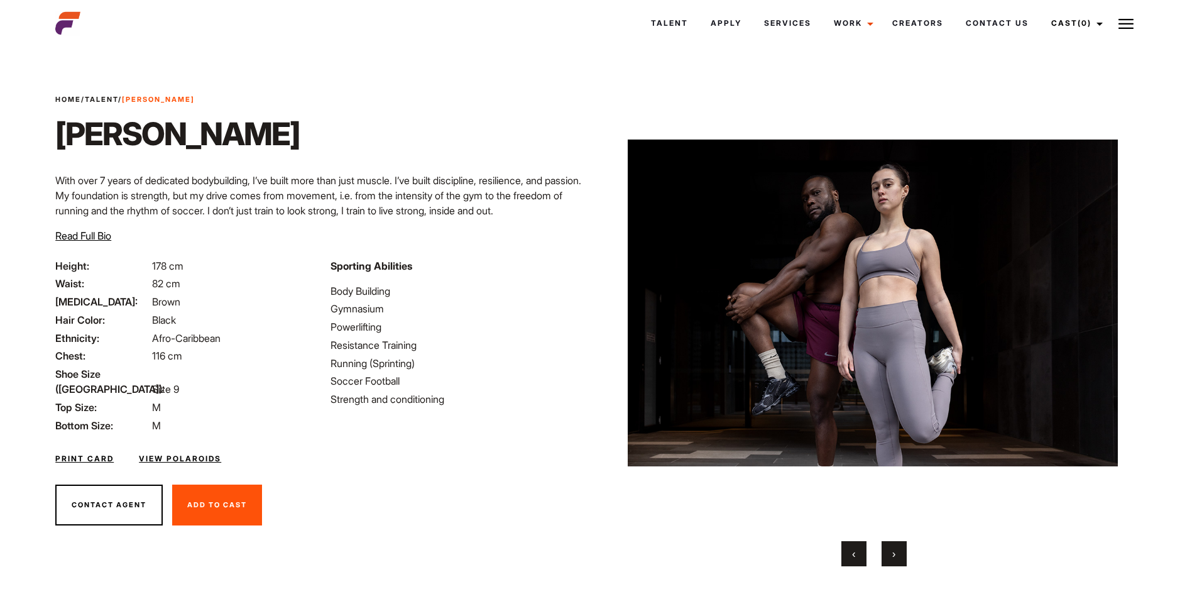
click at [900, 547] on button "›" at bounding box center [893, 553] width 25 height 25
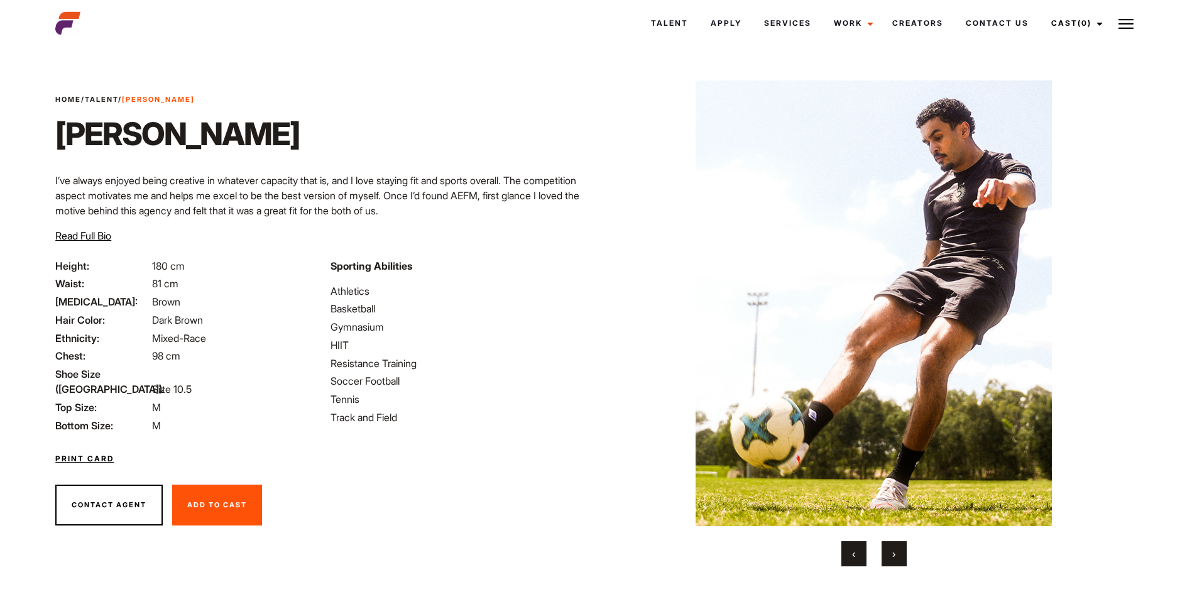
click at [885, 553] on button "›" at bounding box center [893, 553] width 25 height 25
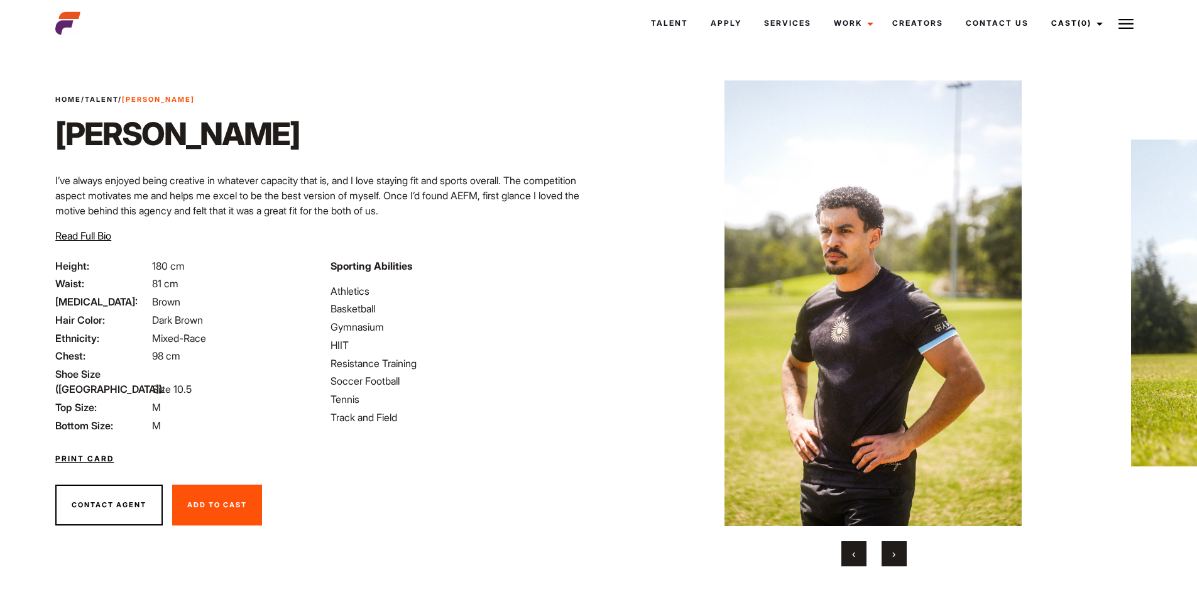
click at [885, 553] on button "›" at bounding box center [893, 553] width 25 height 25
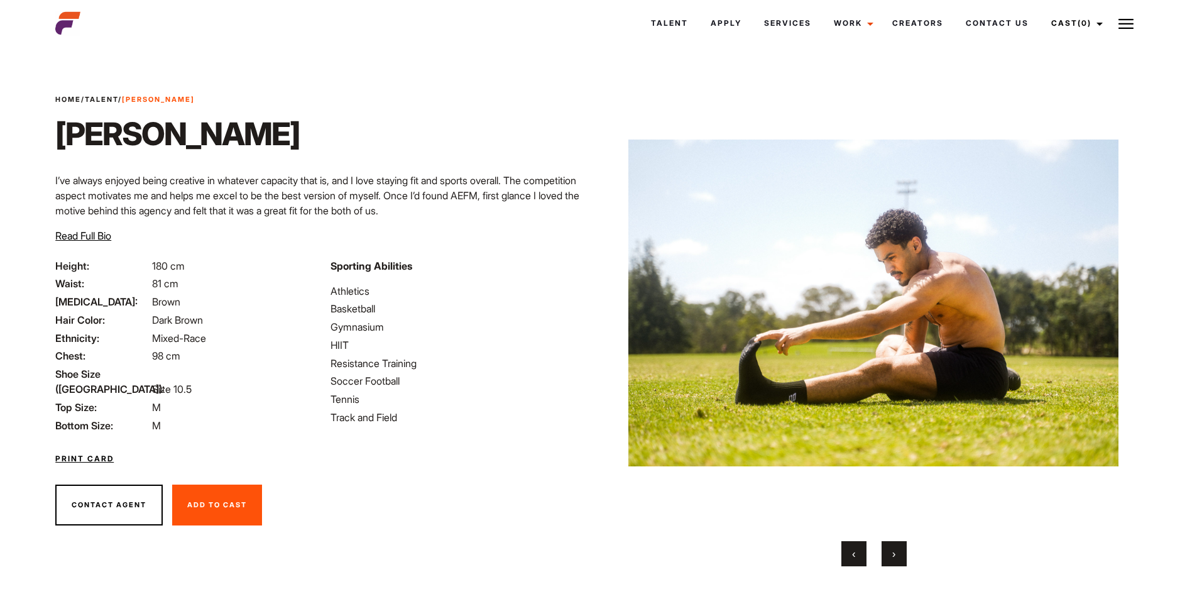
click at [884, 553] on button "›" at bounding box center [893, 553] width 25 height 25
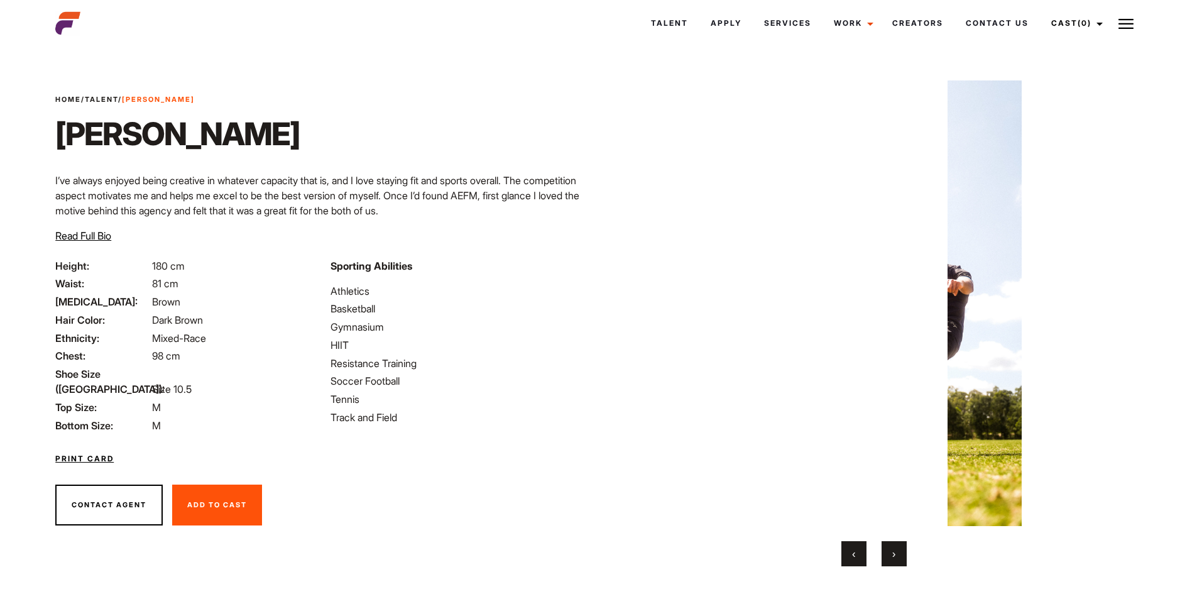
click at [884, 553] on button "›" at bounding box center [893, 553] width 25 height 25
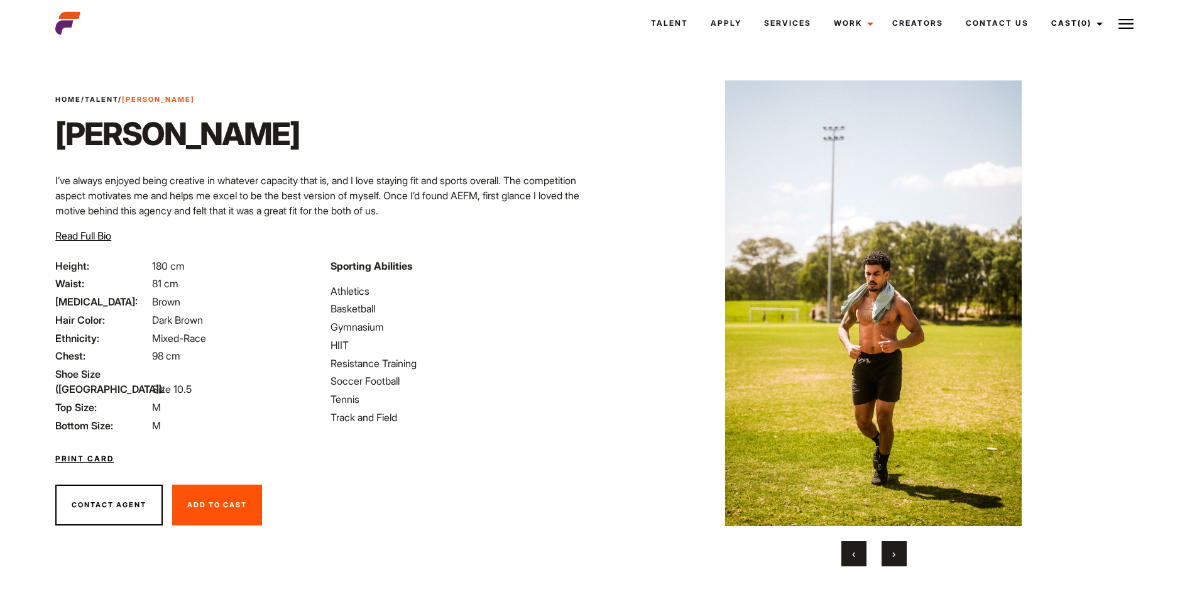
click at [884, 553] on button "›" at bounding box center [893, 553] width 25 height 25
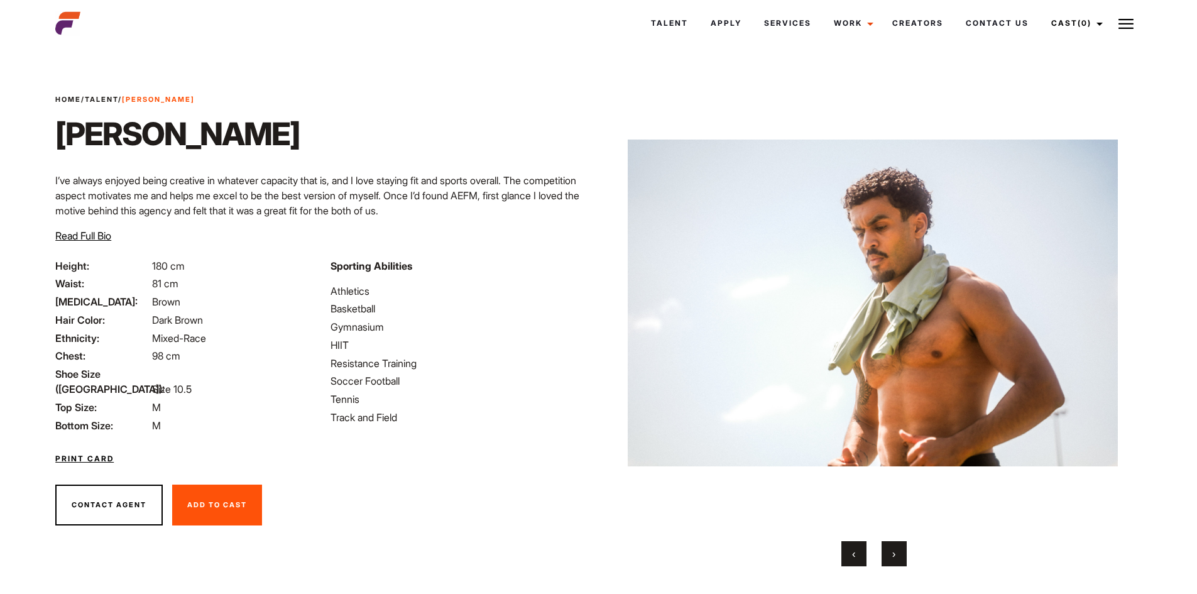
click at [904, 547] on button "›" at bounding box center [893, 553] width 25 height 25
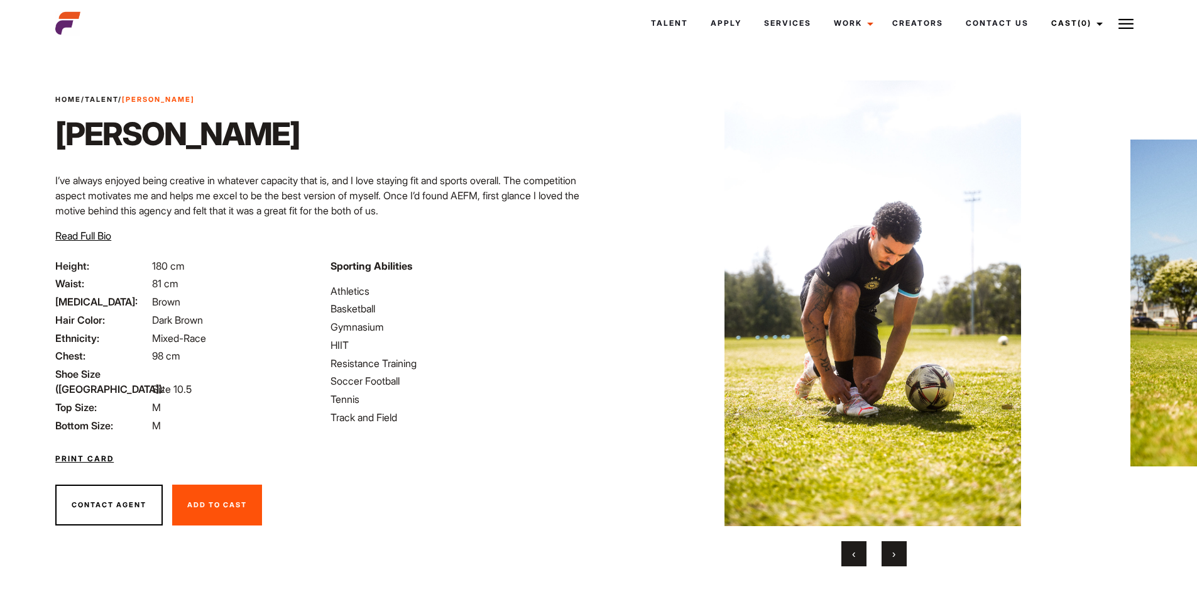
click at [904, 547] on button "›" at bounding box center [893, 553] width 25 height 25
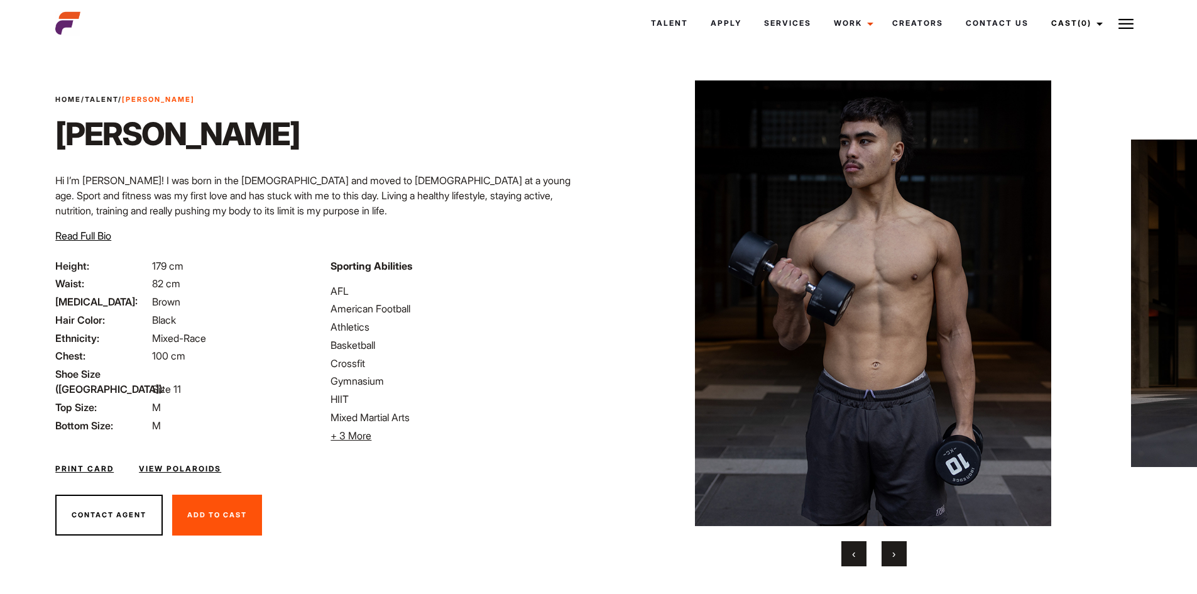
click at [902, 548] on button "›" at bounding box center [893, 553] width 25 height 25
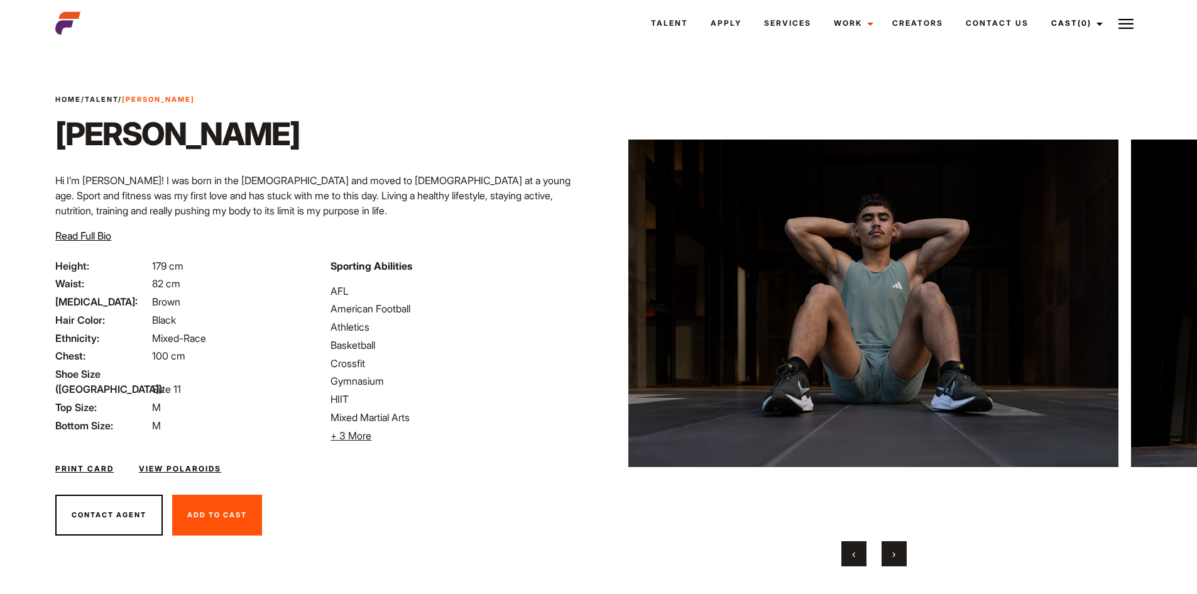
click at [902, 548] on button "›" at bounding box center [893, 553] width 25 height 25
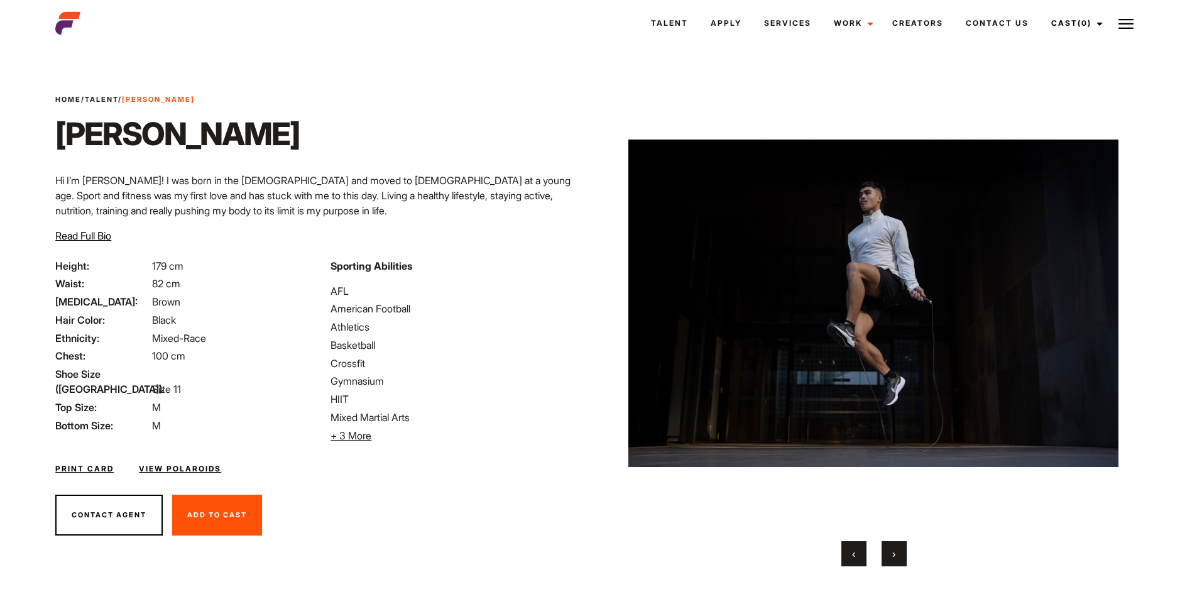
click at [902, 548] on button "›" at bounding box center [893, 553] width 25 height 25
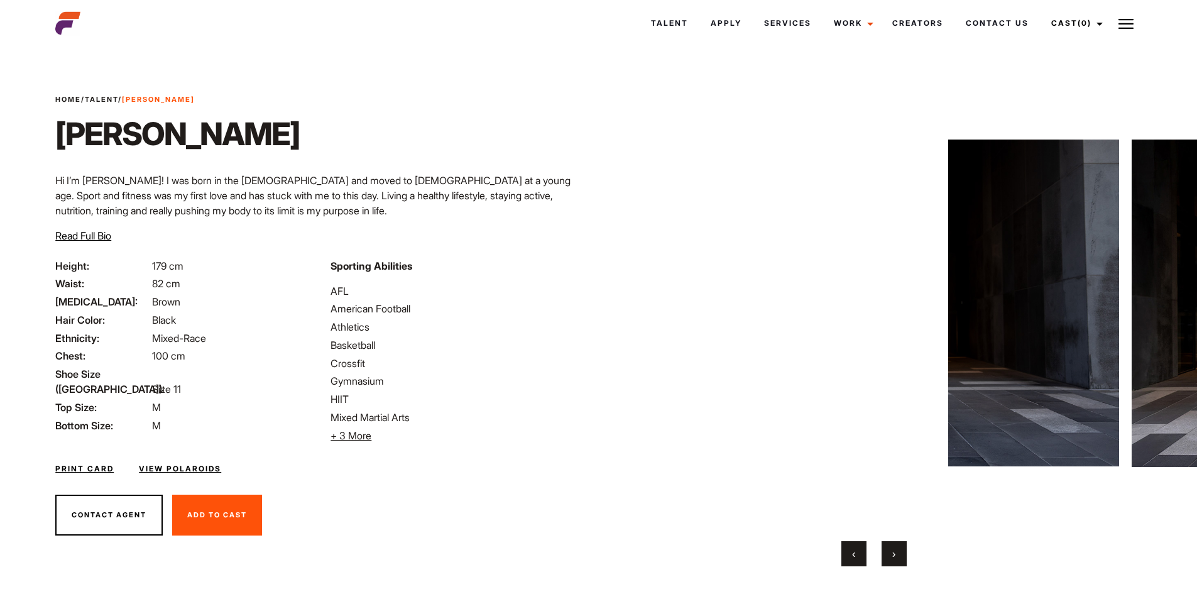
click at [902, 548] on button "›" at bounding box center [893, 553] width 25 height 25
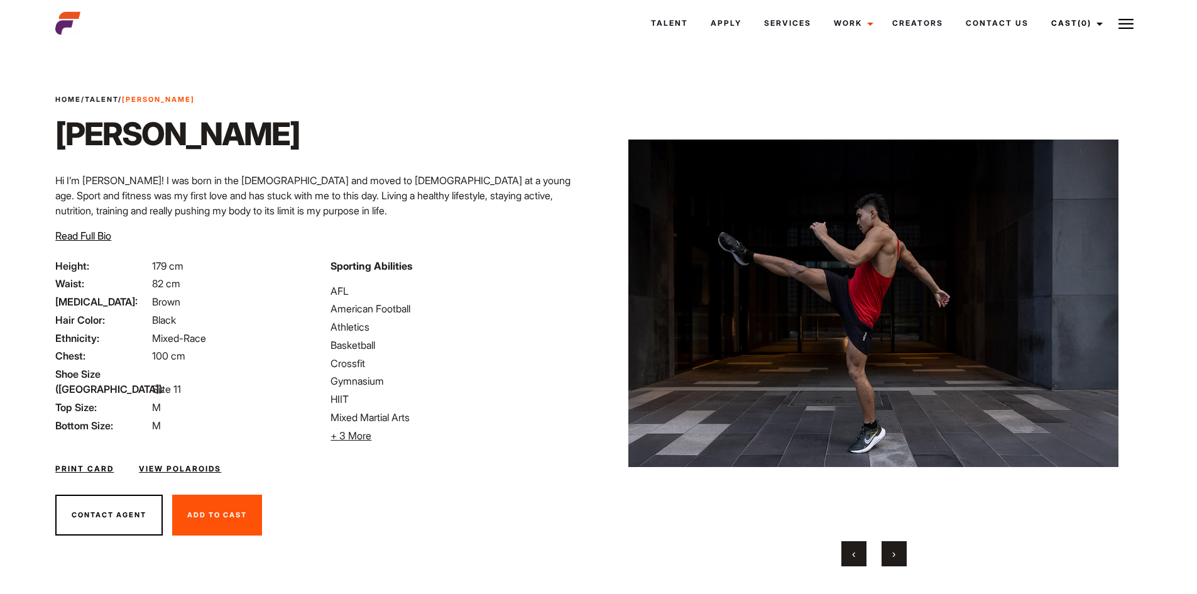
click at [902, 548] on button "›" at bounding box center [893, 553] width 25 height 25
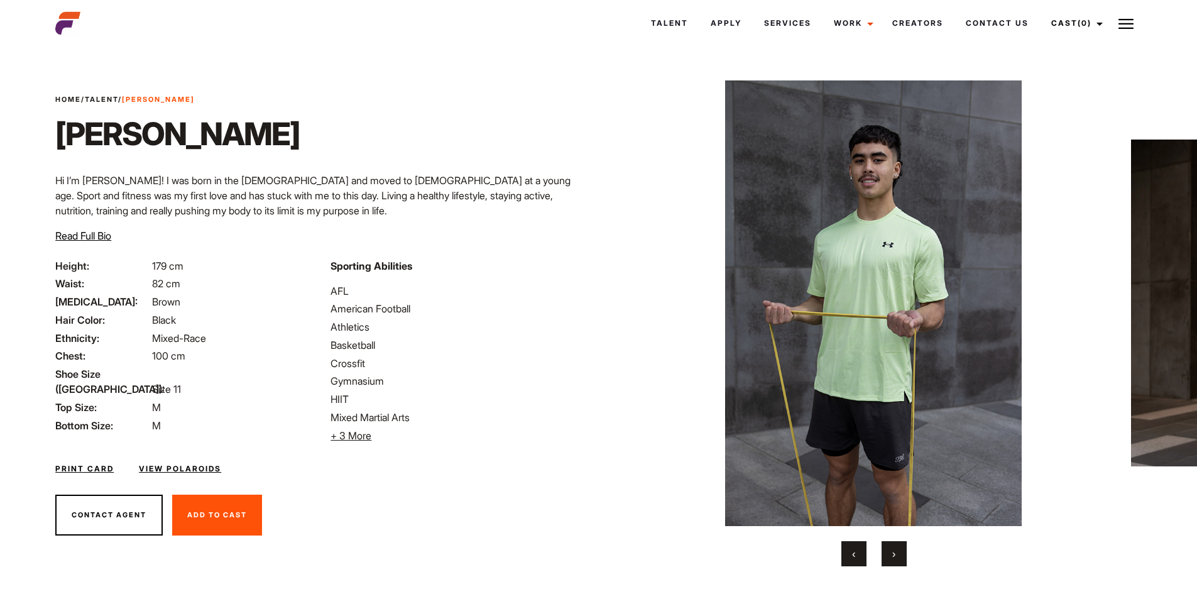
click at [902, 548] on button "›" at bounding box center [893, 553] width 25 height 25
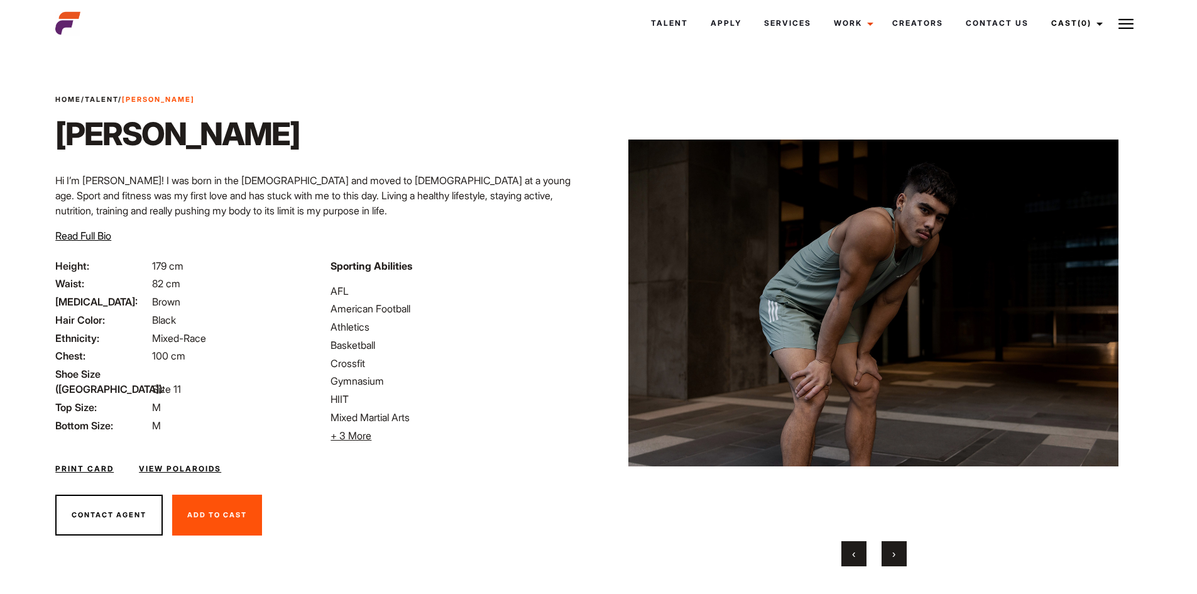
click at [902, 548] on button "›" at bounding box center [893, 553] width 25 height 25
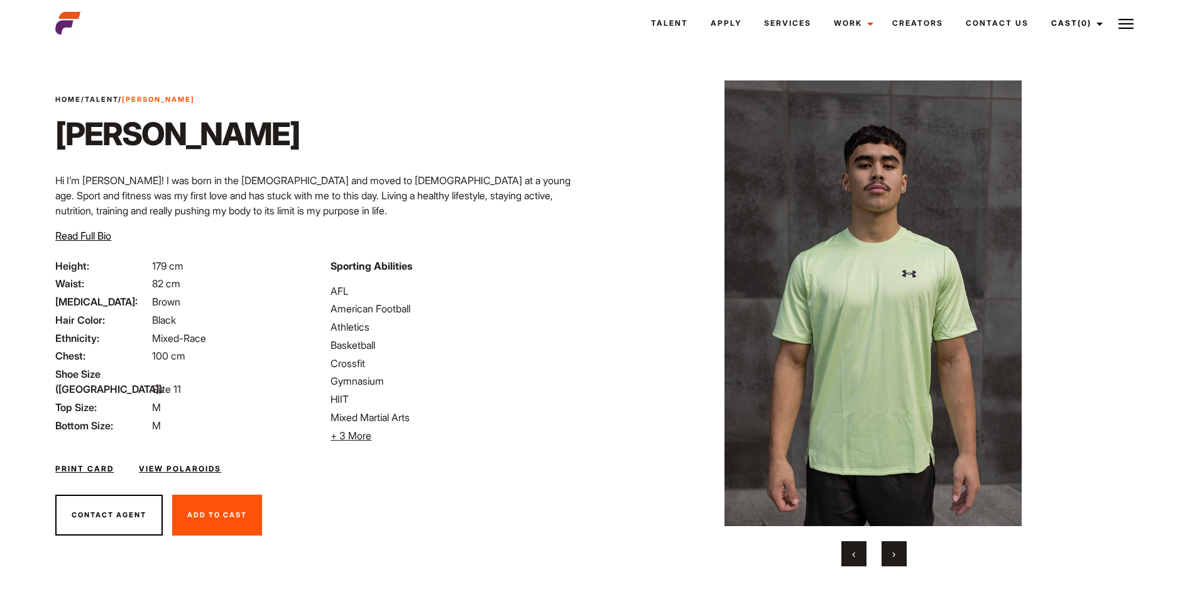
click at [902, 548] on button "›" at bounding box center [893, 553] width 25 height 25
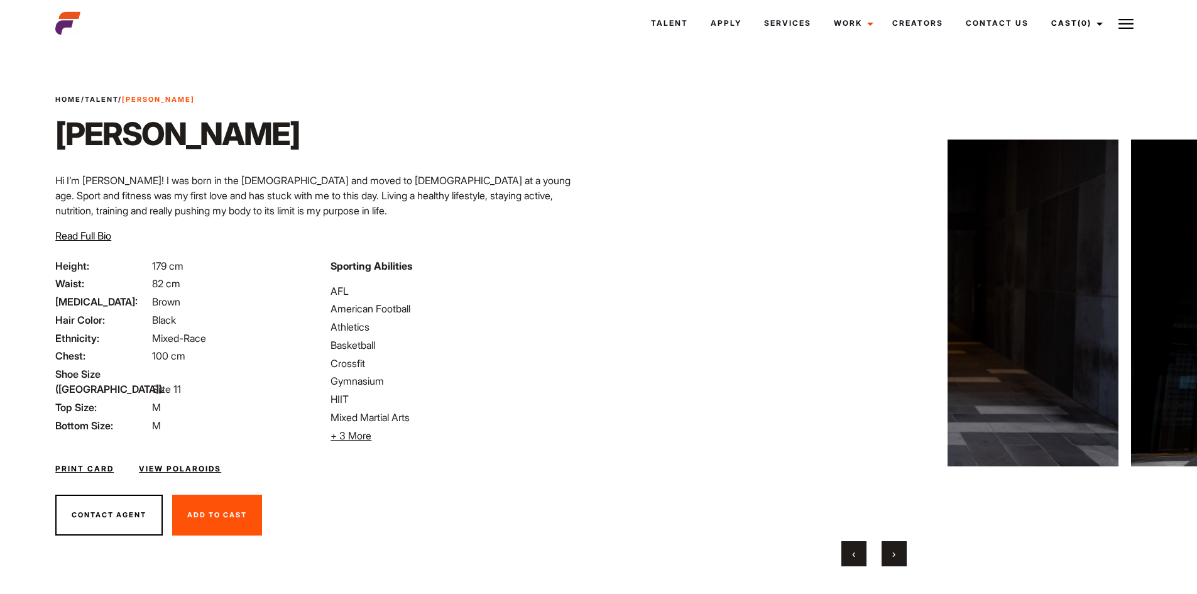
click at [902, 548] on button "›" at bounding box center [893, 553] width 25 height 25
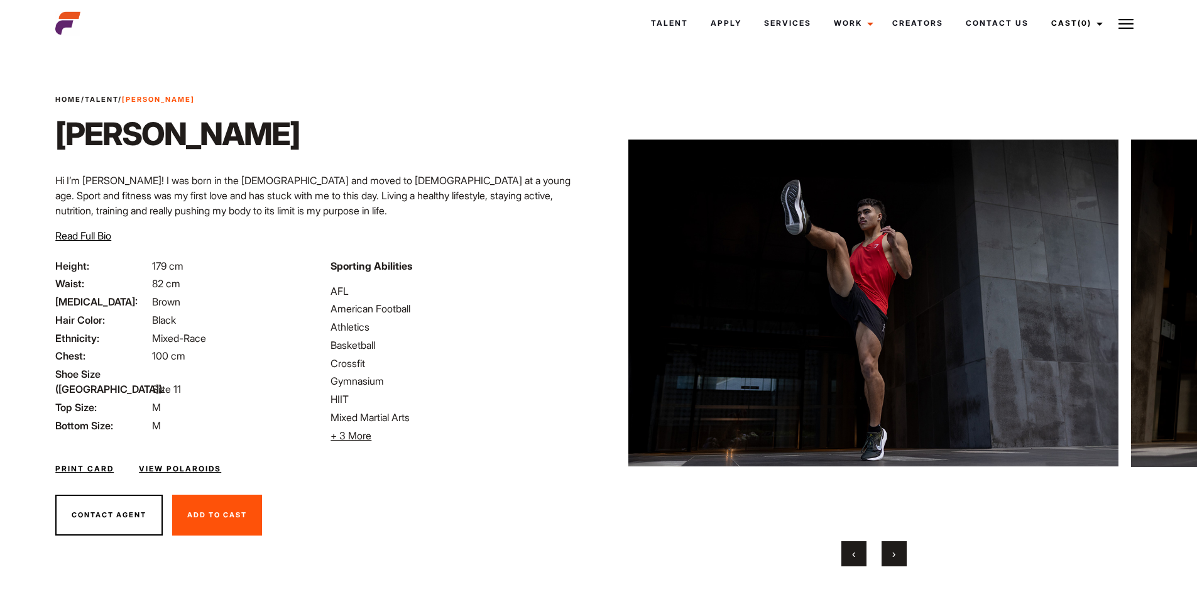
click at [902, 548] on button "›" at bounding box center [893, 553] width 25 height 25
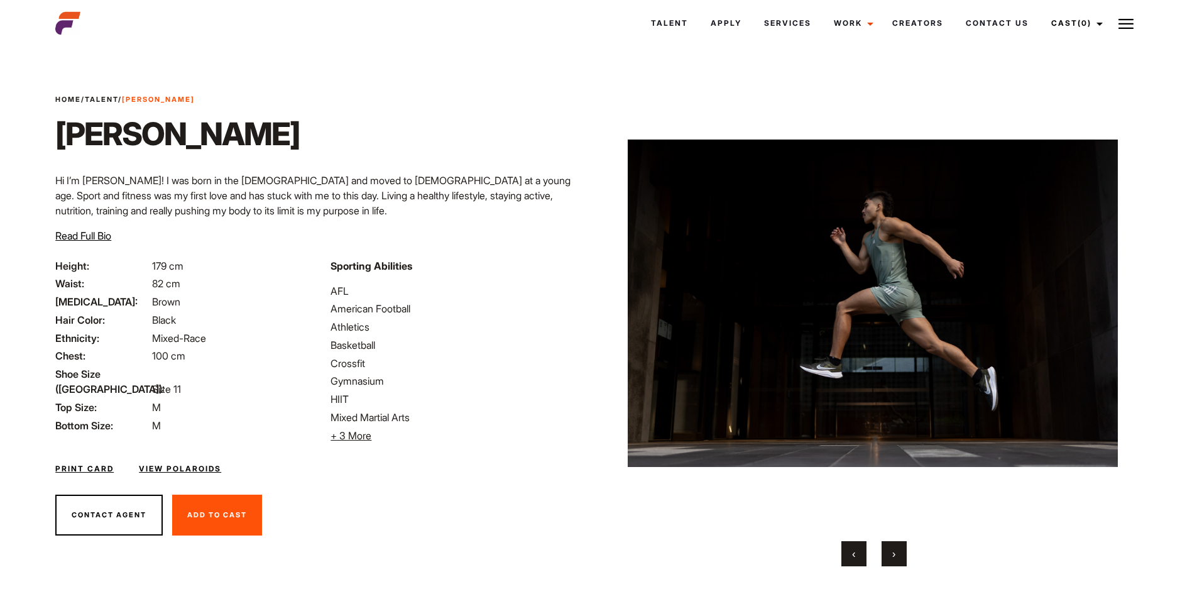
click at [902, 548] on button "›" at bounding box center [893, 553] width 25 height 25
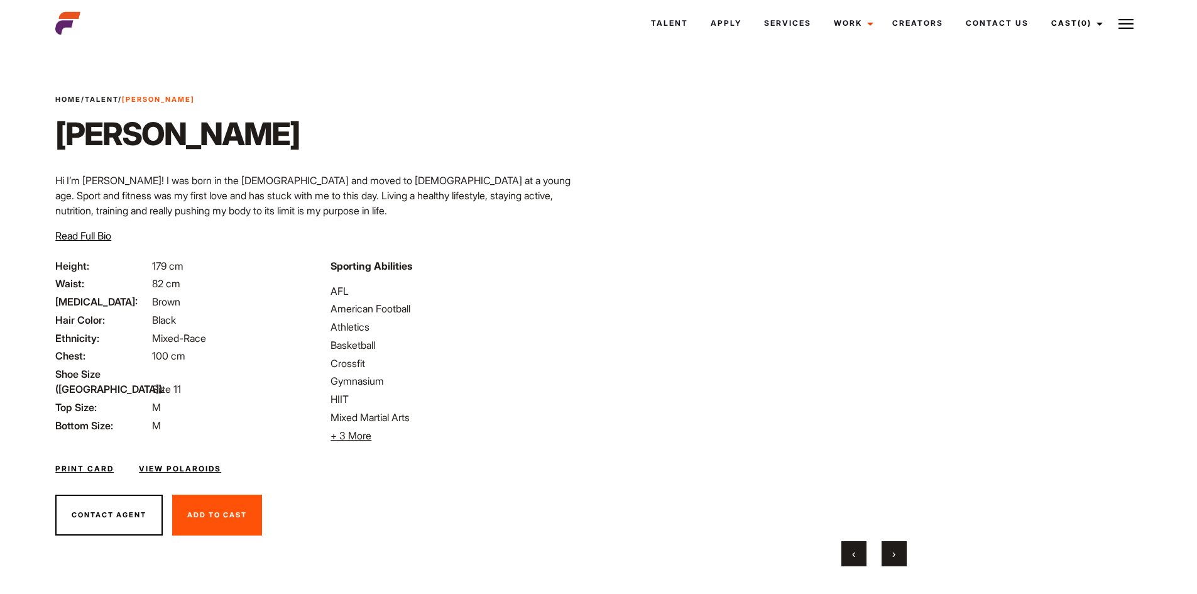
click at [902, 548] on button "›" at bounding box center [893, 553] width 25 height 25
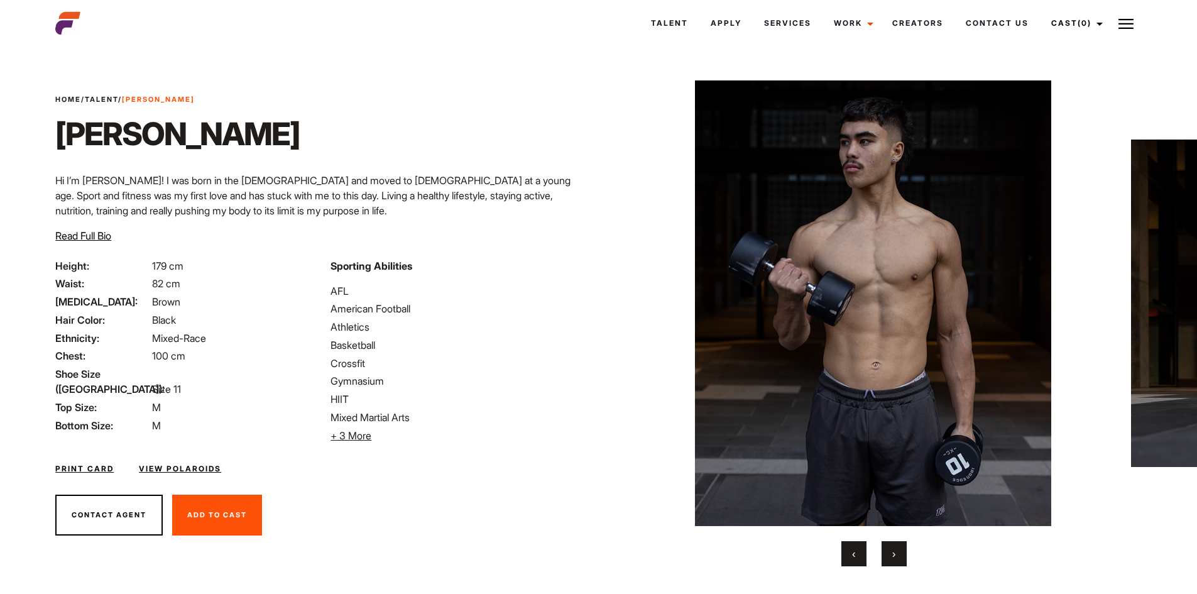
click at [858, 555] on button "‹" at bounding box center [853, 553] width 25 height 25
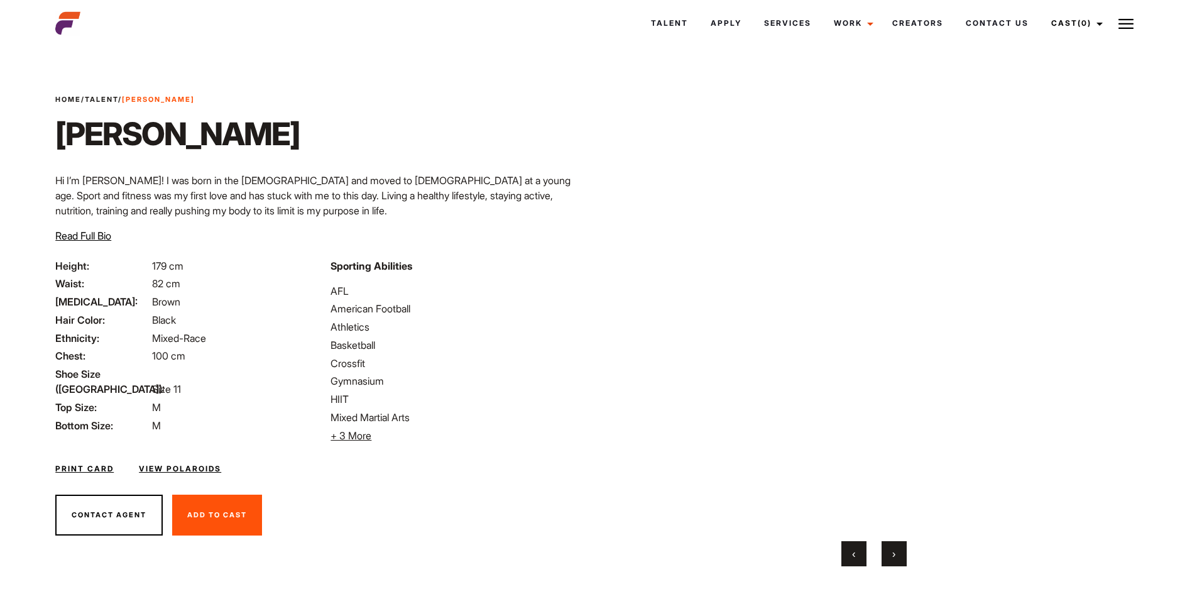
click at [858, 555] on button "‹" at bounding box center [853, 553] width 25 height 25
click at [896, 549] on button "›" at bounding box center [893, 553] width 25 height 25
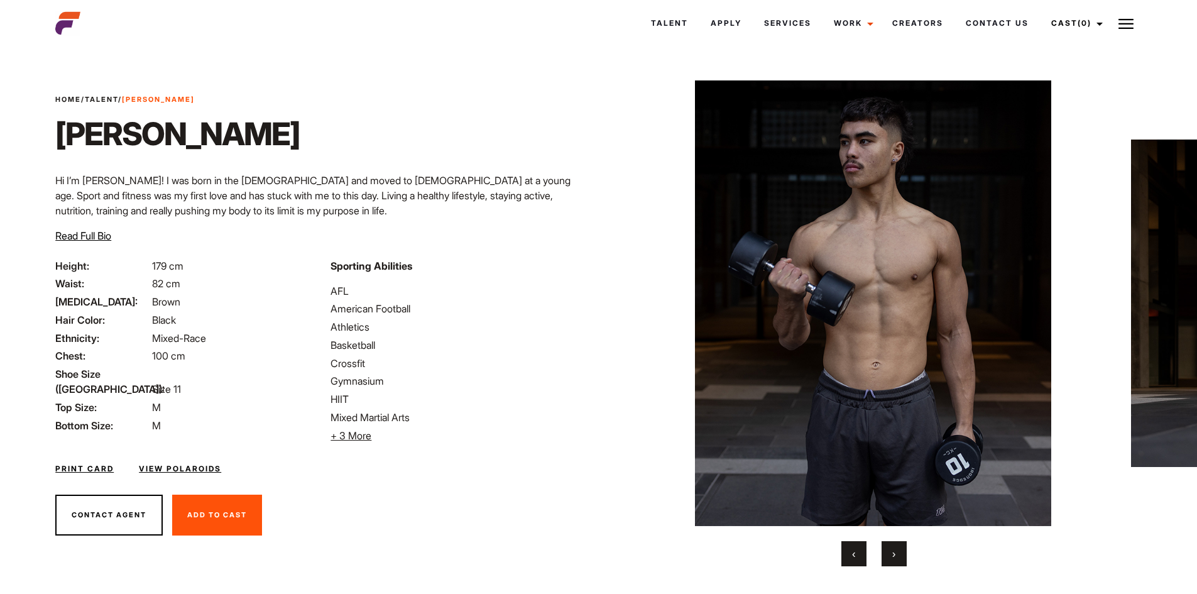
click at [896, 549] on button "›" at bounding box center [893, 553] width 25 height 25
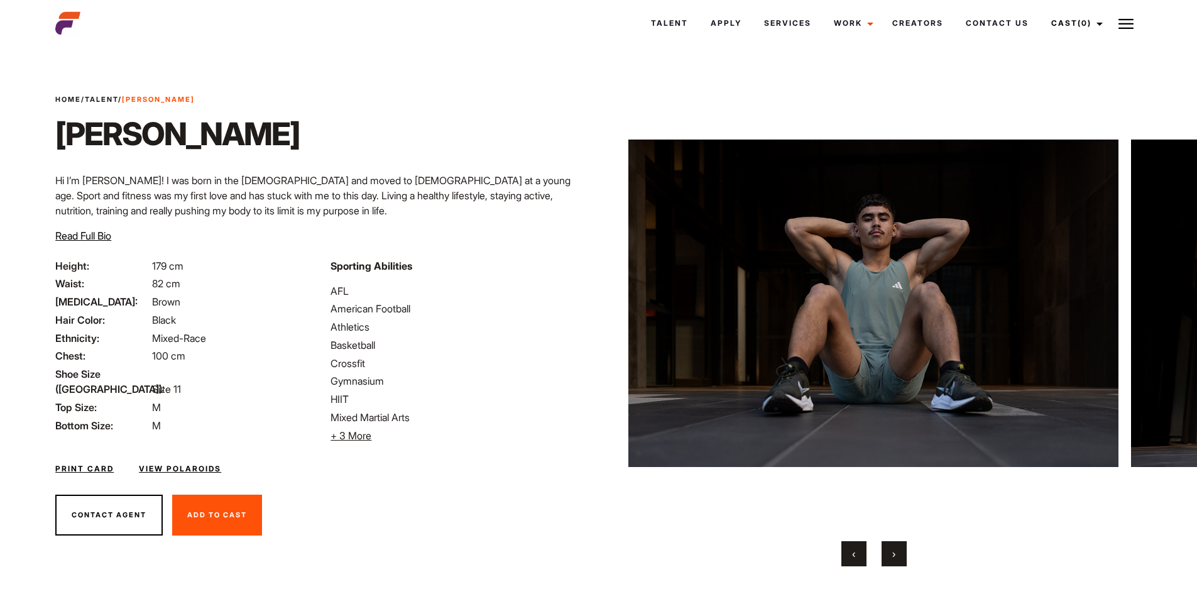
click at [896, 549] on button "›" at bounding box center [893, 553] width 25 height 25
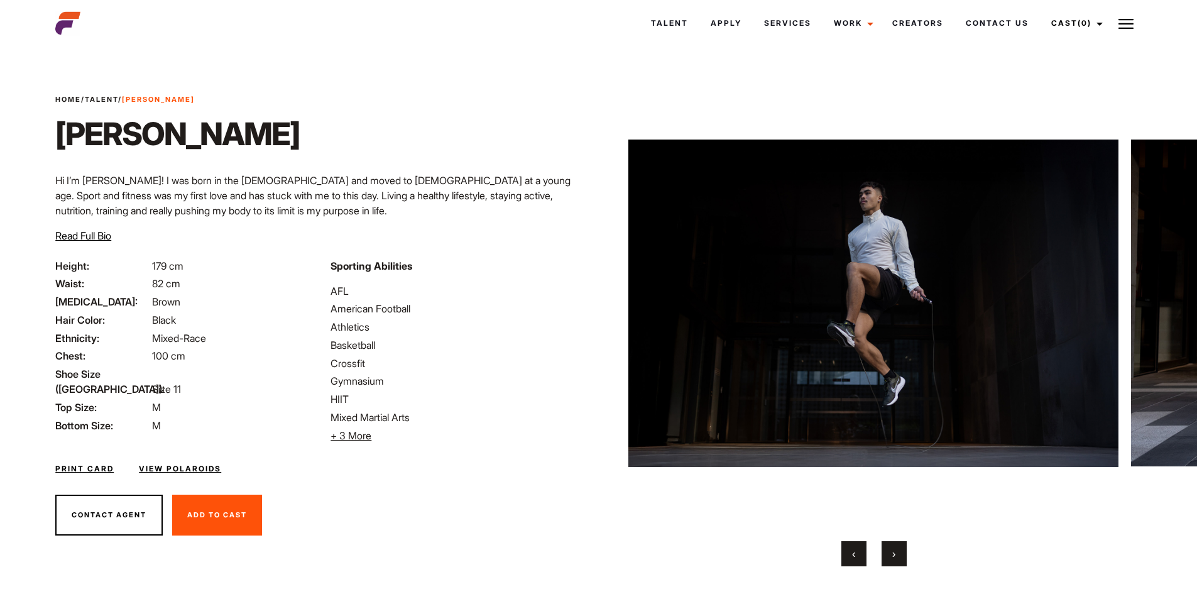
click at [896, 549] on button "›" at bounding box center [893, 553] width 25 height 25
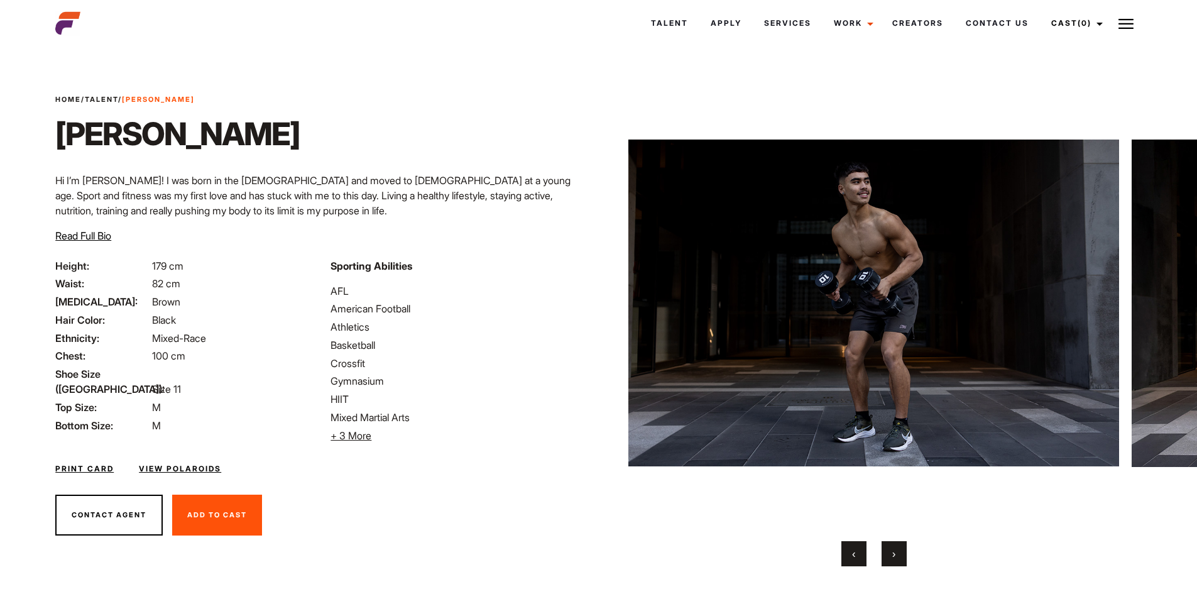
click at [896, 549] on button "›" at bounding box center [893, 553] width 25 height 25
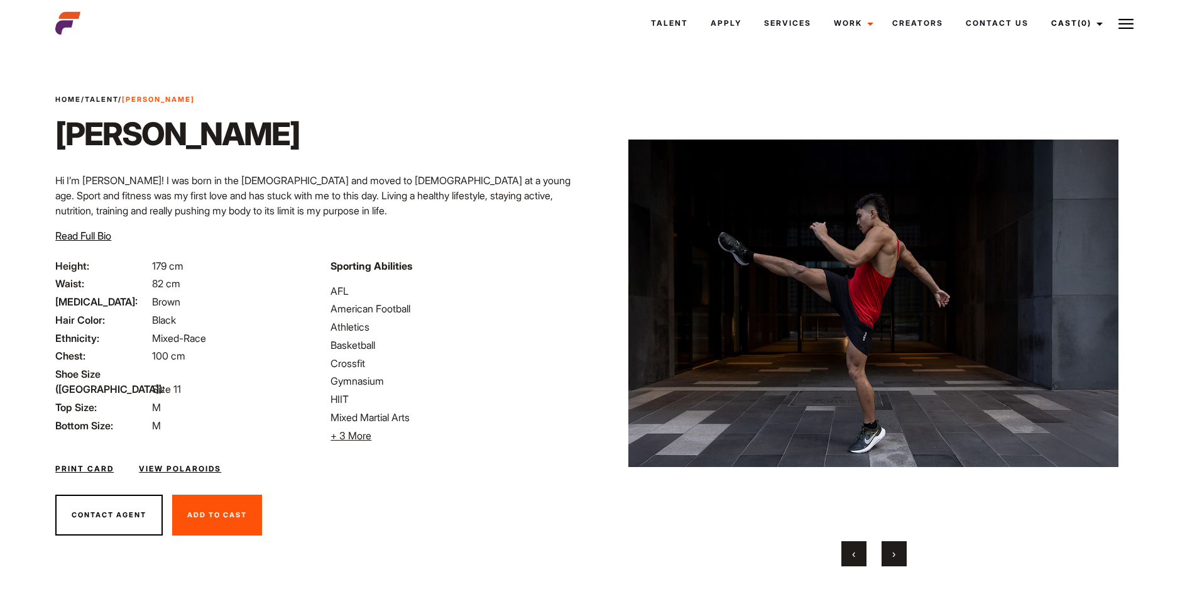
click at [896, 549] on button "›" at bounding box center [893, 553] width 25 height 25
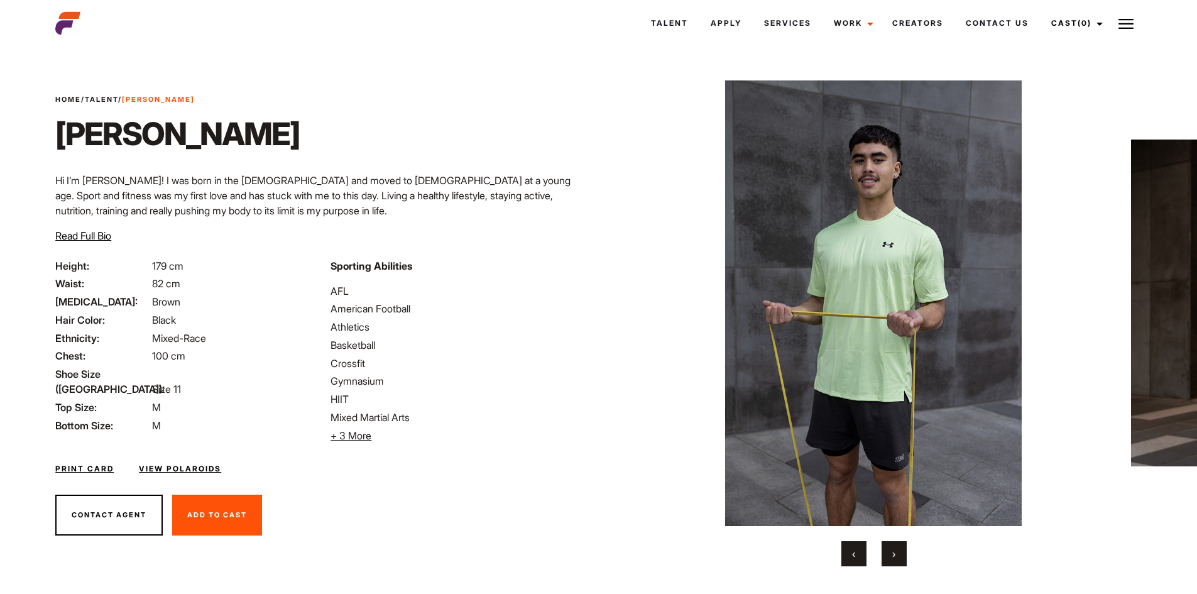
click at [896, 549] on button "›" at bounding box center [893, 553] width 25 height 25
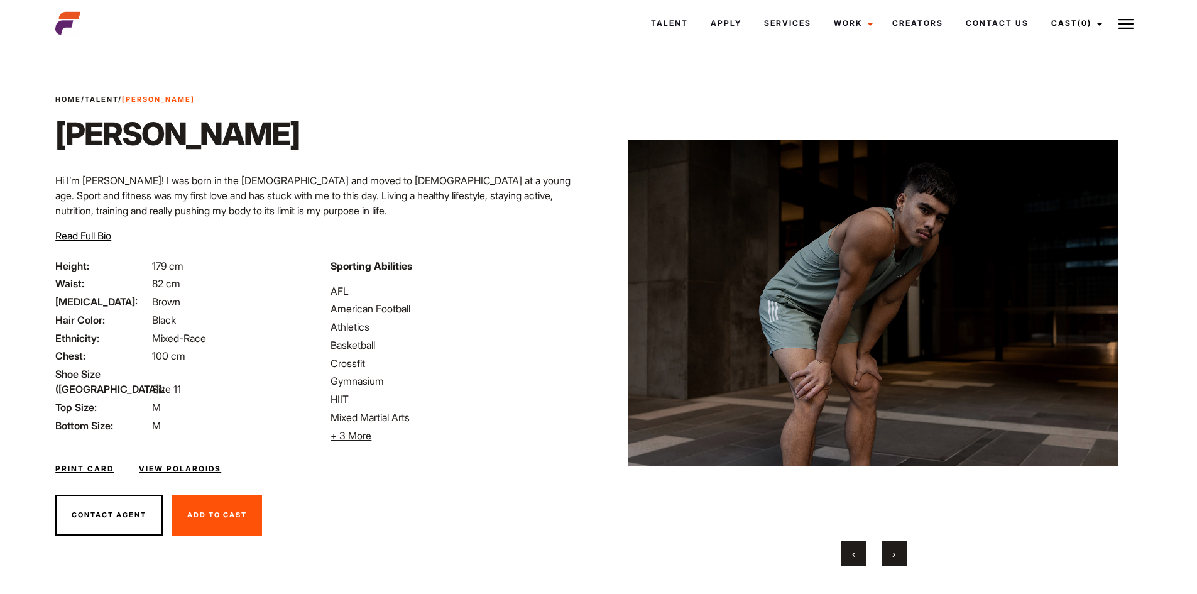
click at [896, 549] on button "›" at bounding box center [893, 553] width 25 height 25
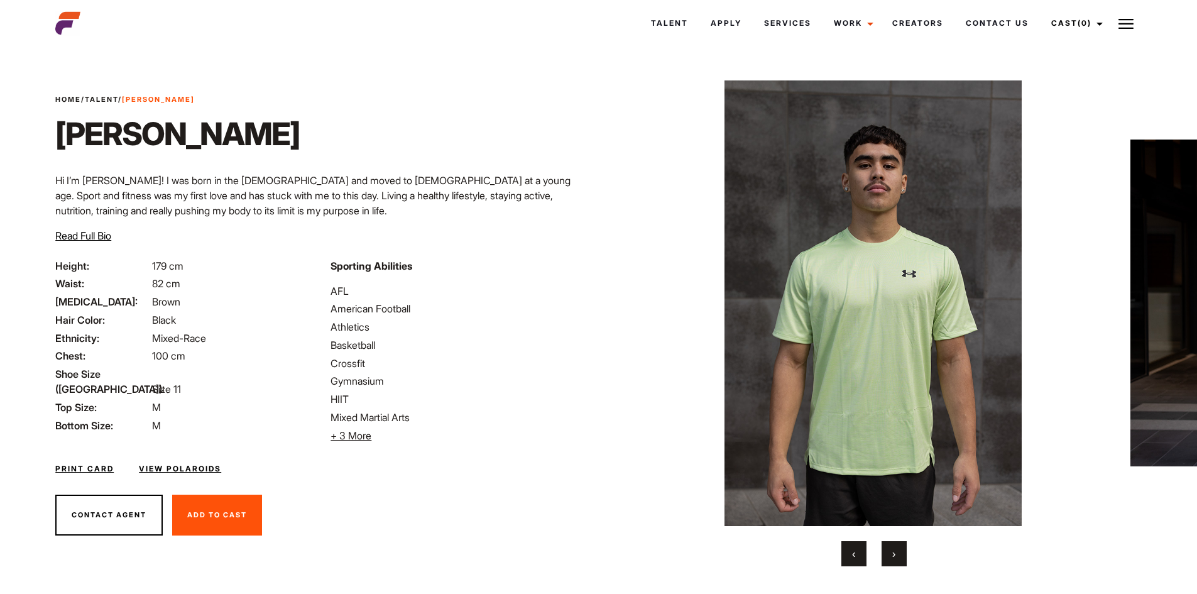
click at [896, 549] on button "›" at bounding box center [893, 553] width 25 height 25
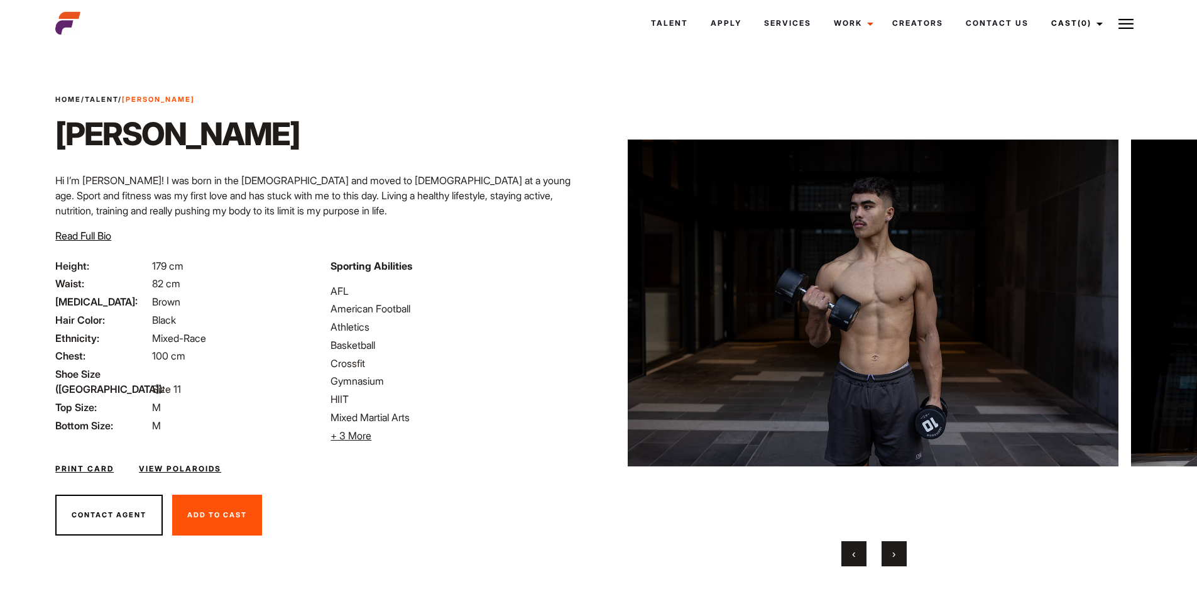
click at [896, 549] on button "›" at bounding box center [893, 553] width 25 height 25
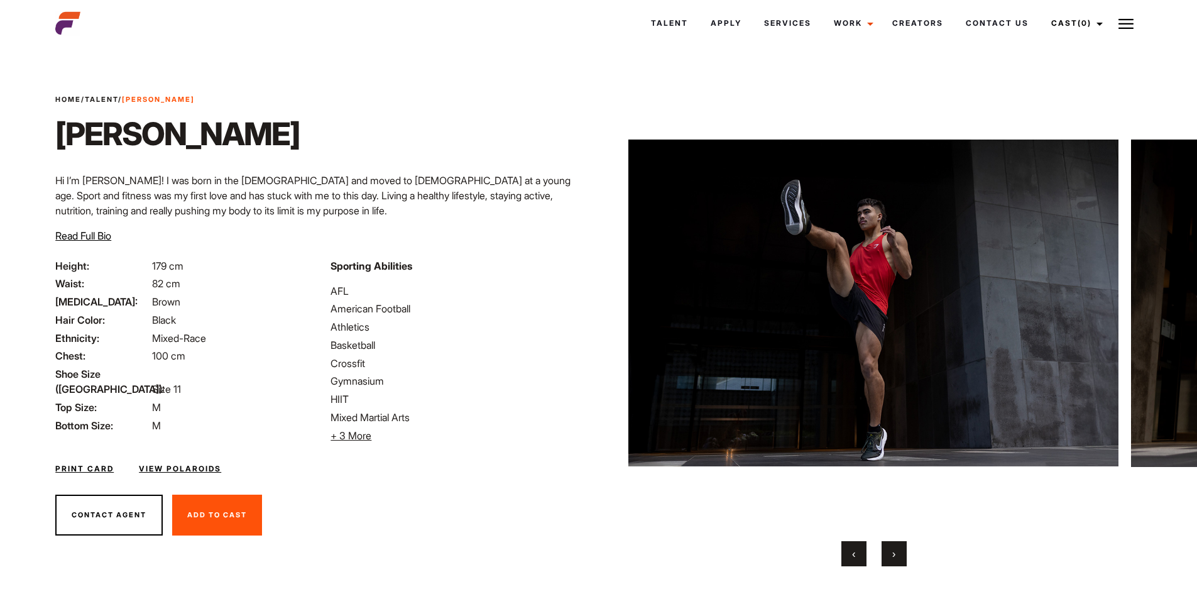
click at [896, 549] on button "›" at bounding box center [893, 553] width 25 height 25
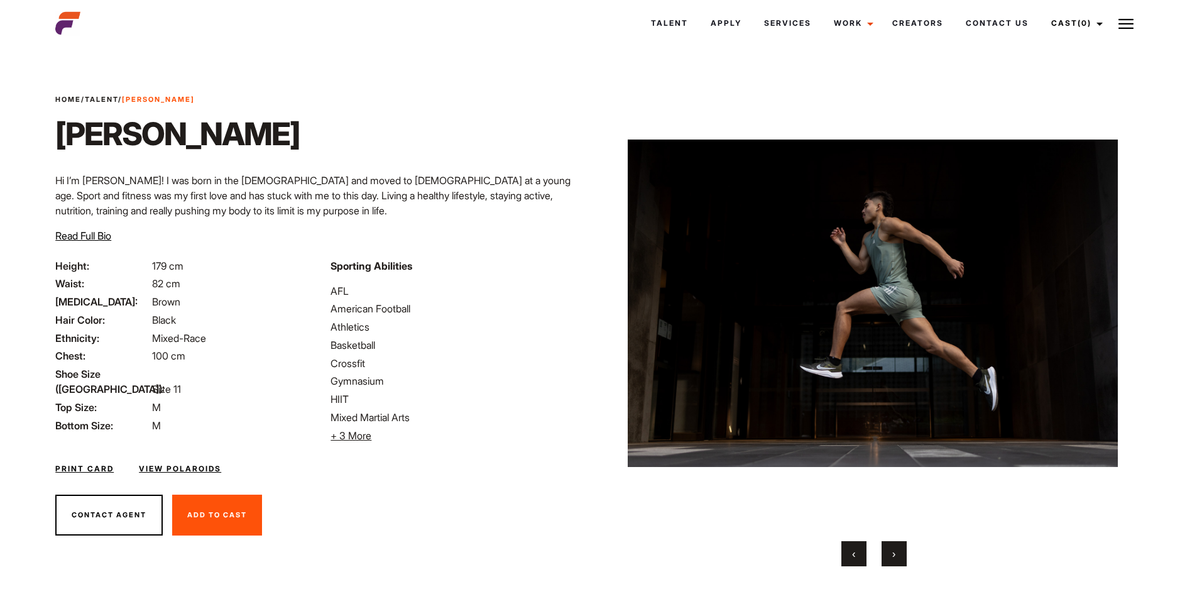
click at [896, 549] on button "›" at bounding box center [893, 553] width 25 height 25
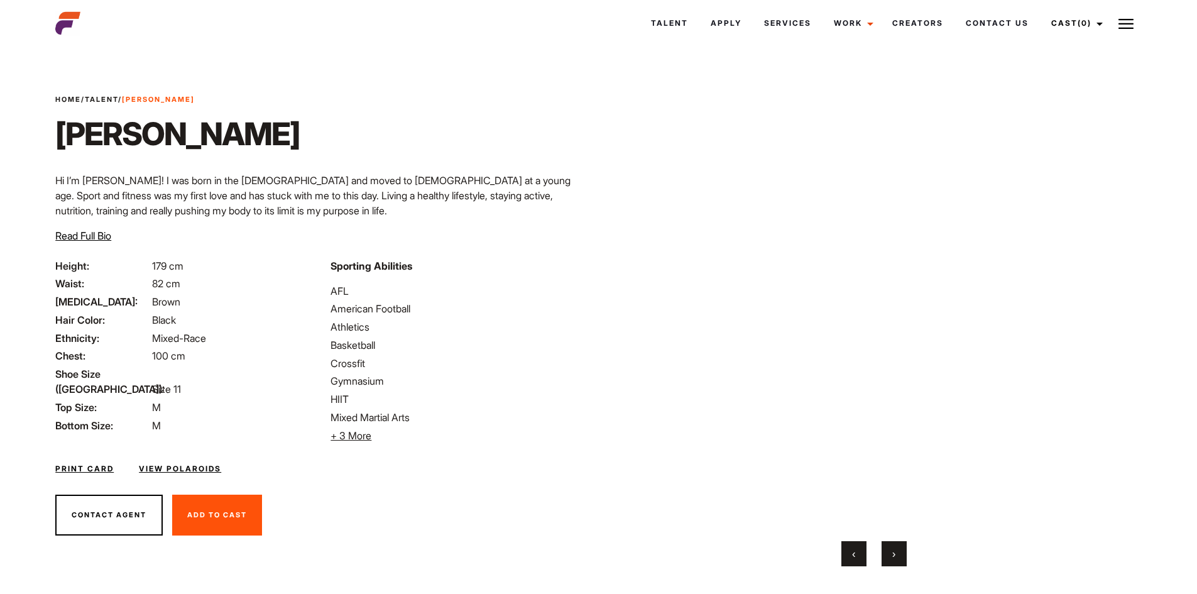
click at [896, 549] on button "›" at bounding box center [893, 553] width 25 height 25
